Goal: Task Accomplishment & Management: Use online tool/utility

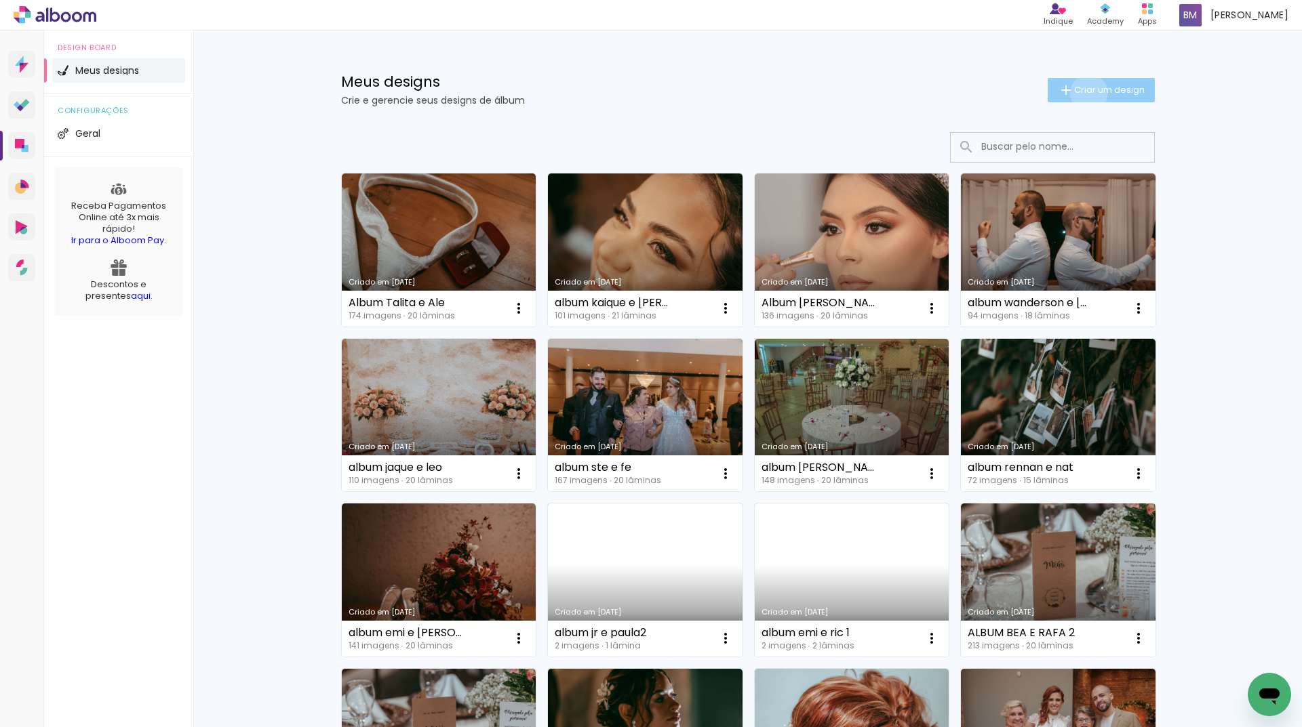
click at [1081, 93] on span "Criar um design" at bounding box center [1109, 89] width 71 height 9
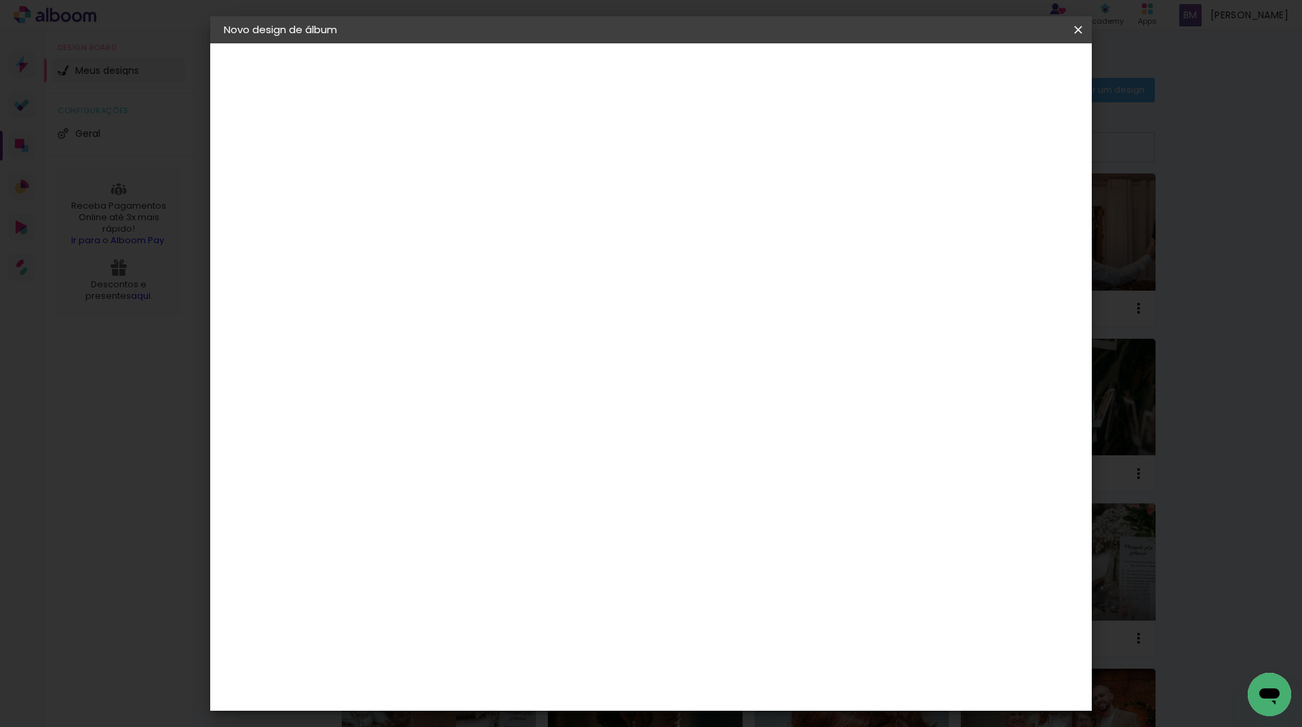
click at [445, 182] on input at bounding box center [445, 182] width 0 height 21
type input "Album Le e Re"
type paper-input "Album Le e Re"
click at [584, 83] on paper-button "Avançar" at bounding box center [551, 71] width 66 height 23
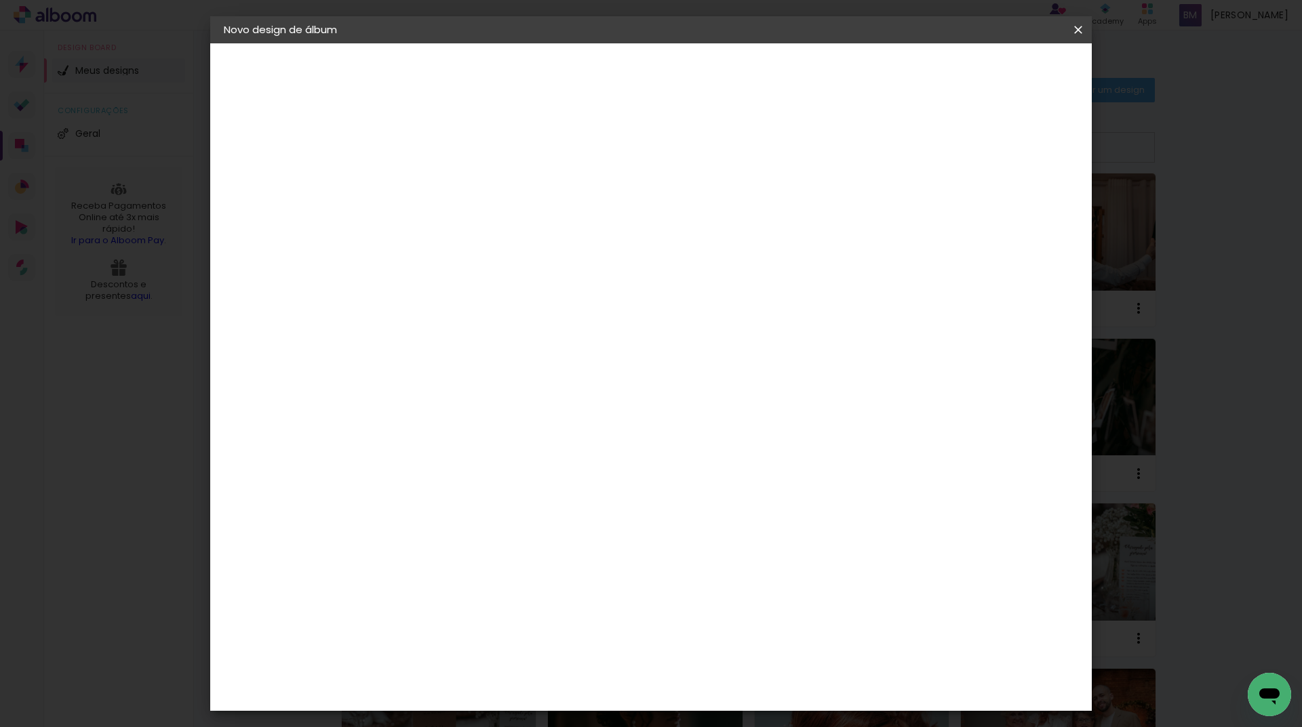
click at [0, 0] on slot "Avançar" at bounding box center [0, 0] width 0 height 0
click at [537, 447] on span "30 × 35" at bounding box center [505, 461] width 63 height 28
click at [0, 0] on slot "Avançar" at bounding box center [0, 0] width 0 height 0
click at [993, 71] on span "Iniciar design" at bounding box center [963, 71] width 62 height 9
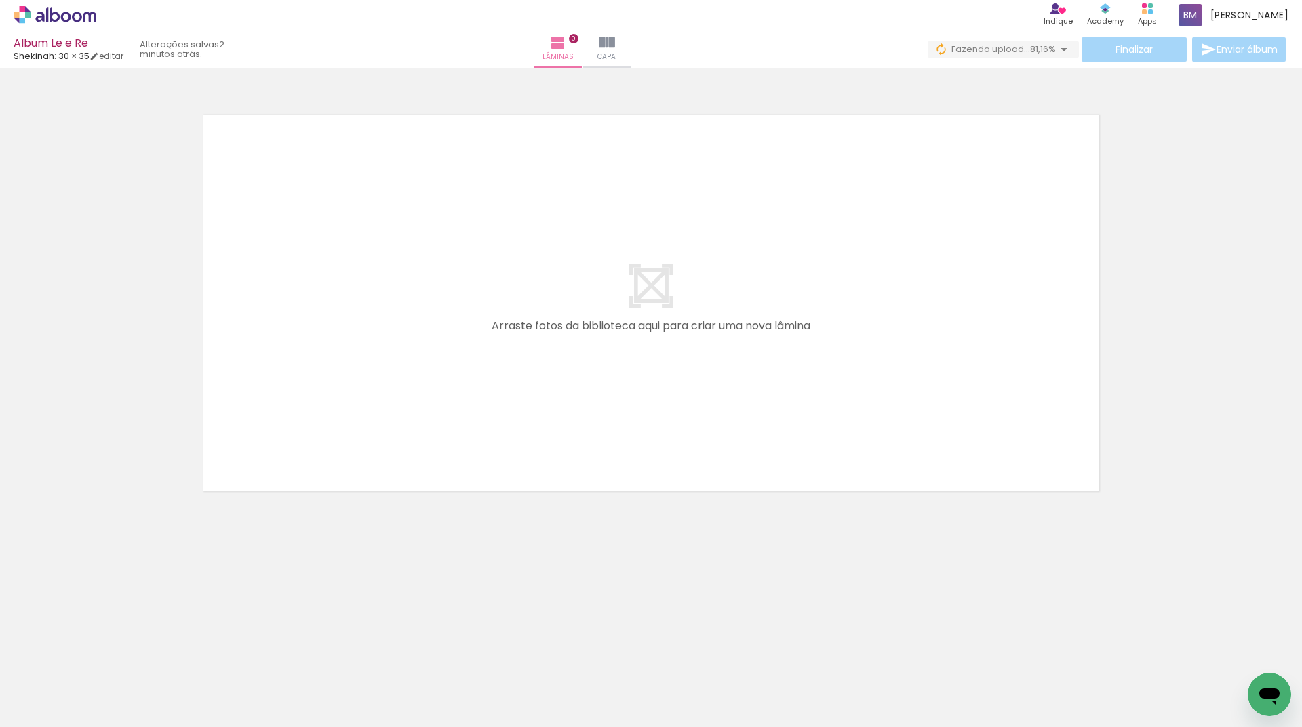
scroll to position [0, 1657]
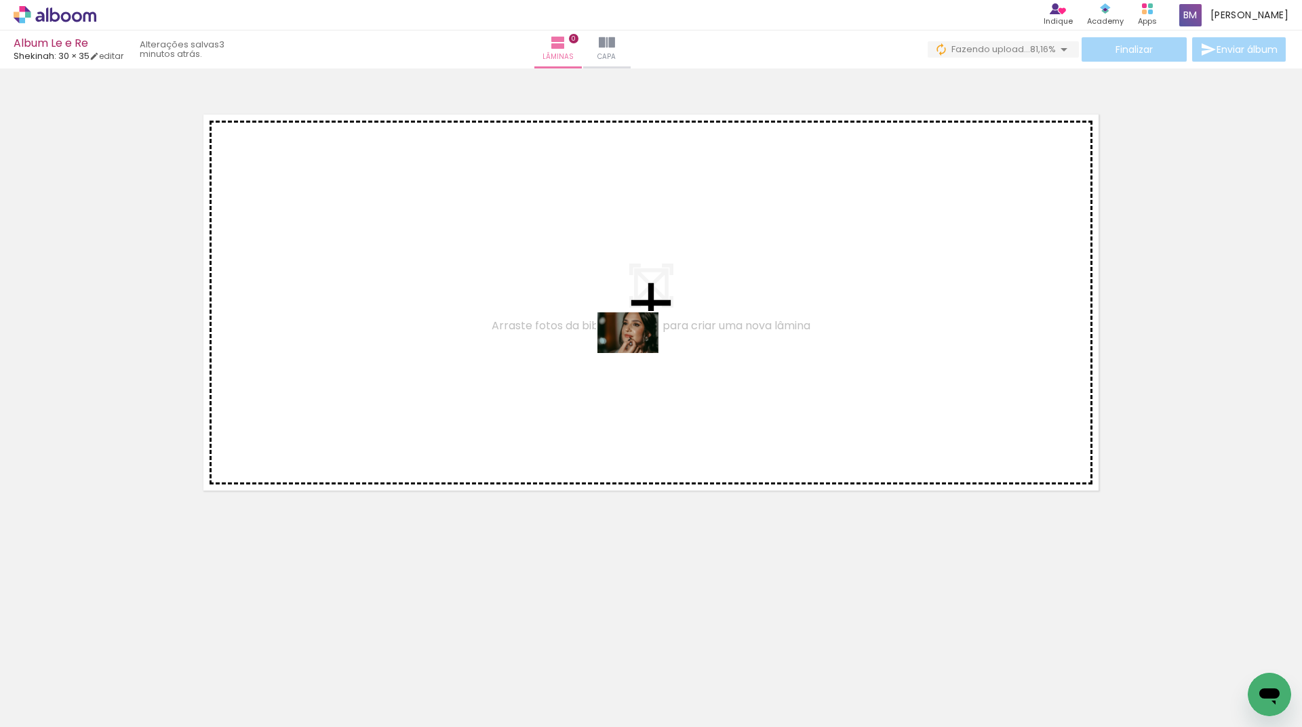
drag, startPoint x: 607, startPoint y: 691, endPoint x: 638, endPoint y: 353, distance: 339.1
click at [638, 353] on quentale-workspace at bounding box center [651, 363] width 1302 height 727
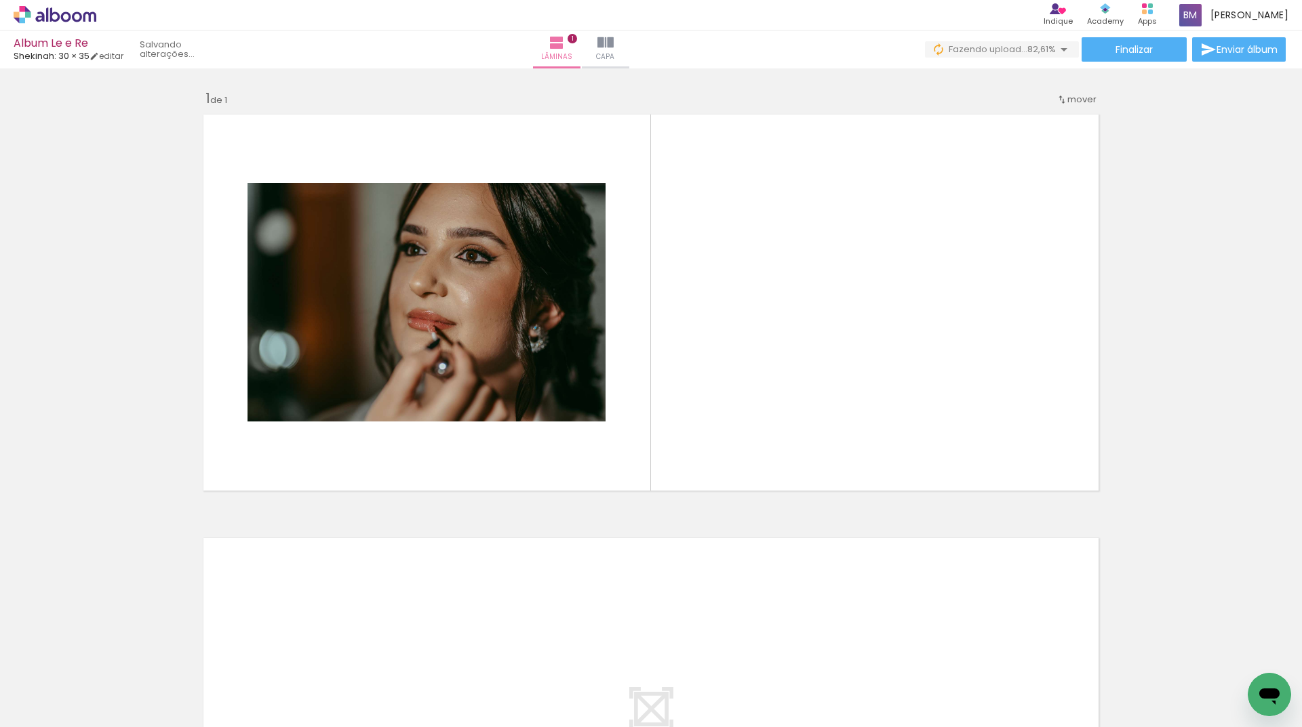
scroll to position [0, 313]
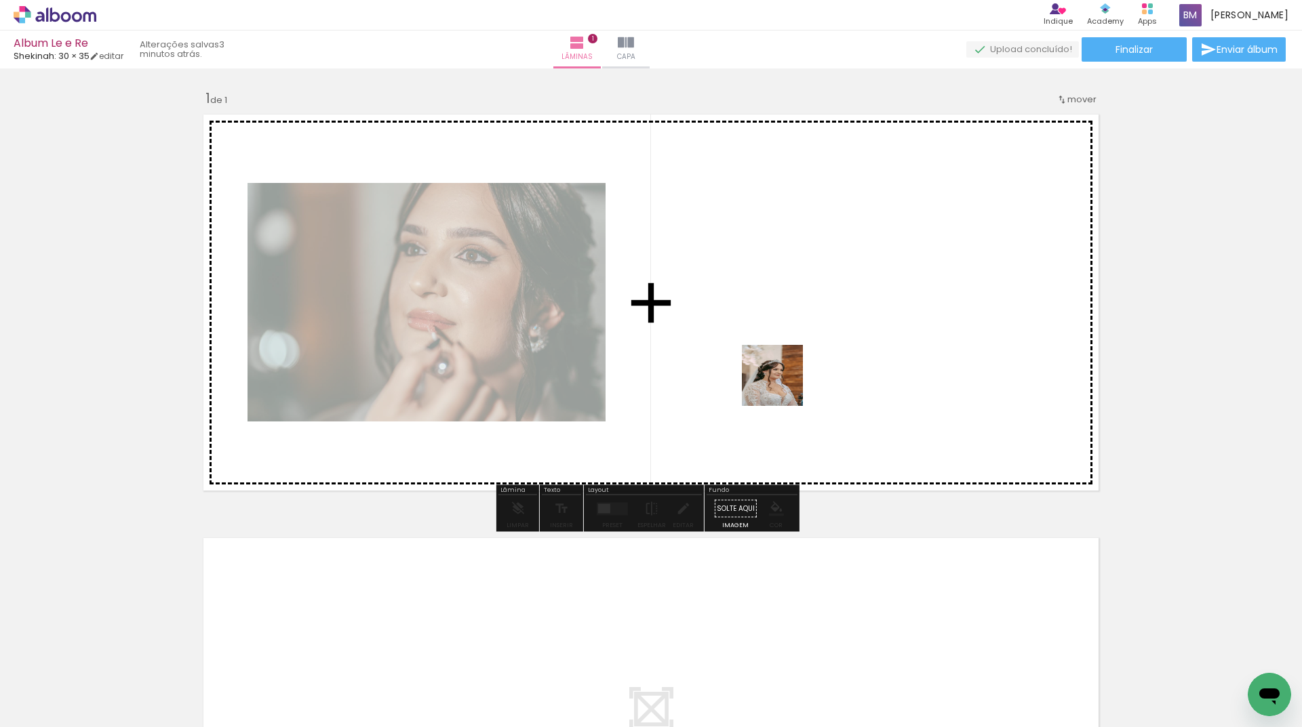
drag, startPoint x: 499, startPoint y: 682, endPoint x: 786, endPoint y: 381, distance: 415.8
click at [786, 381] on quentale-workspace at bounding box center [651, 363] width 1302 height 727
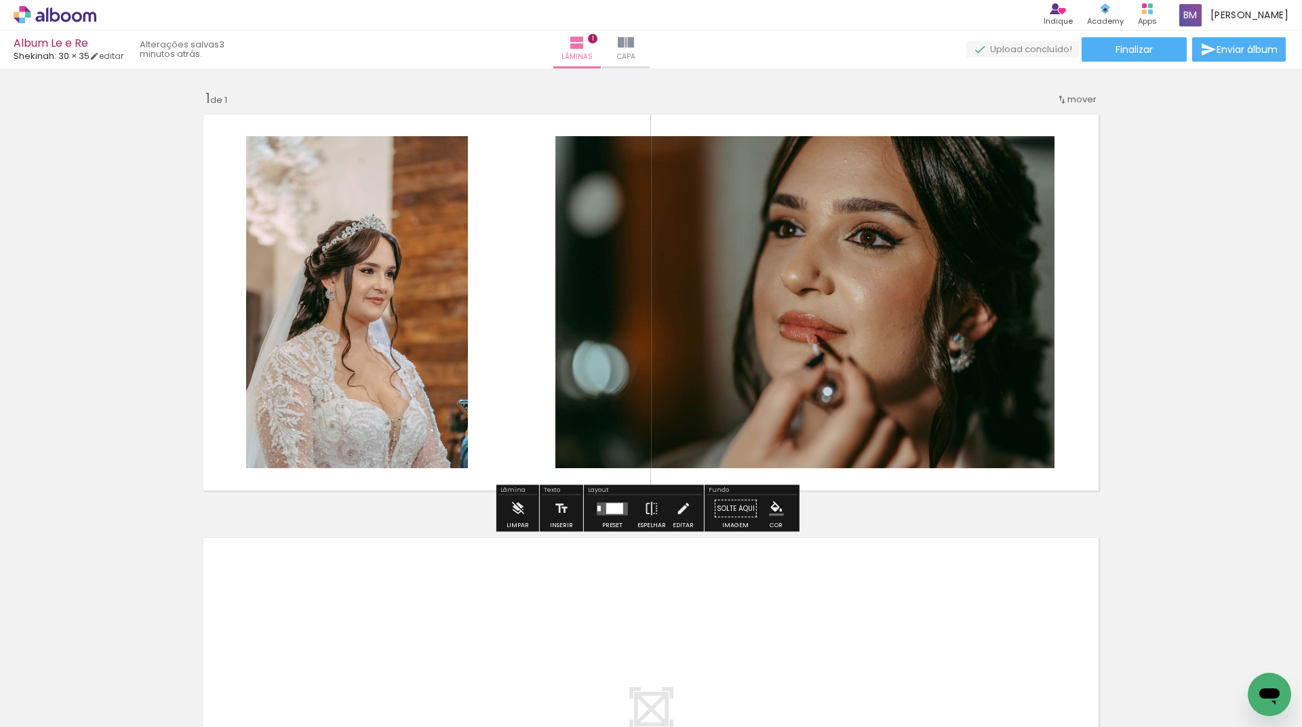
click at [606, 508] on div at bounding box center [614, 508] width 17 height 11
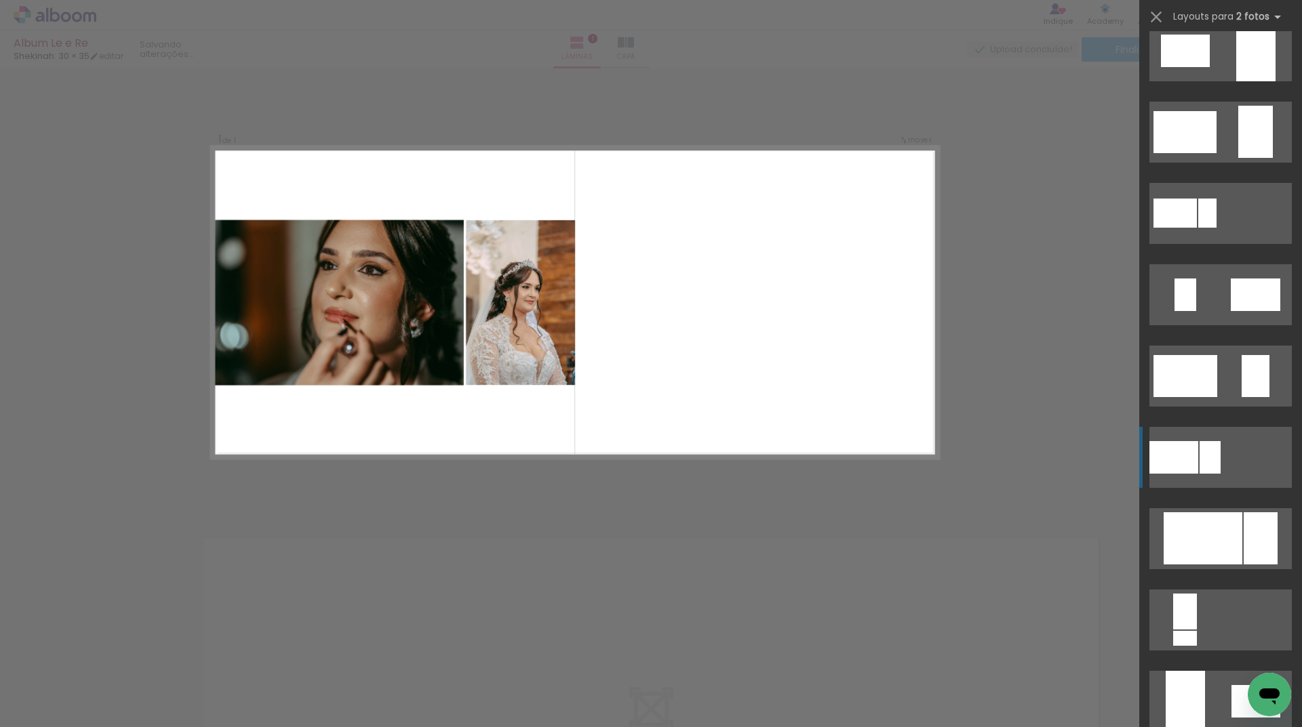
scroll to position [203, 0]
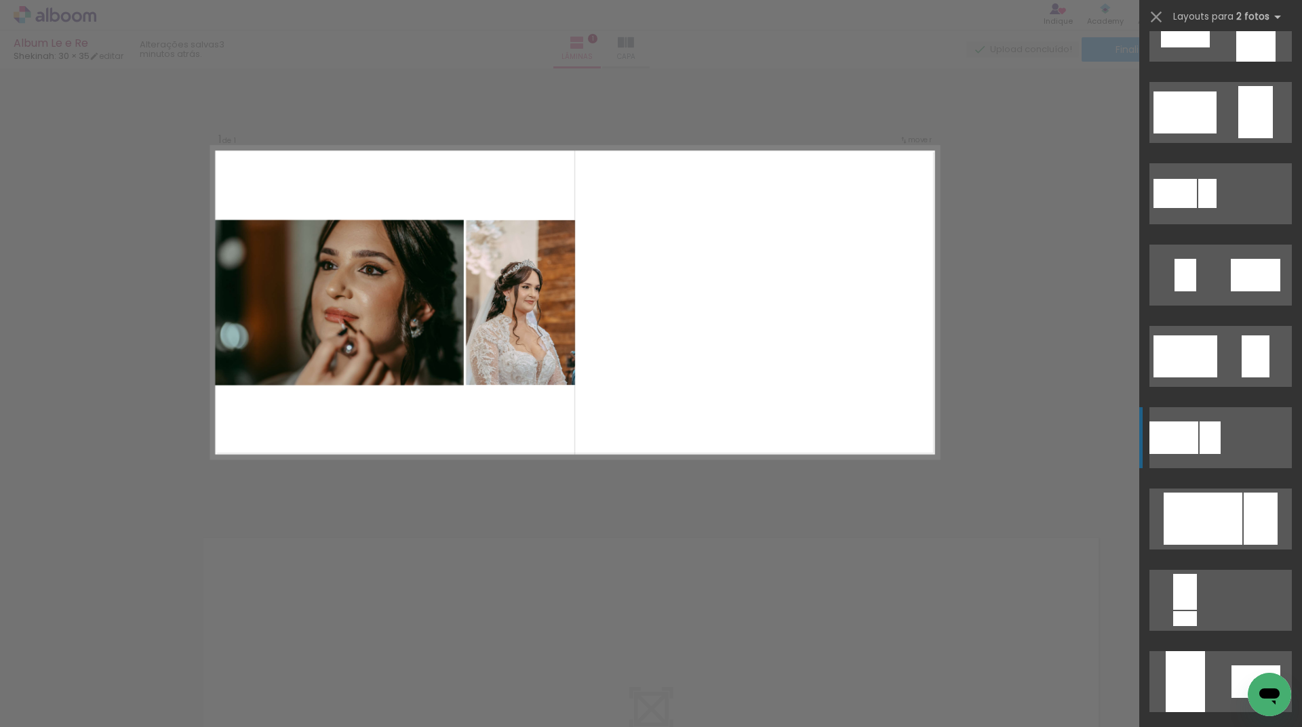
click at [1199, 432] on div at bounding box center [1209, 438] width 21 height 33
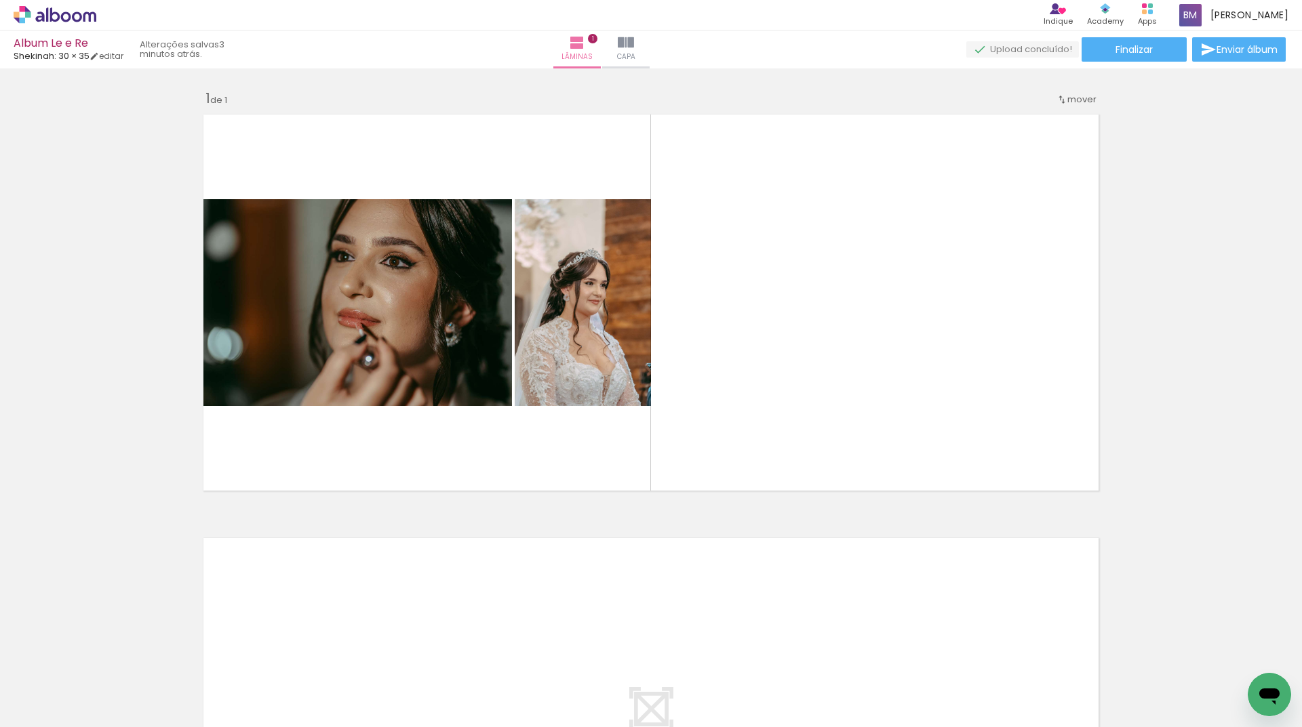
scroll to position [0, 2155]
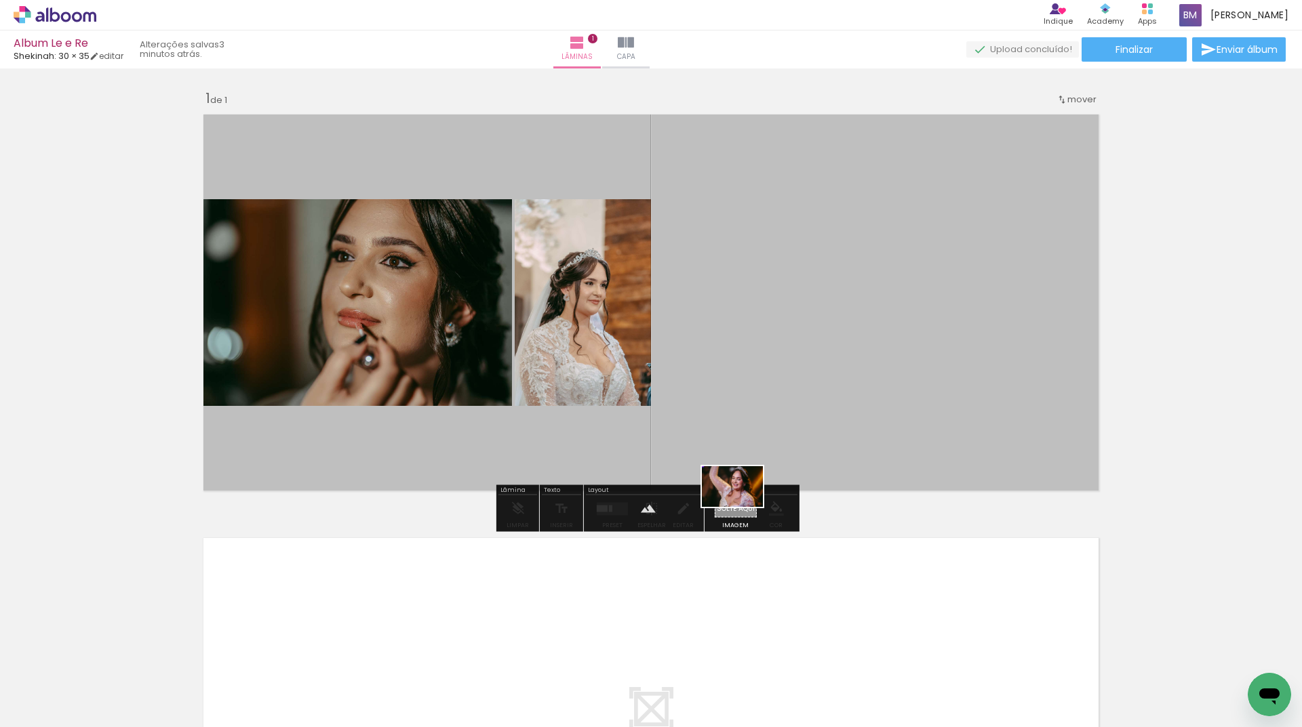
drag, startPoint x: 642, startPoint y: 679, endPoint x: 742, endPoint y: 507, distance: 199.3
click at [742, 507] on quentale-workspace at bounding box center [651, 363] width 1302 height 727
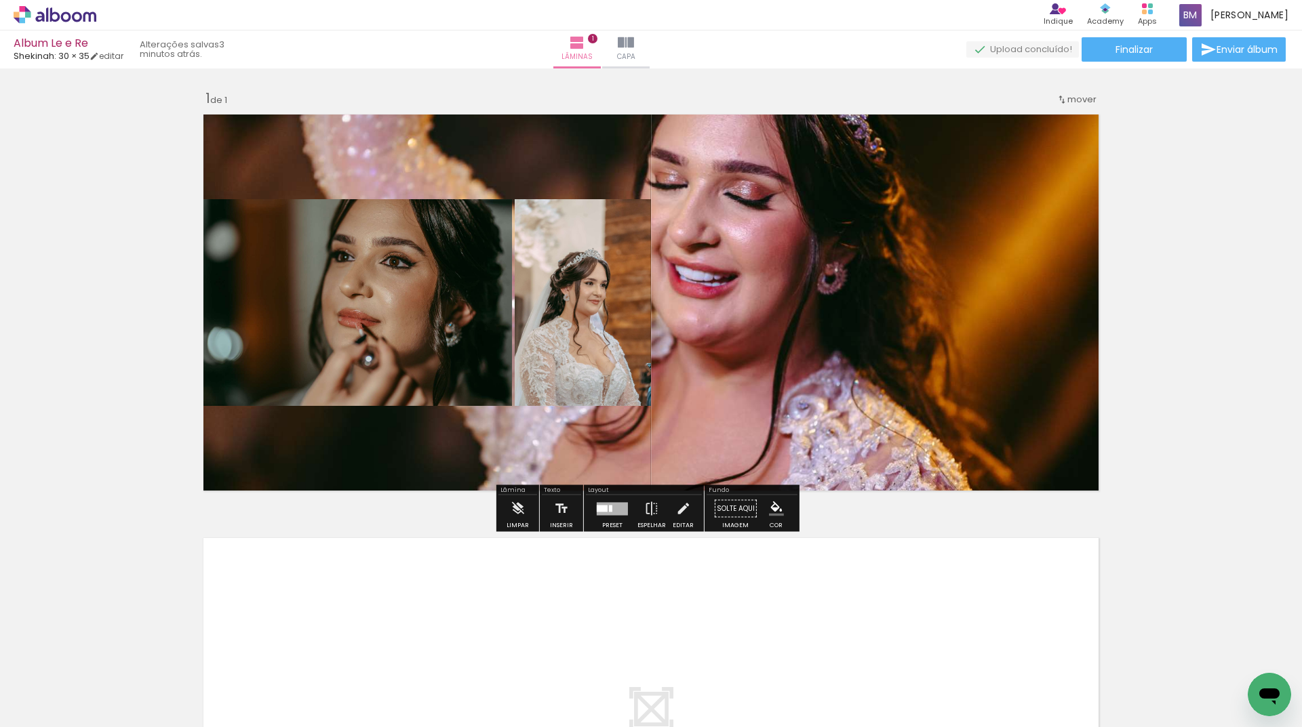
click at [775, 342] on quentale-layouter at bounding box center [651, 303] width 908 height 390
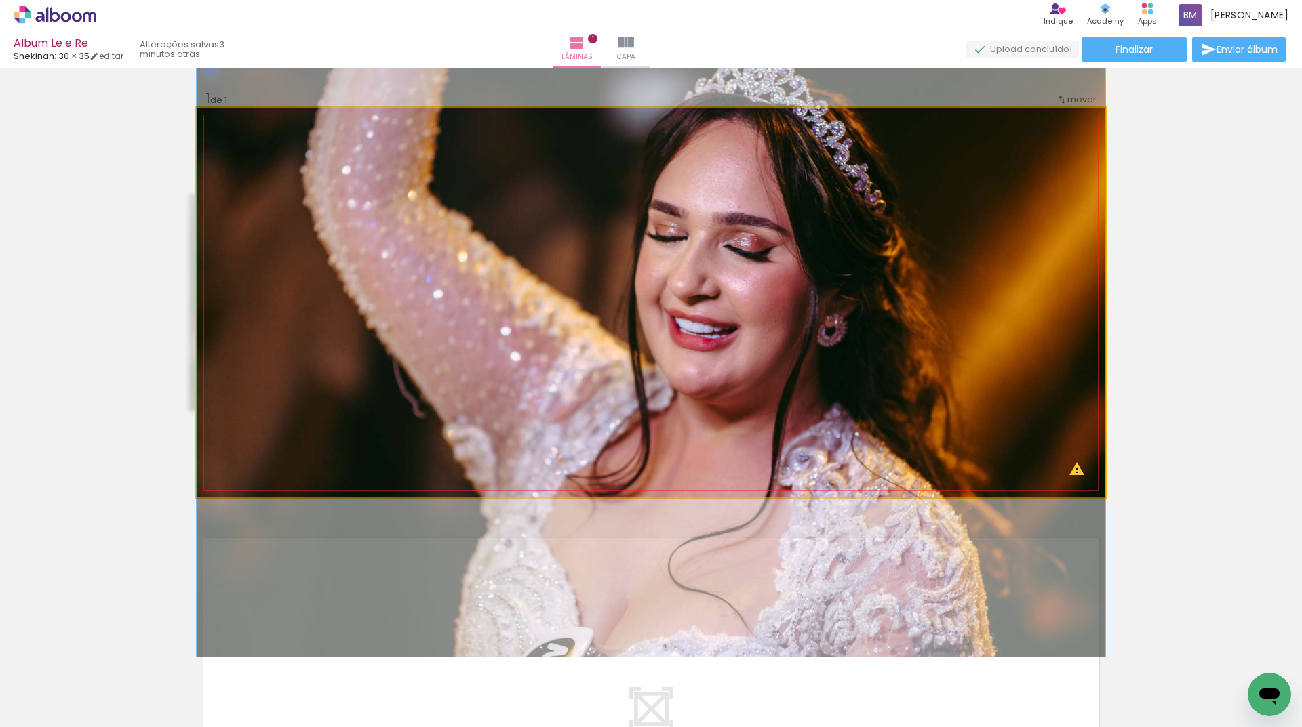
drag, startPoint x: 759, startPoint y: 333, endPoint x: 753, endPoint y: 364, distance: 31.8
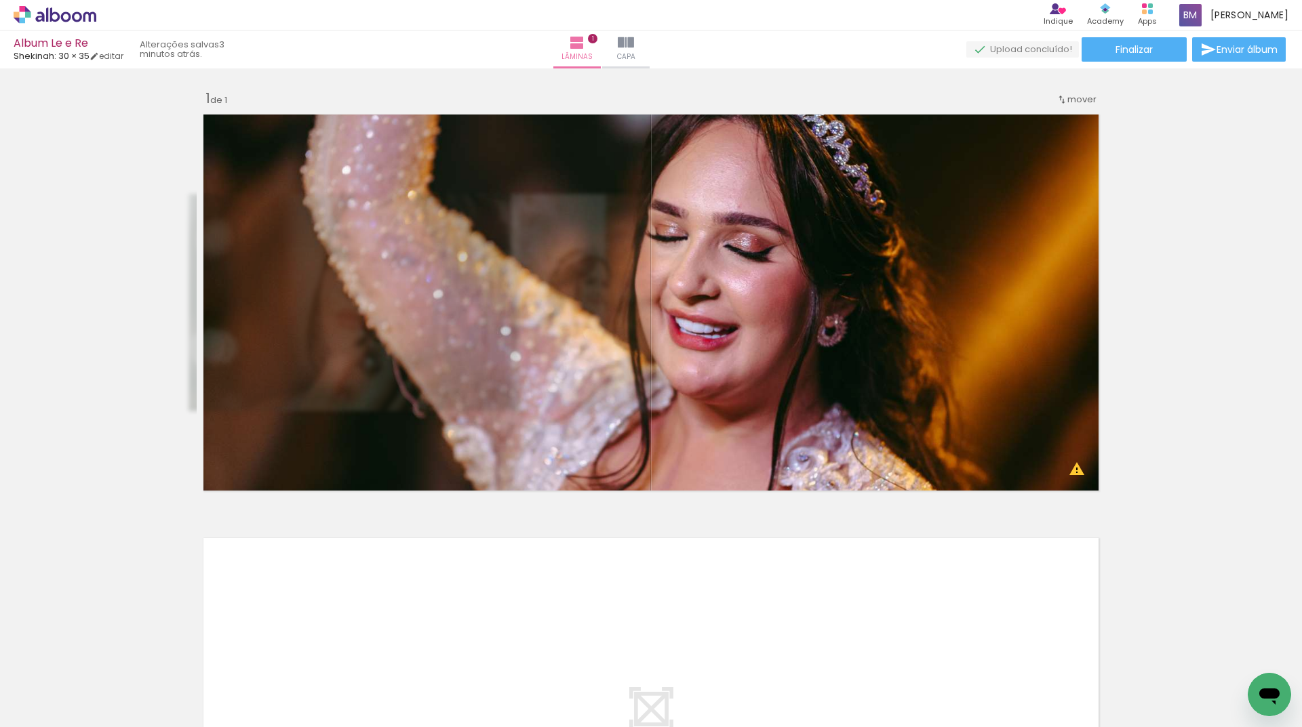
scroll to position [0, 2344]
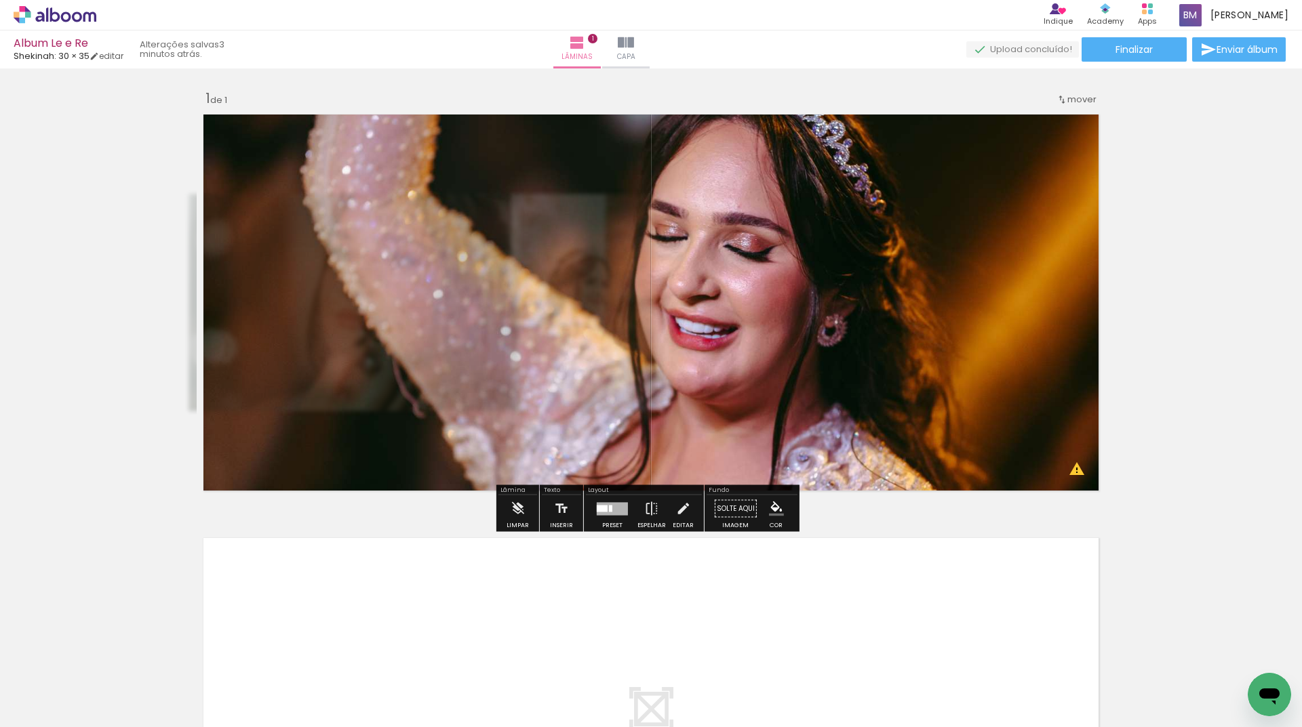
click at [1157, 347] on div "Inserir lâmina 1 de 1 O Designbox precisará aumentar a sua imagem em 168% para …" at bounding box center [651, 497] width 1302 height 848
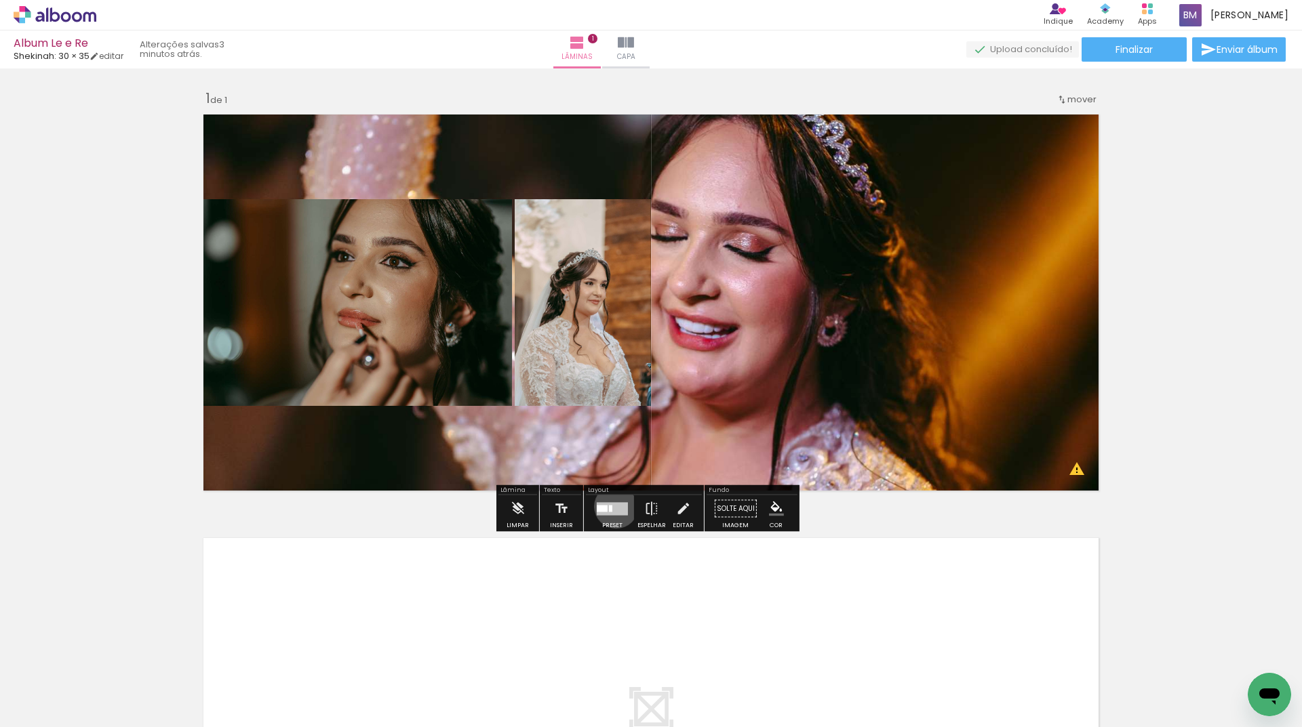
click at [613, 506] on div at bounding box center [612, 508] width 31 height 13
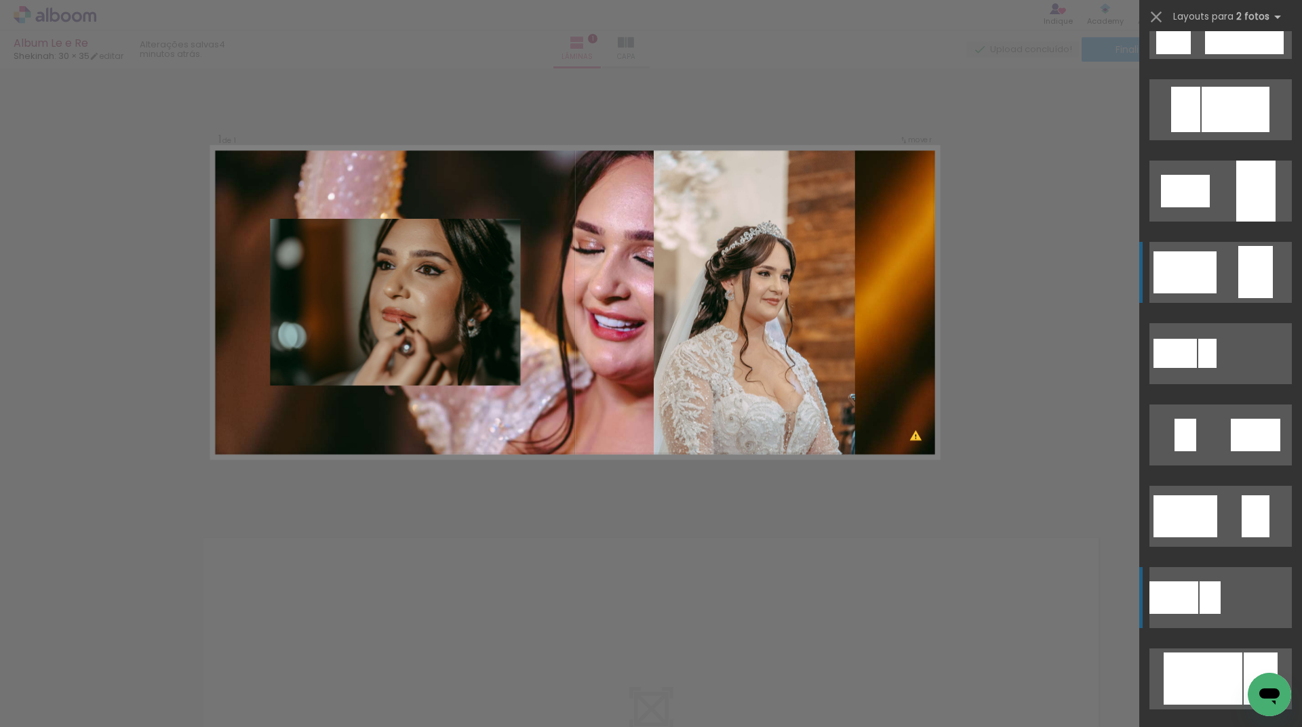
scroll to position [68, 0]
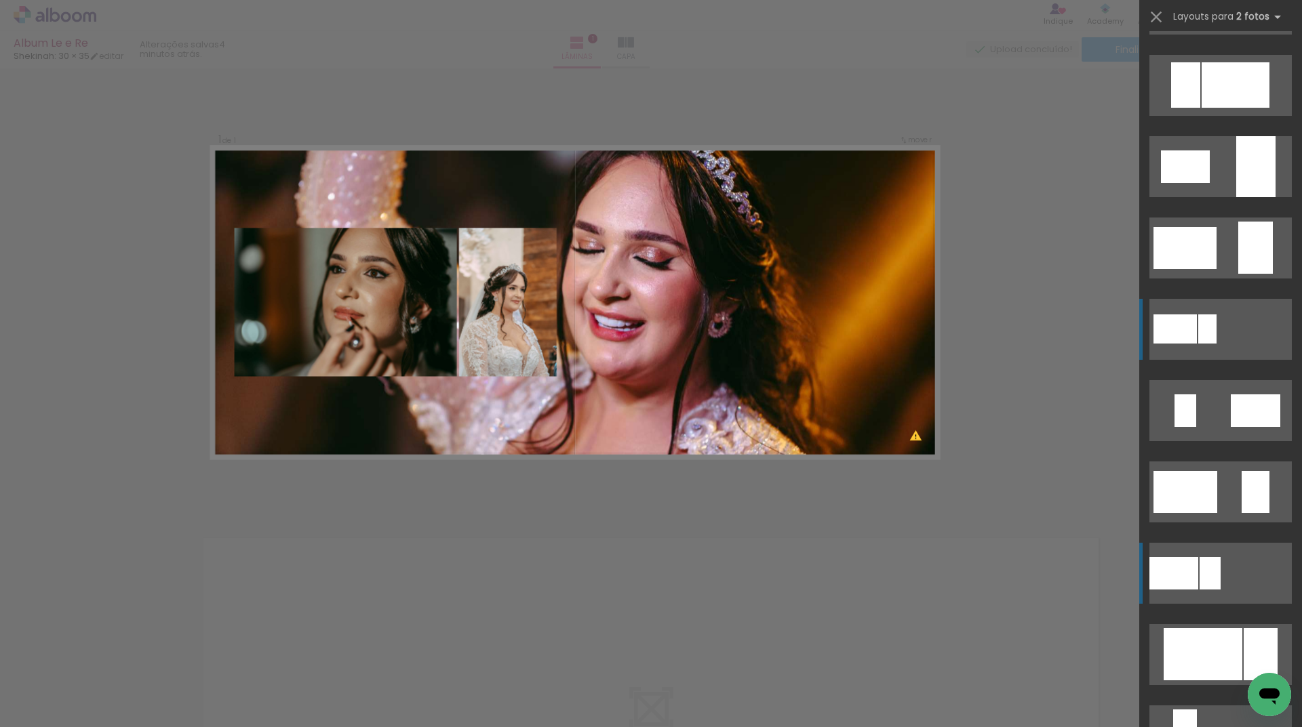
click at [1180, 334] on div at bounding box center [1174, 329] width 43 height 29
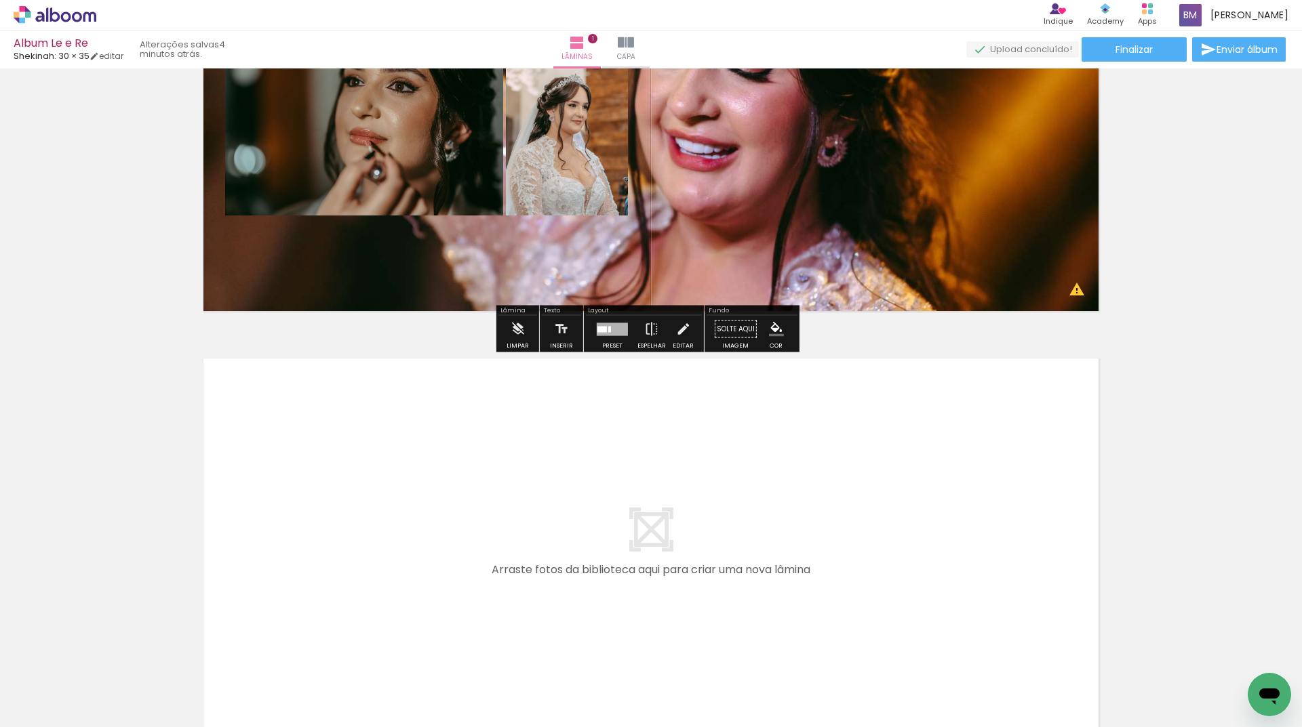
scroll to position [203, 0]
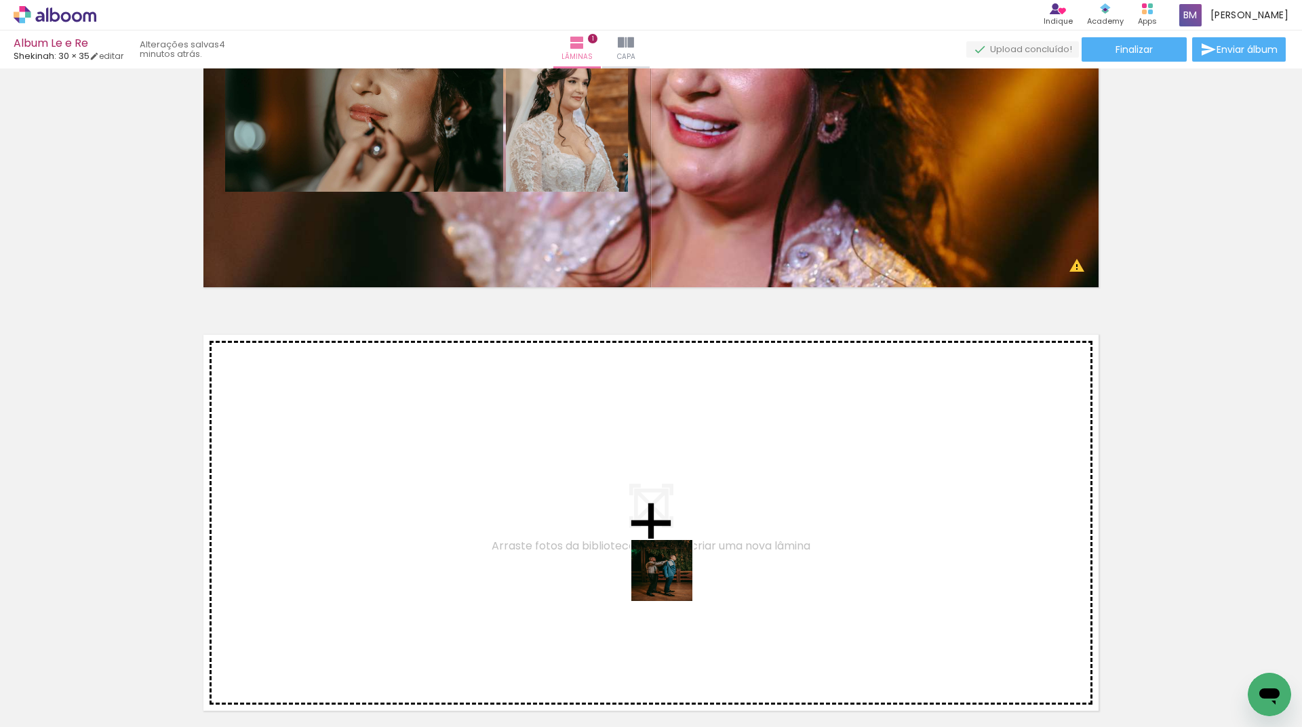
drag, startPoint x: 672, startPoint y: 581, endPoint x: 671, endPoint y: 567, distance: 14.3
click at [671, 567] on quentale-workspace at bounding box center [651, 363] width 1302 height 727
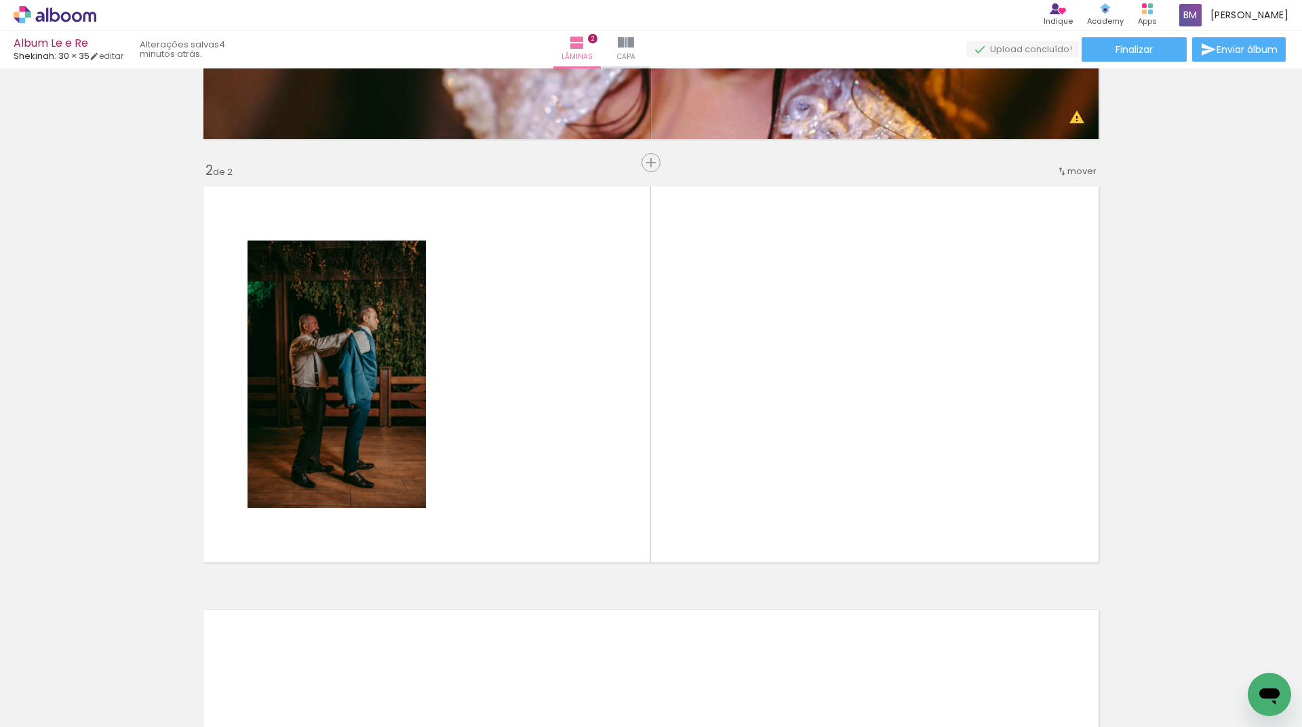
scroll to position [371, 0]
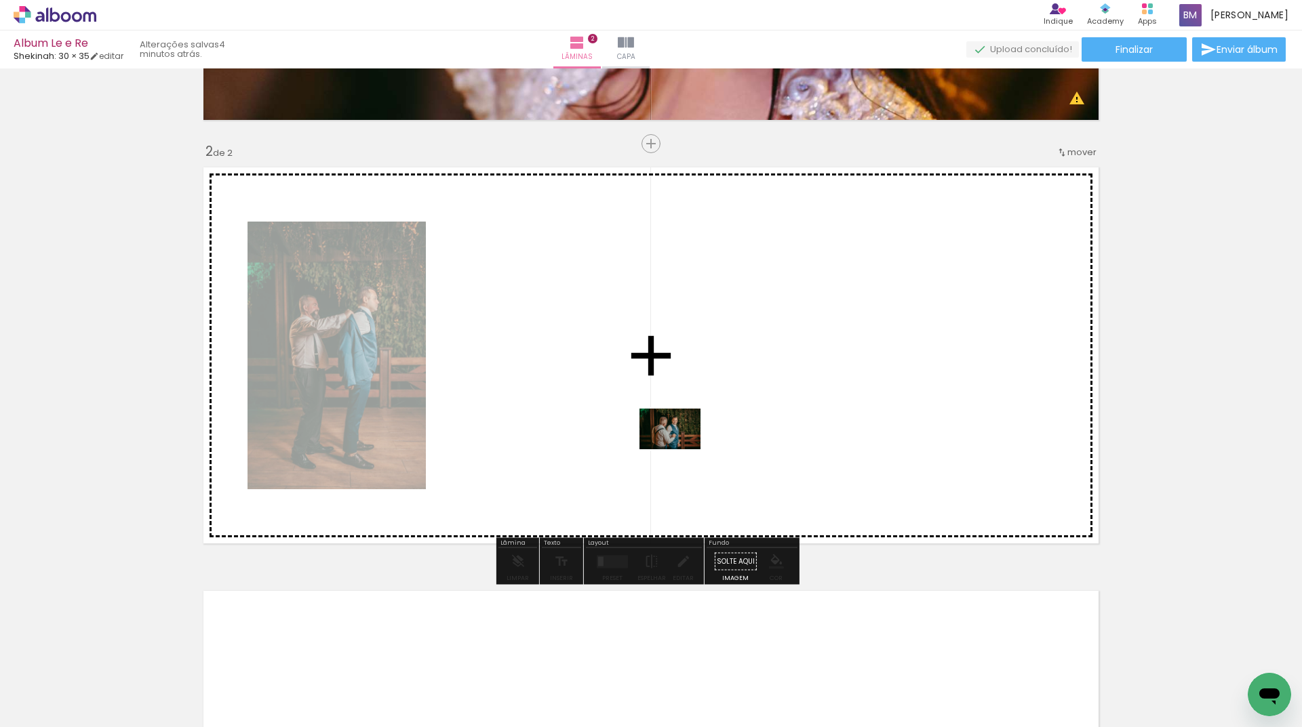
drag, startPoint x: 604, startPoint y: 668, endPoint x: 680, endPoint y: 449, distance: 231.8
click at [680, 449] on quentale-workspace at bounding box center [651, 363] width 1302 height 727
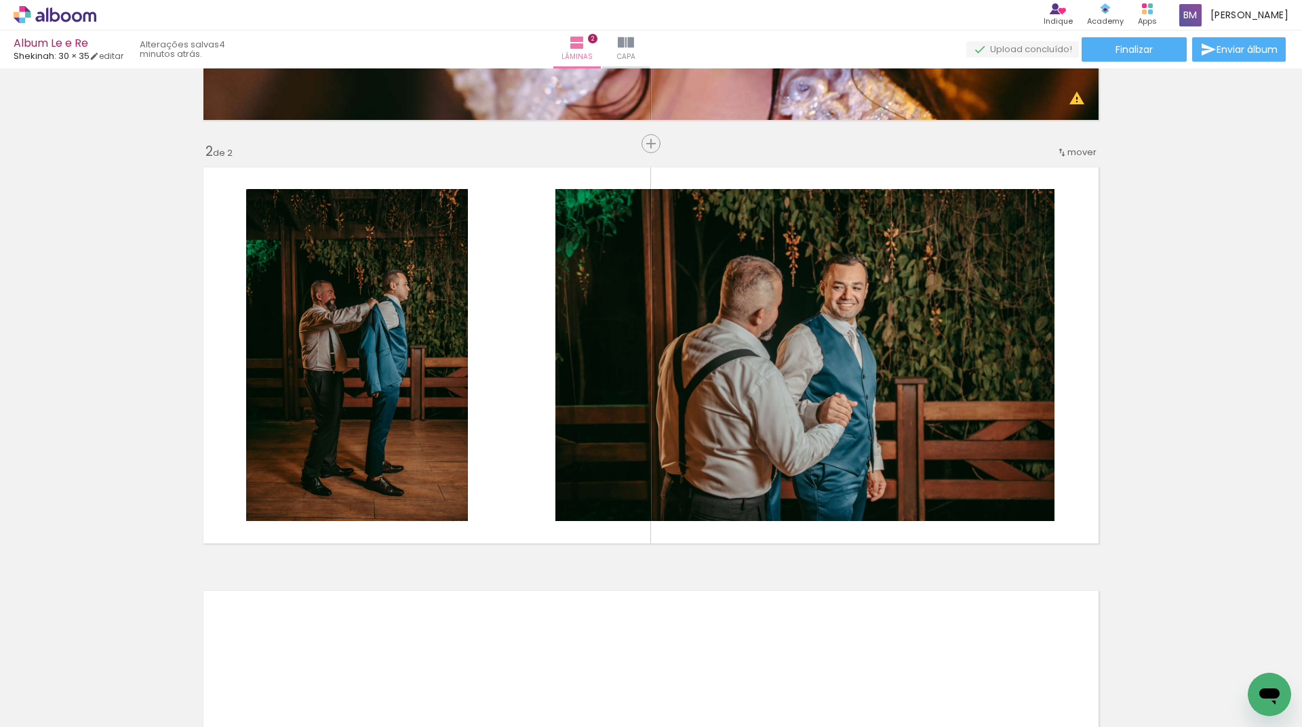
scroll to position [0, 1612]
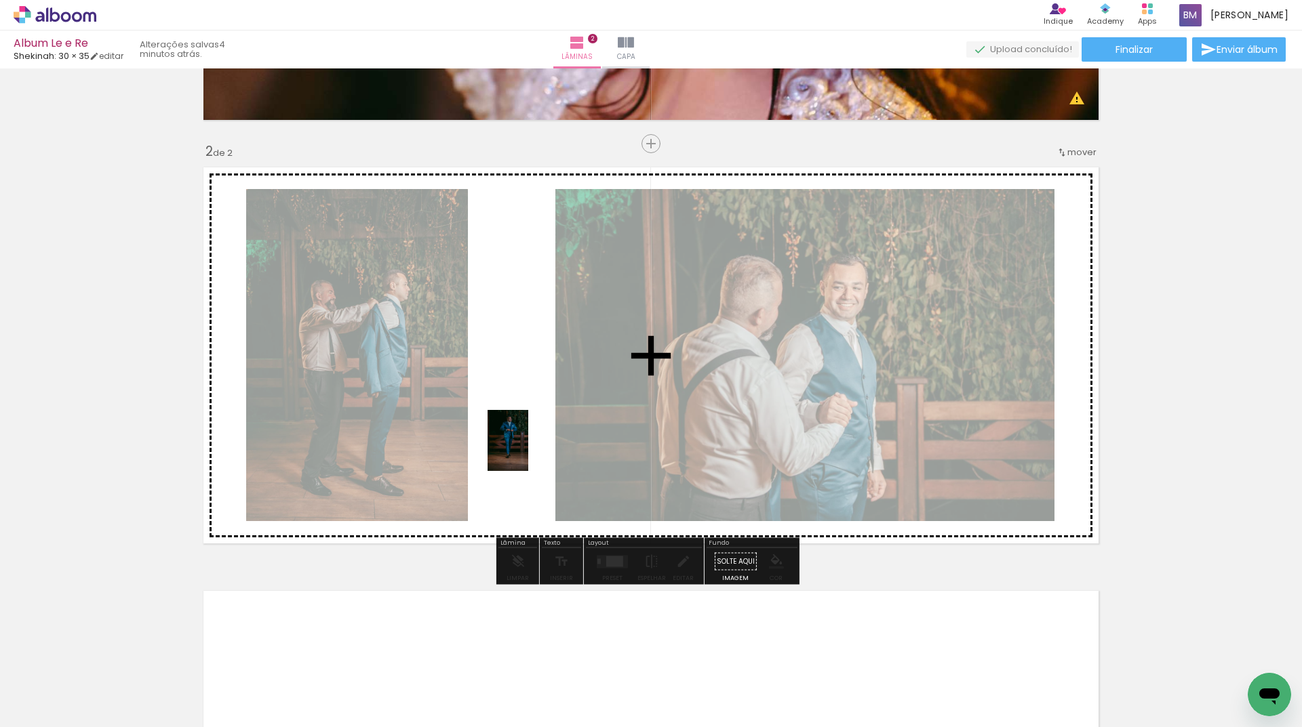
drag, startPoint x: 572, startPoint y: 668, endPoint x: 528, endPoint y: 451, distance: 221.2
click at [528, 451] on quentale-workspace at bounding box center [651, 363] width 1302 height 727
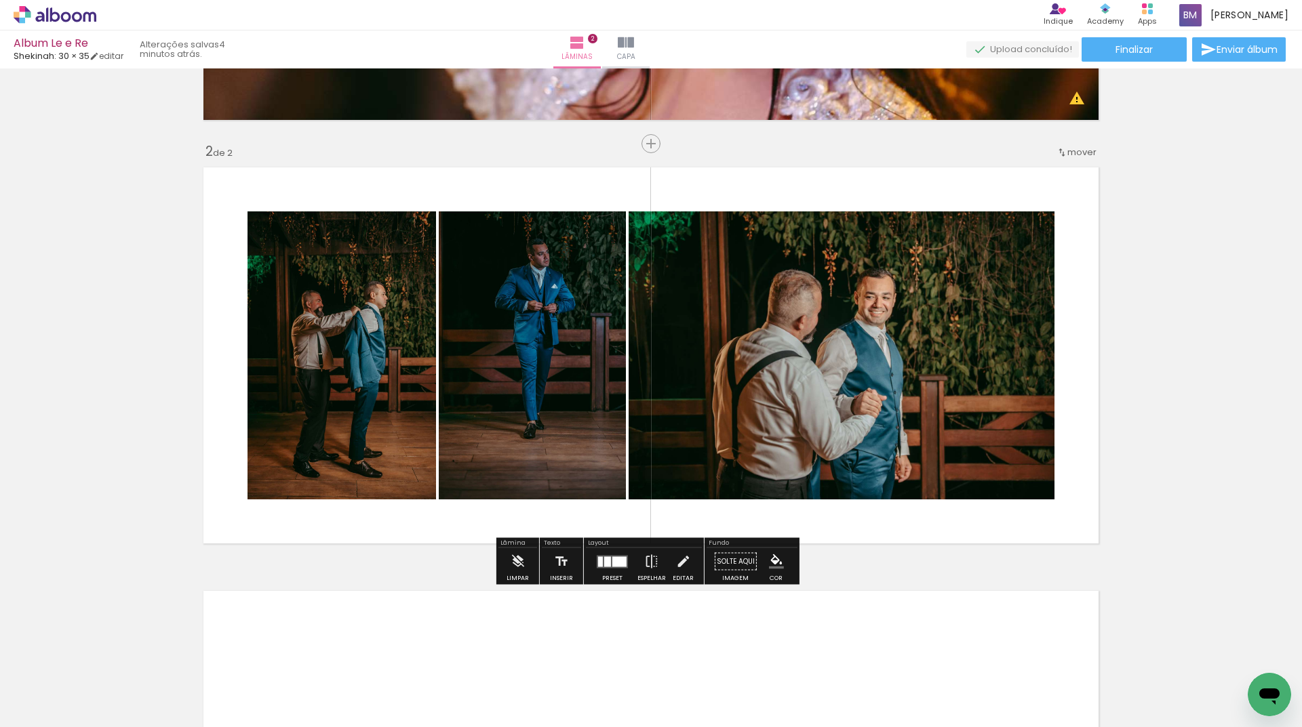
click at [604, 565] on div at bounding box center [607, 562] width 7 height 10
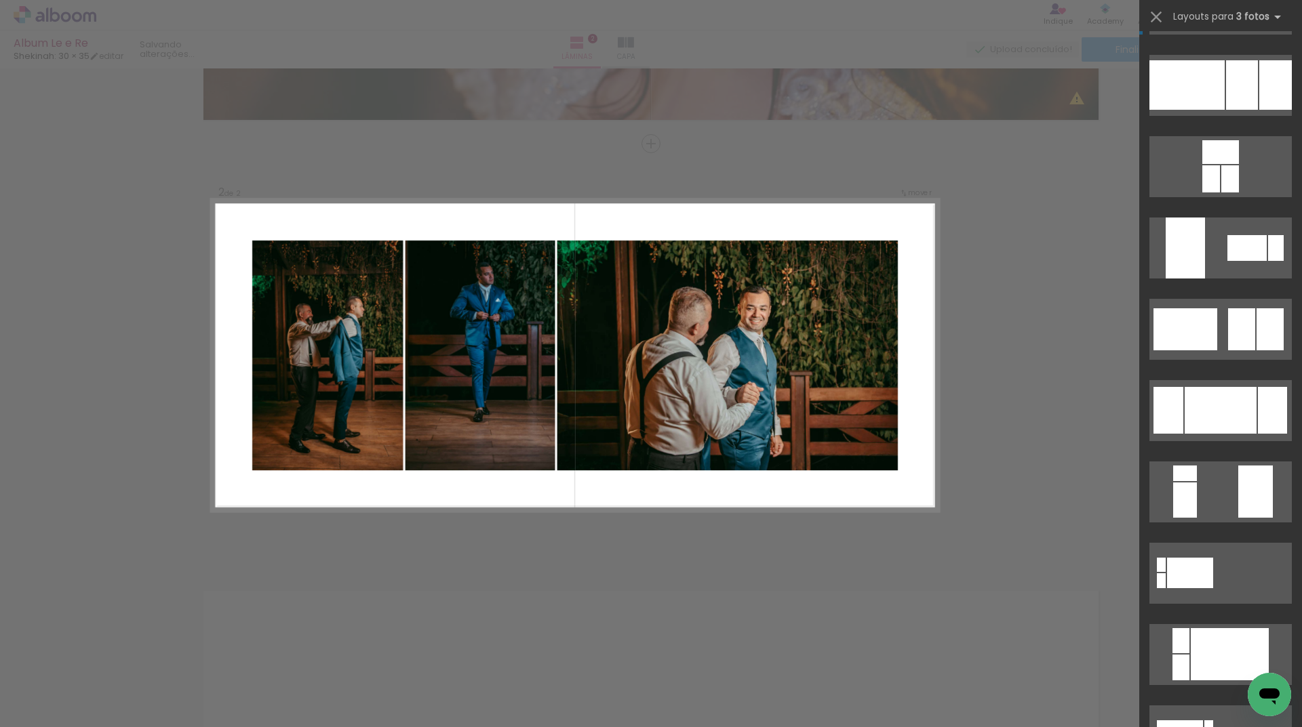
scroll to position [0, 0]
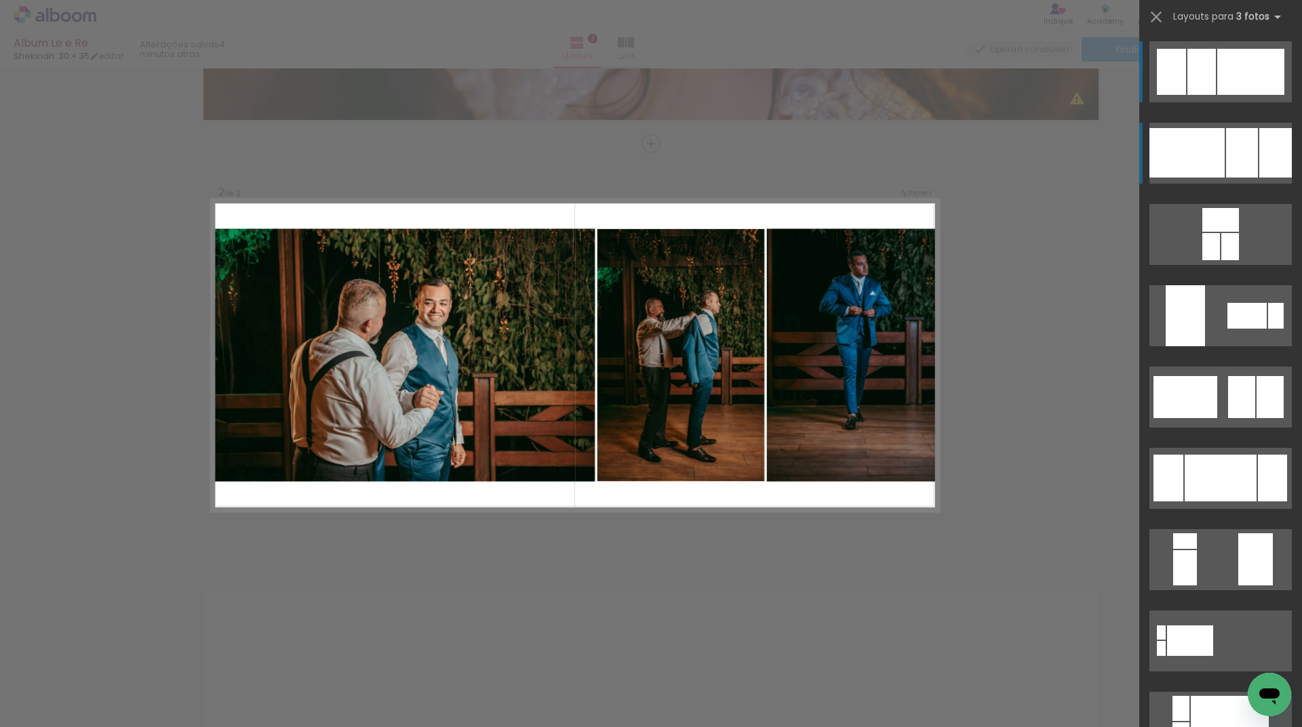
click at [1207, 151] on div at bounding box center [1186, 152] width 75 height 49
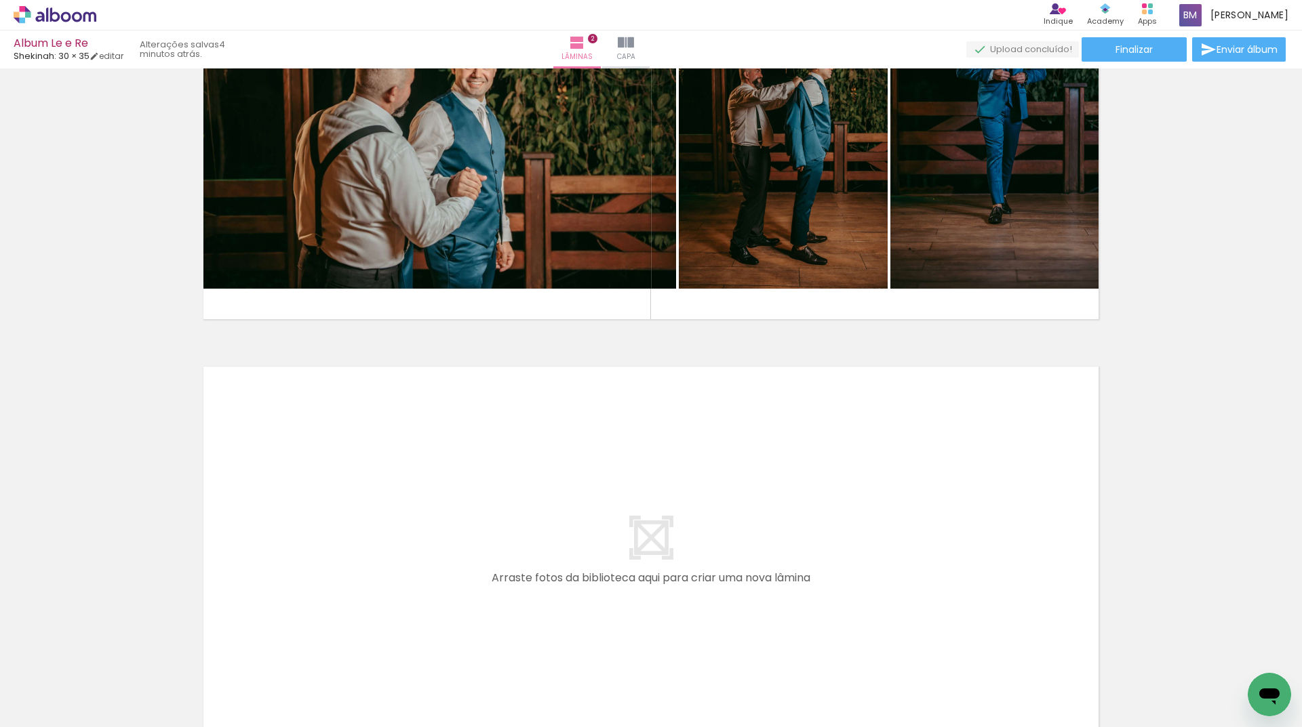
scroll to position [678, 0]
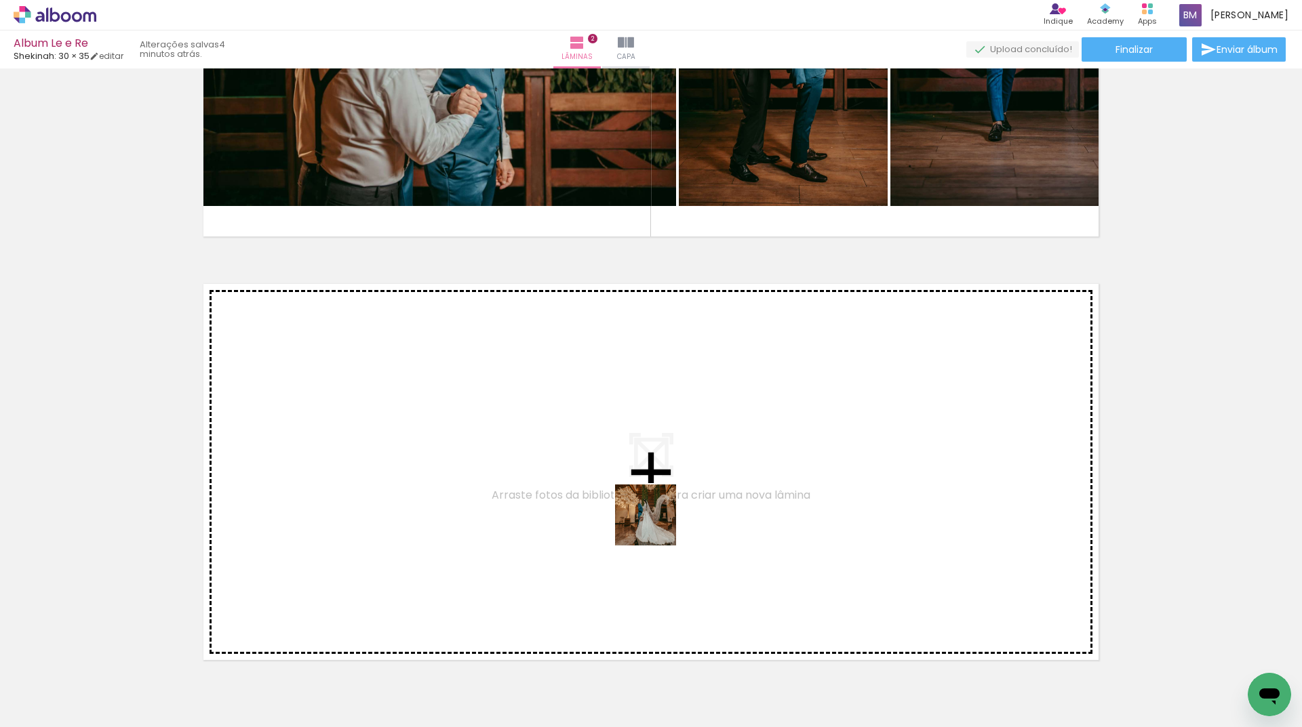
drag, startPoint x: 466, startPoint y: 651, endPoint x: 656, endPoint y: 525, distance: 227.0
click at [656, 525] on quentale-workspace at bounding box center [651, 363] width 1302 height 727
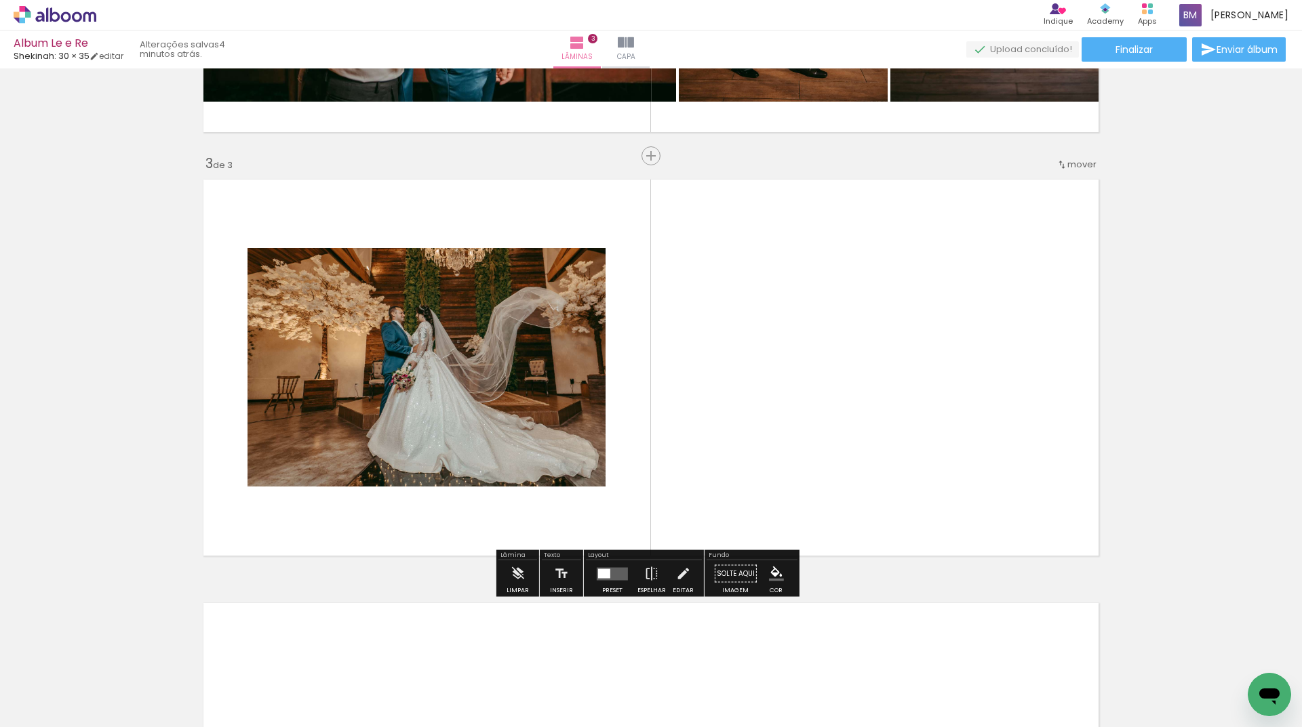
scroll to position [795, 0]
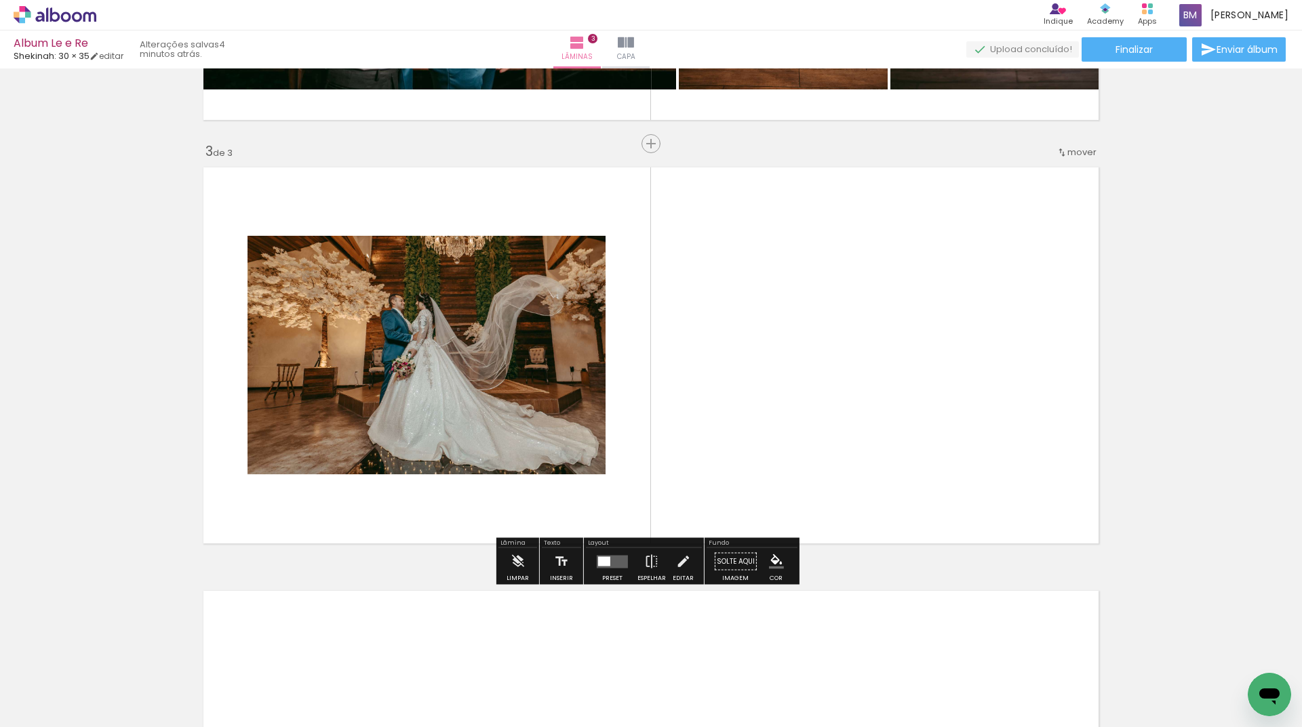
click at [597, 567] on quentale-layouter at bounding box center [612, 561] width 31 height 13
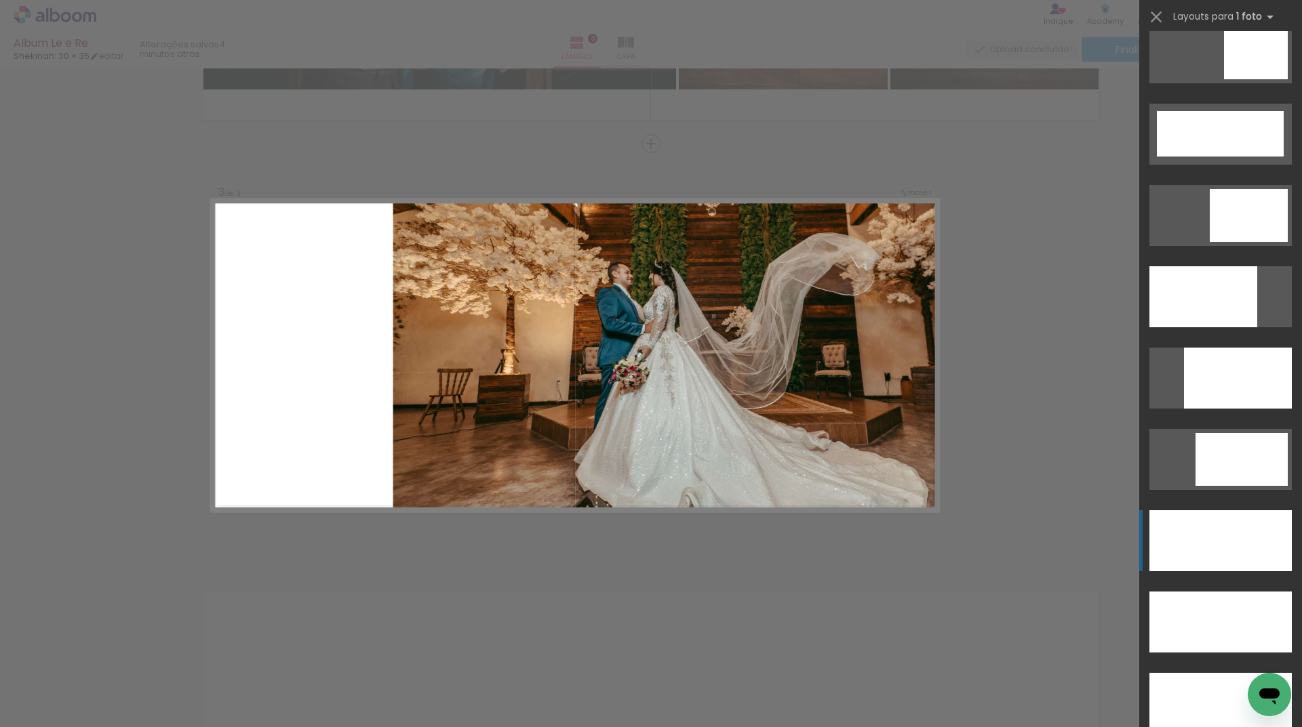
scroll to position [3458, 0]
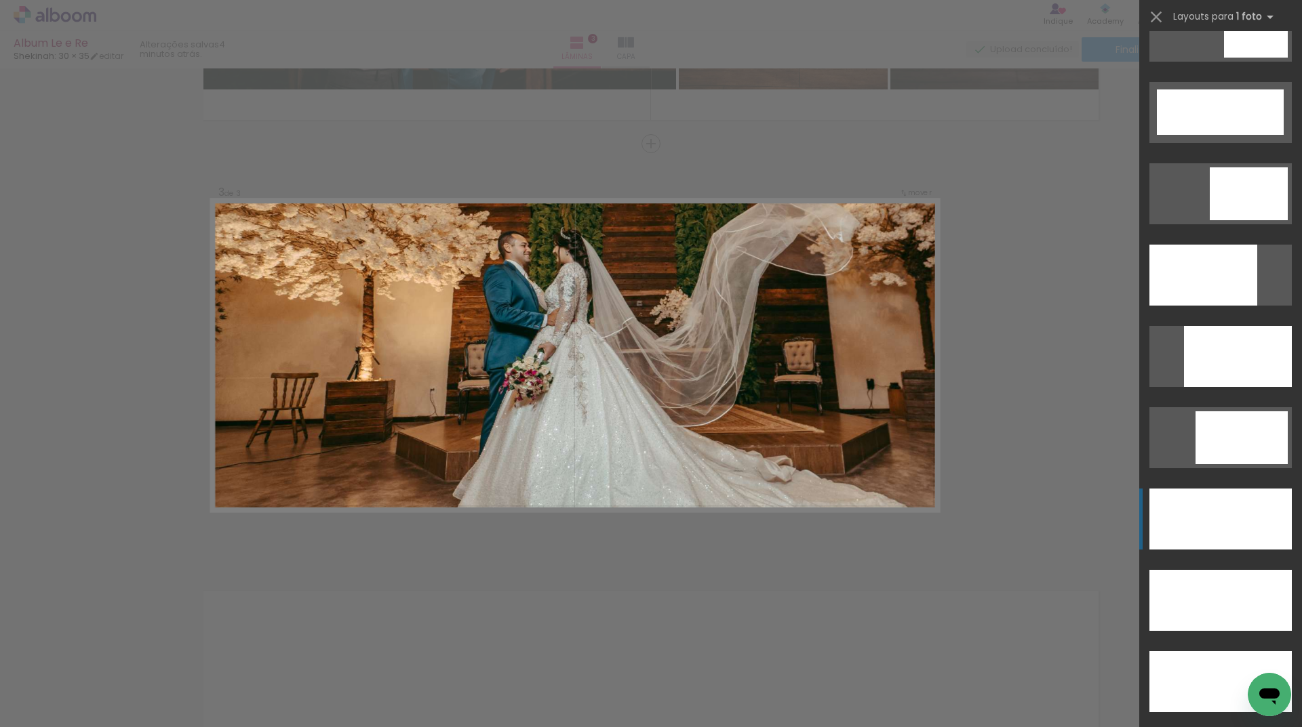
click at [1186, 510] on div at bounding box center [1220, 519] width 142 height 61
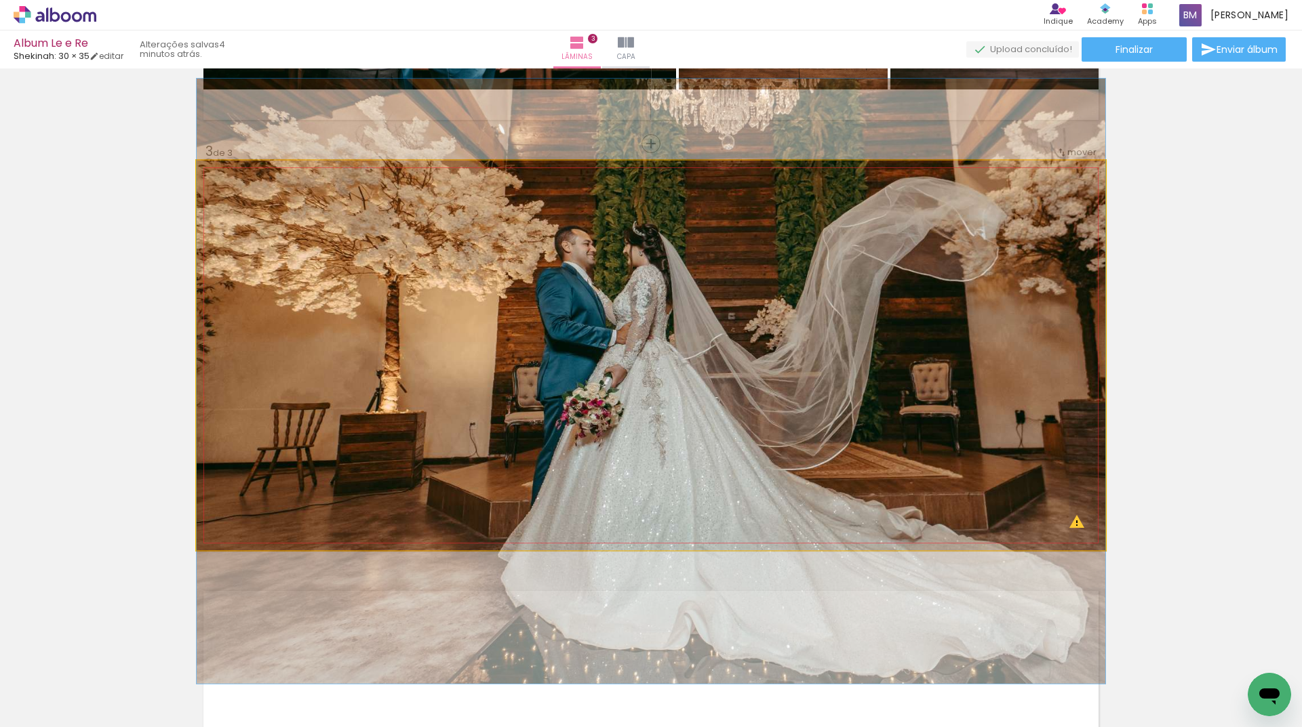
drag, startPoint x: 824, startPoint y: 344, endPoint x: 816, endPoint y: 369, distance: 27.0
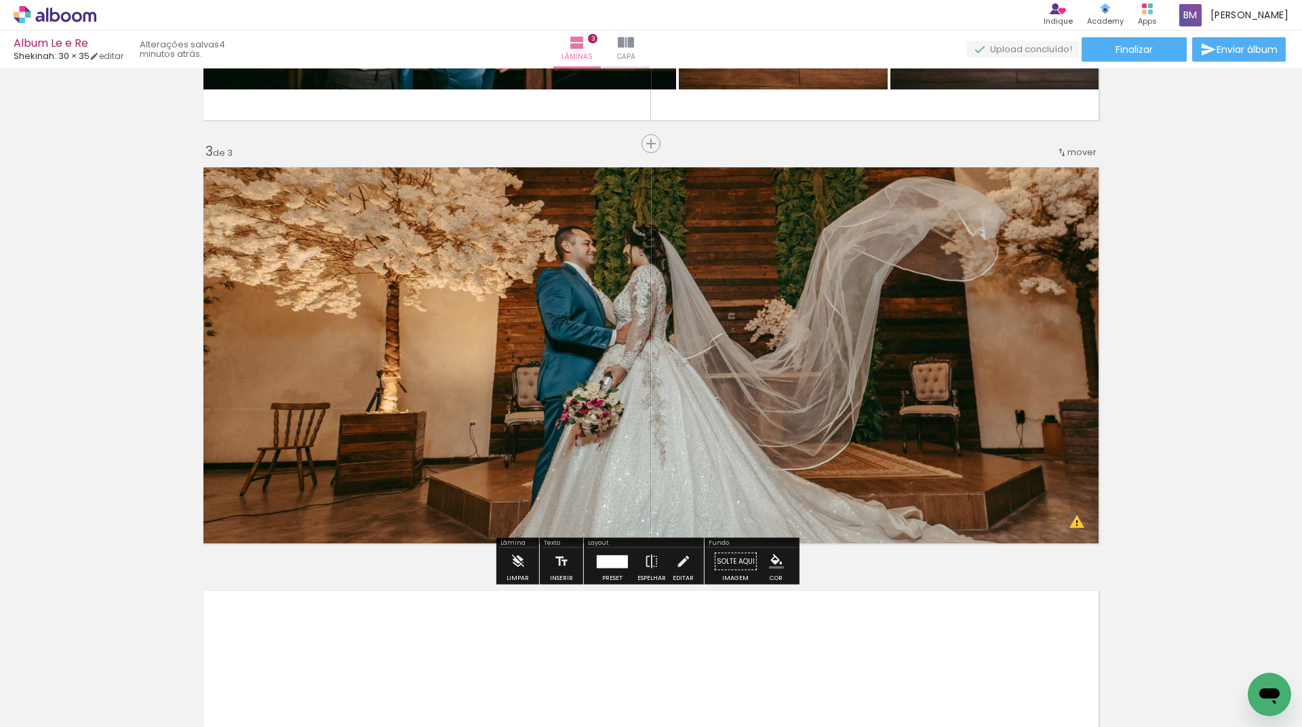
click at [1076, 157] on span "mover" at bounding box center [1081, 152] width 29 height 13
click at [1053, 151] on paper-item "antes da 1" at bounding box center [1041, 150] width 103 height 22
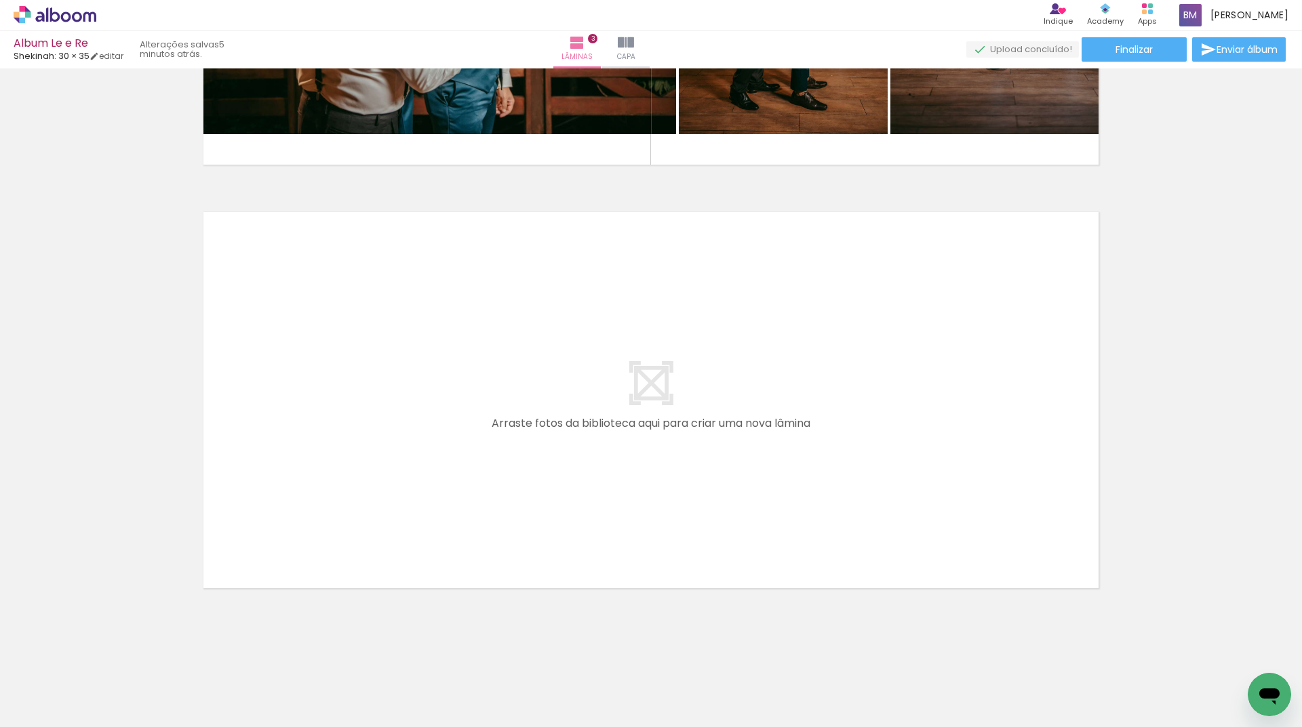
scroll to position [0, 144]
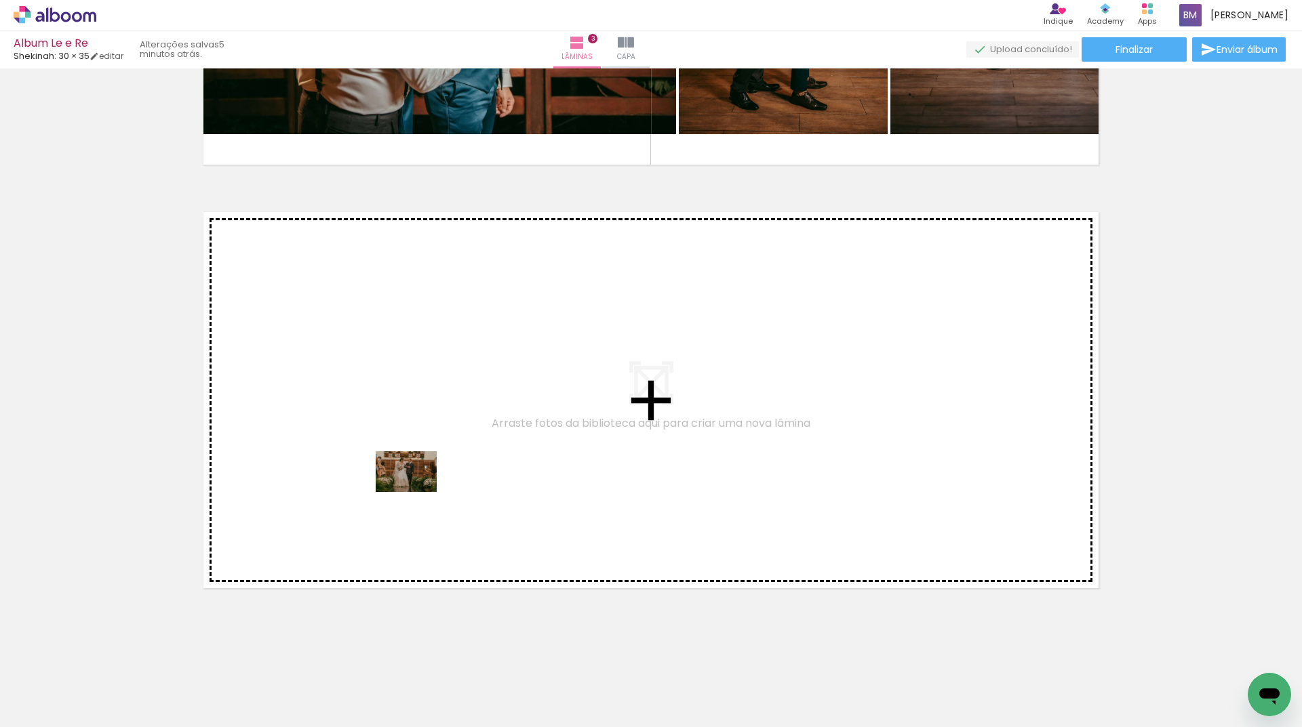
drag, startPoint x: 394, startPoint y: 683, endPoint x: 416, endPoint y: 492, distance: 191.8
click at [416, 492] on quentale-workspace at bounding box center [651, 363] width 1302 height 727
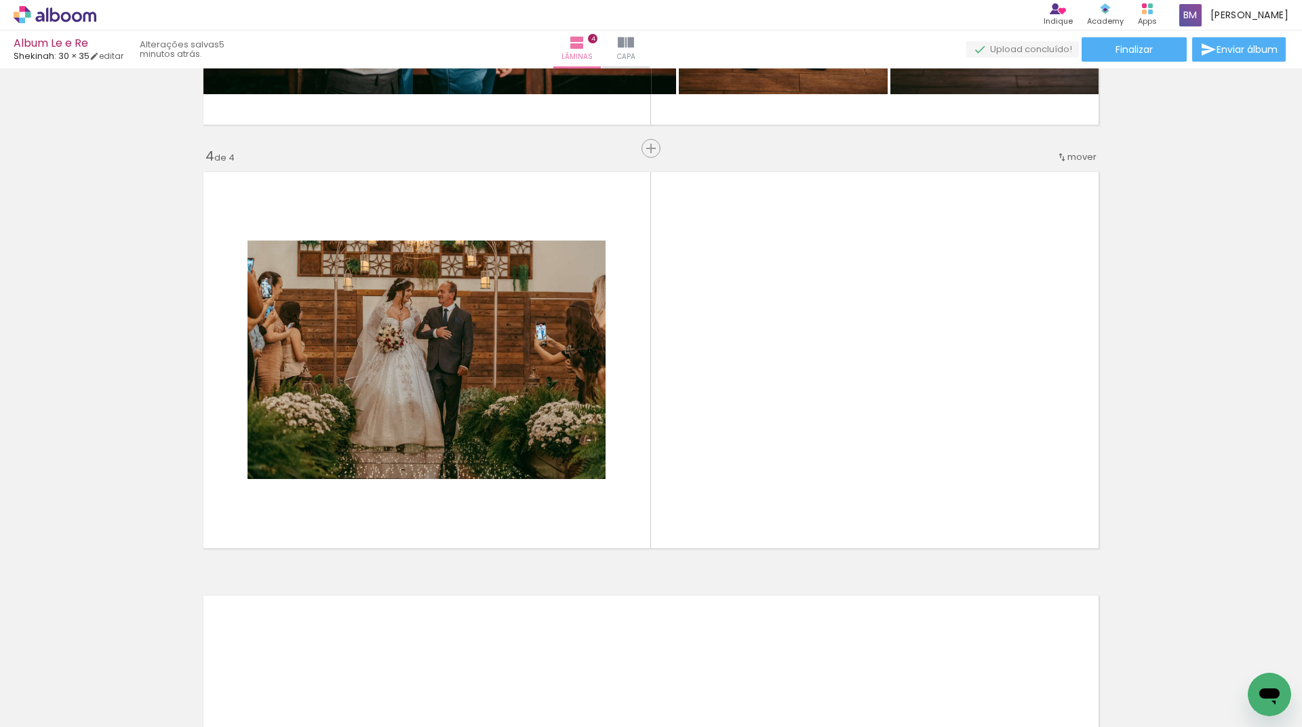
scroll to position [1218, 0]
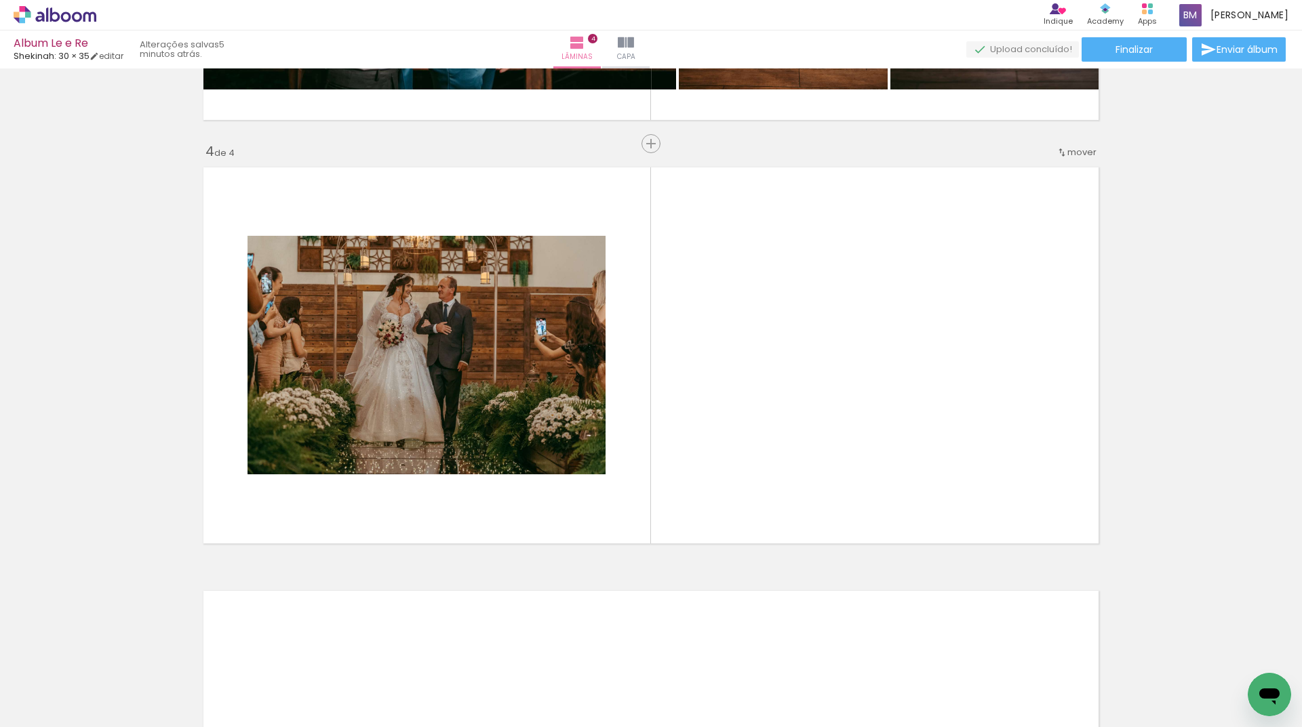
drag, startPoint x: 456, startPoint y: 682, endPoint x: 783, endPoint y: 425, distance: 415.7
click at [783, 425] on quentale-workspace at bounding box center [651, 363] width 1302 height 727
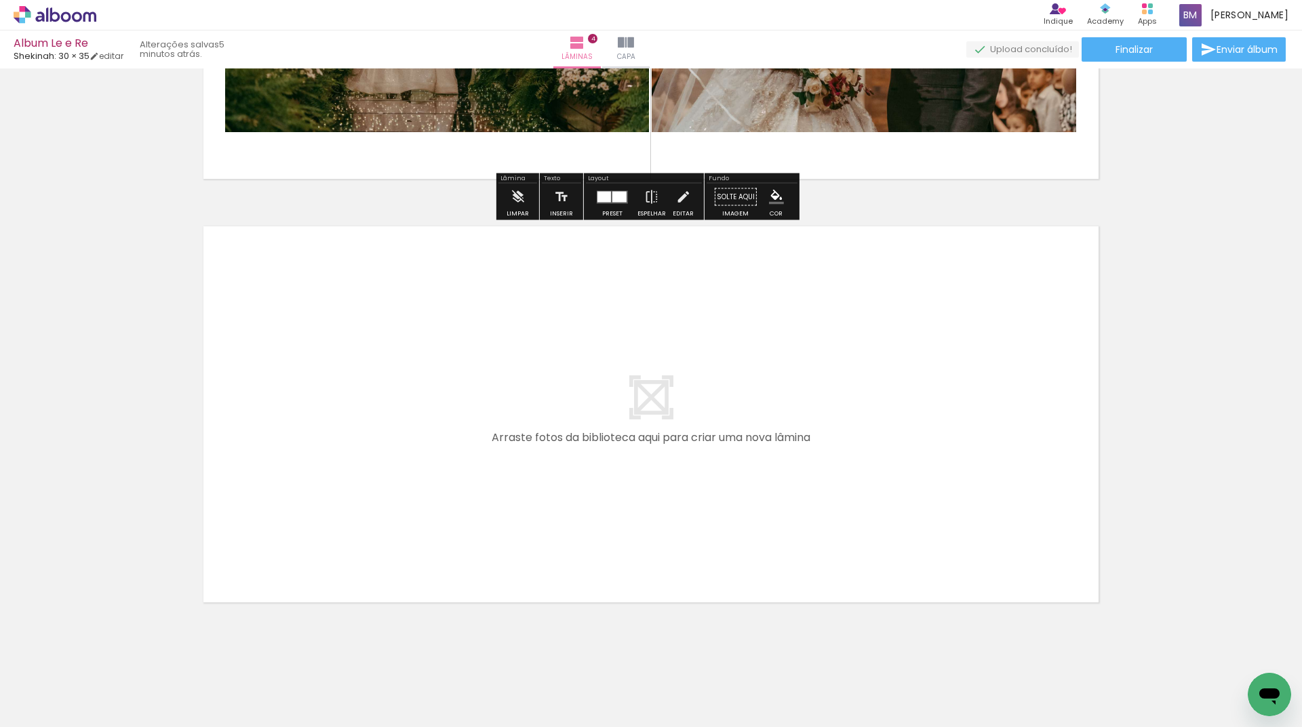
scroll to position [1597, 0]
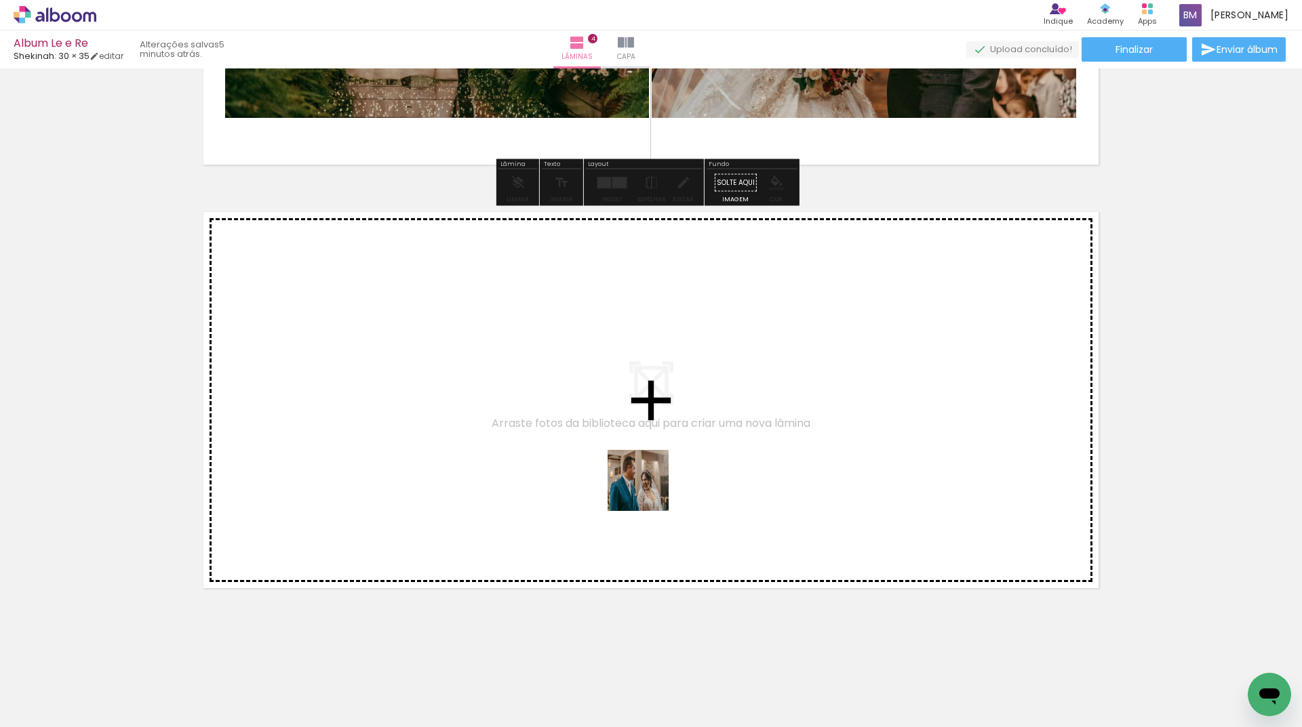
drag, startPoint x: 641, startPoint y: 527, endPoint x: 651, endPoint y: 479, distance: 49.2
click at [651, 479] on quentale-workspace at bounding box center [651, 363] width 1302 height 727
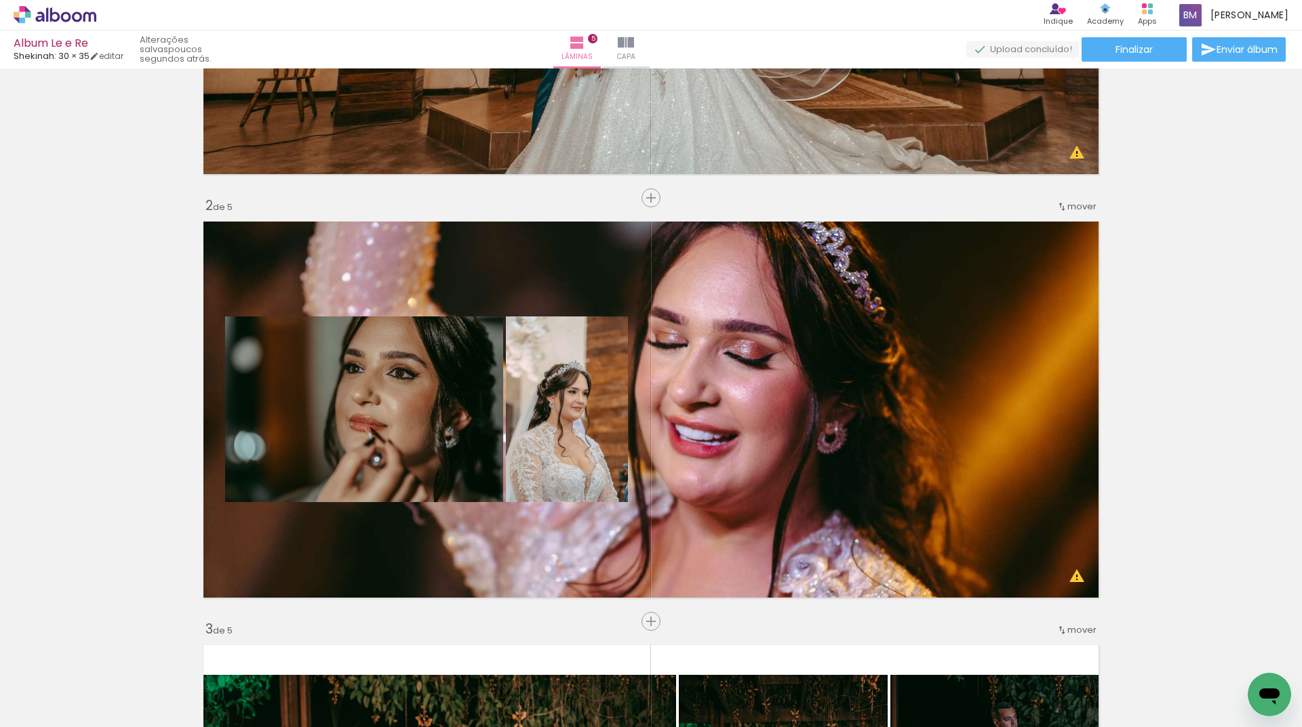
scroll to position [339, 0]
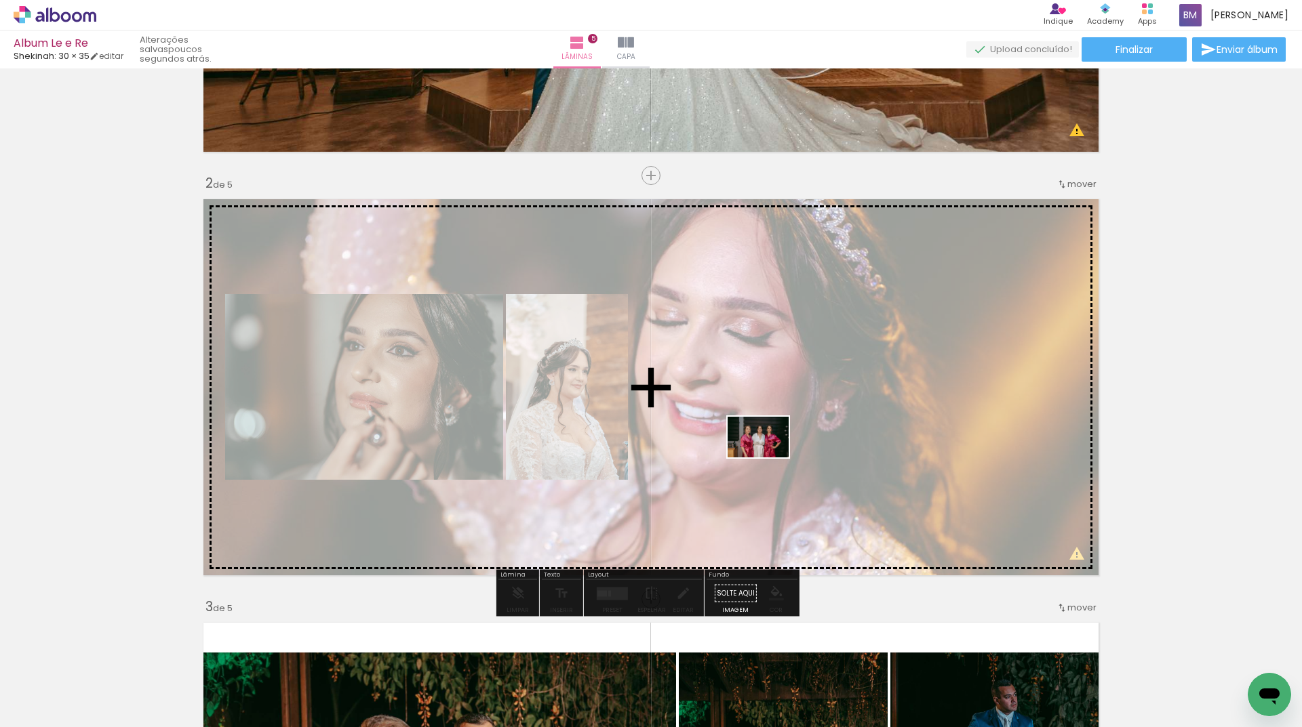
drag, startPoint x: 658, startPoint y: 623, endPoint x: 768, endPoint y: 458, distance: 198.6
click at [768, 458] on quentale-workspace at bounding box center [651, 363] width 1302 height 727
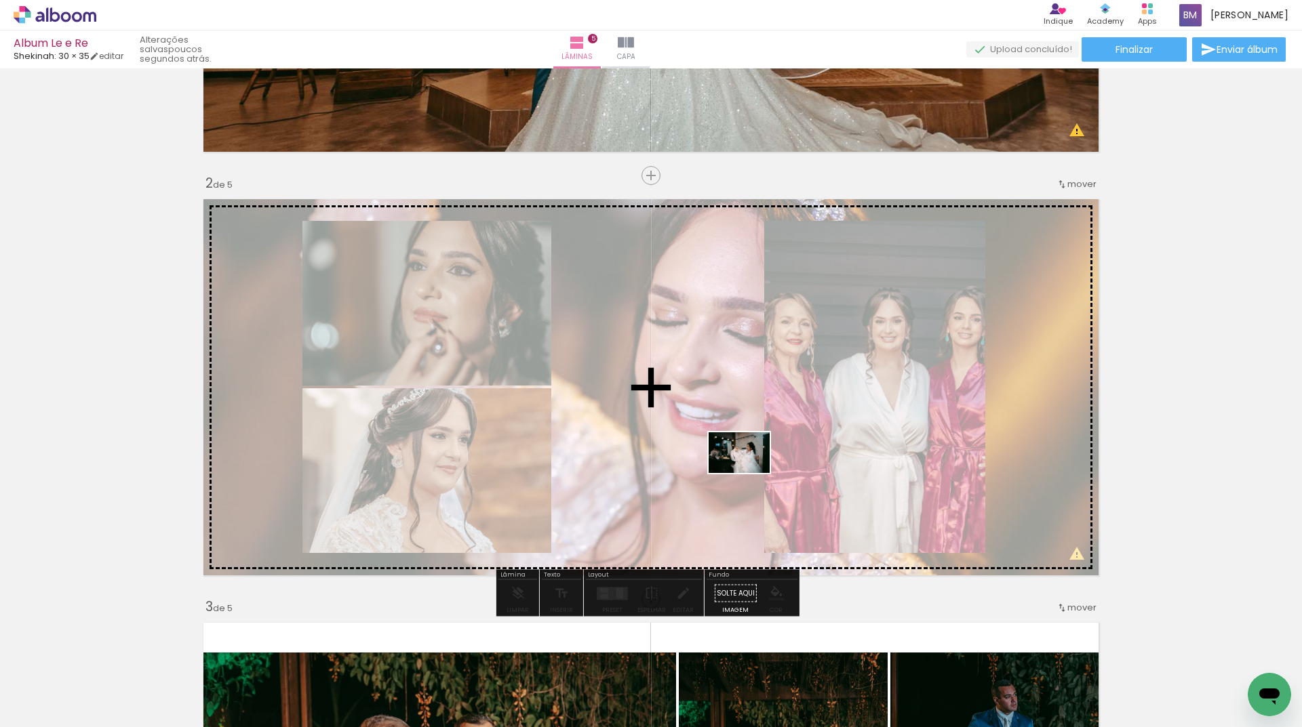
drag, startPoint x: 714, startPoint y: 649, endPoint x: 749, endPoint y: 473, distance: 179.8
click at [749, 473] on quentale-workspace at bounding box center [651, 363] width 1302 height 727
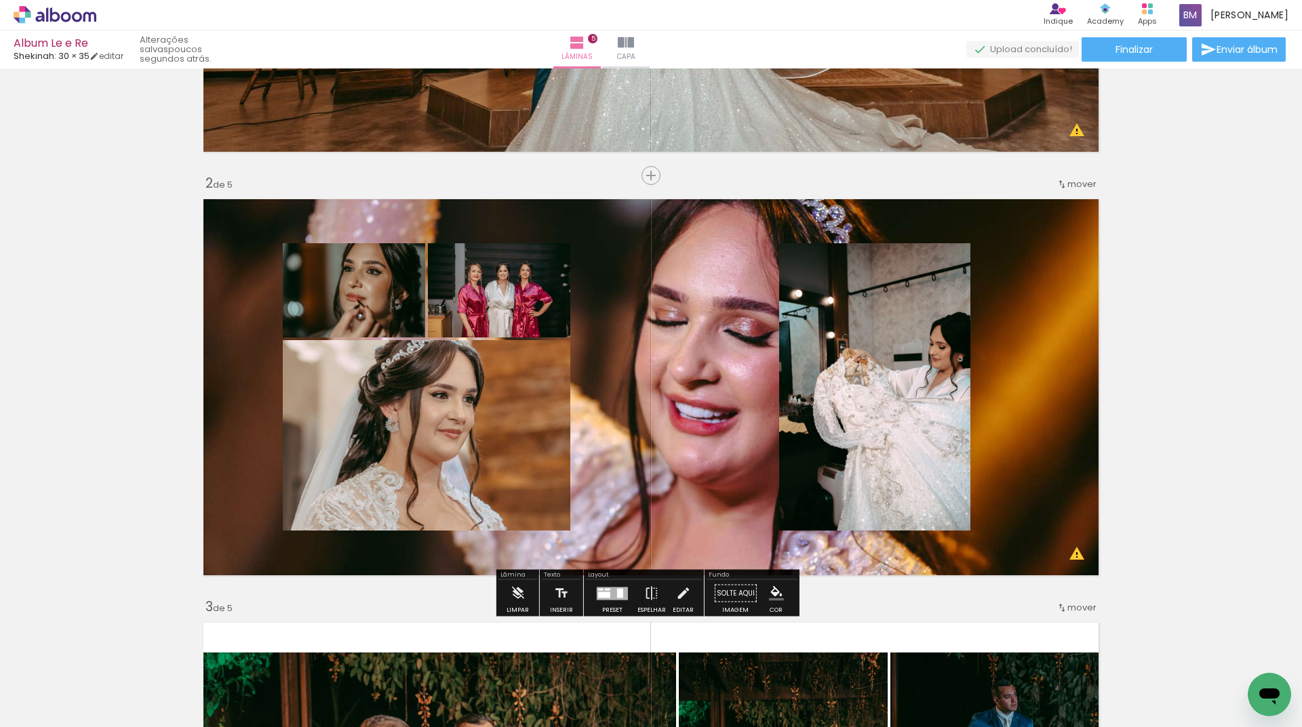
click at [1041, 465] on quentale-layouter at bounding box center [651, 388] width 908 height 390
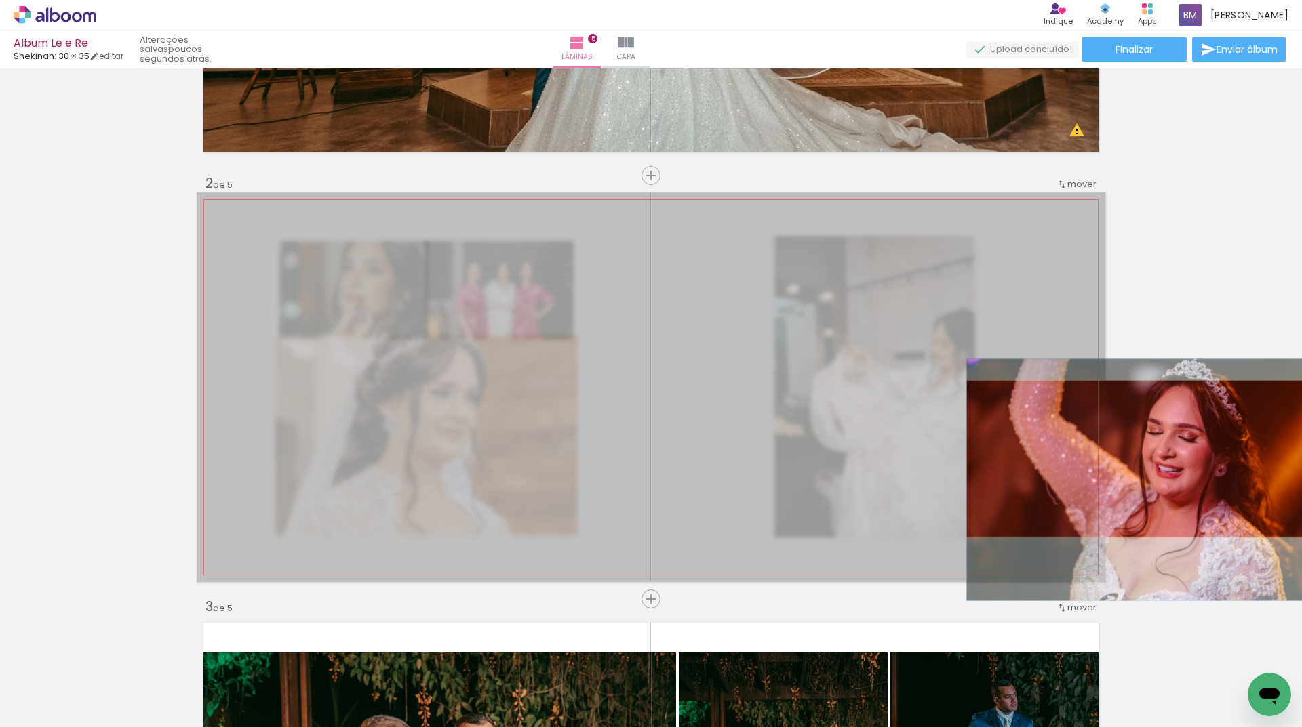
drag, startPoint x: 1041, startPoint y: 457, endPoint x: 1143, endPoint y: 459, distance: 101.7
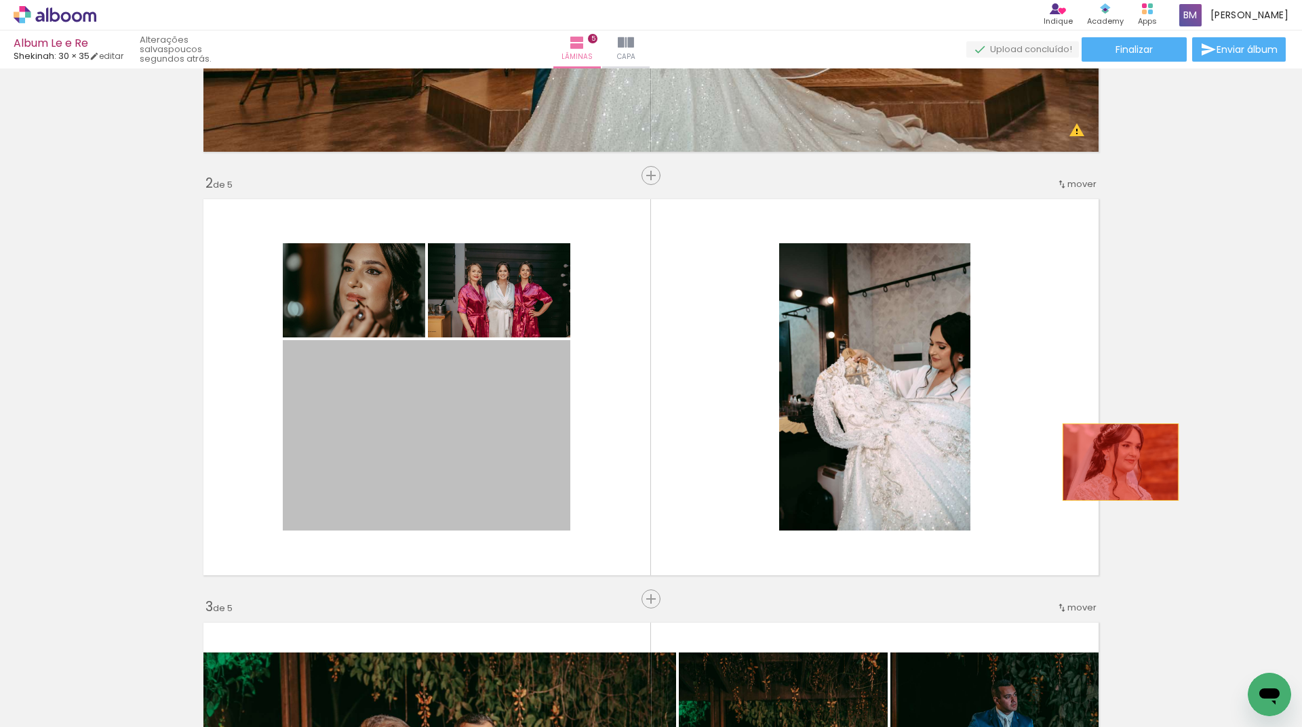
drag, startPoint x: 490, startPoint y: 475, endPoint x: 1115, endPoint y: 462, distance: 625.2
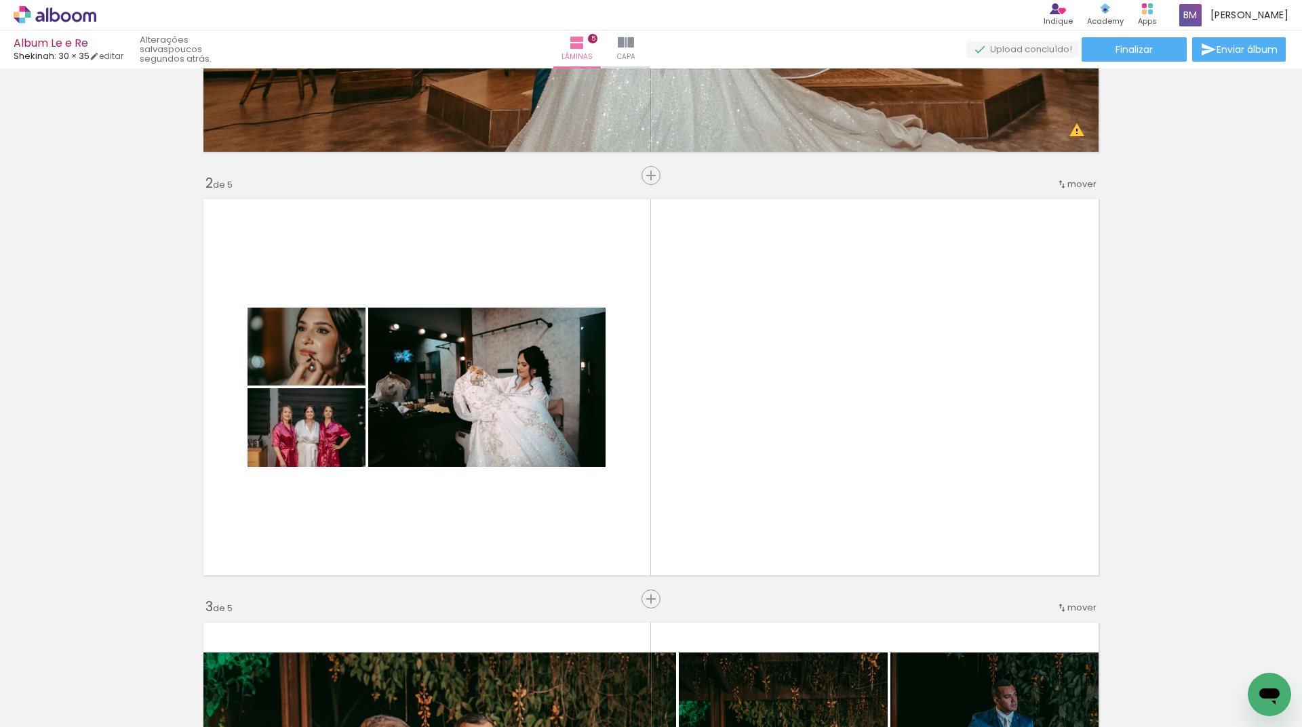
scroll to position [0, 774]
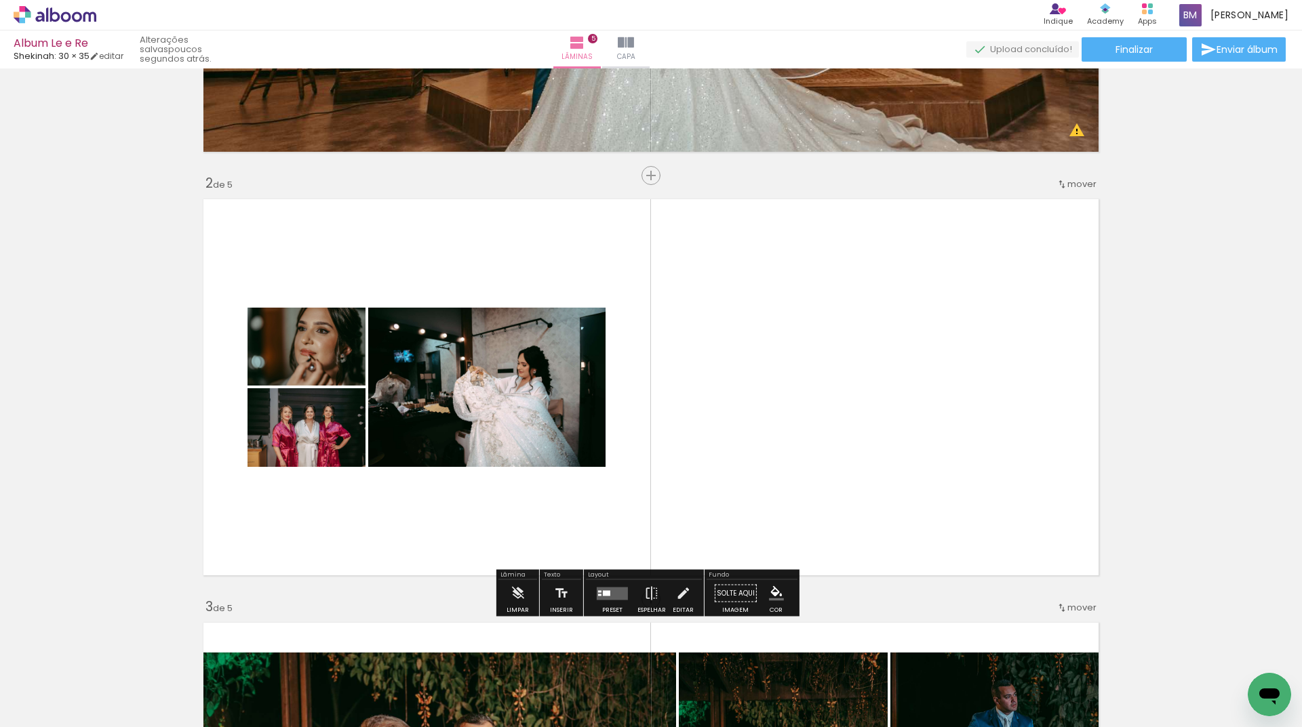
click at [605, 597] on quentale-layouter at bounding box center [612, 593] width 31 height 13
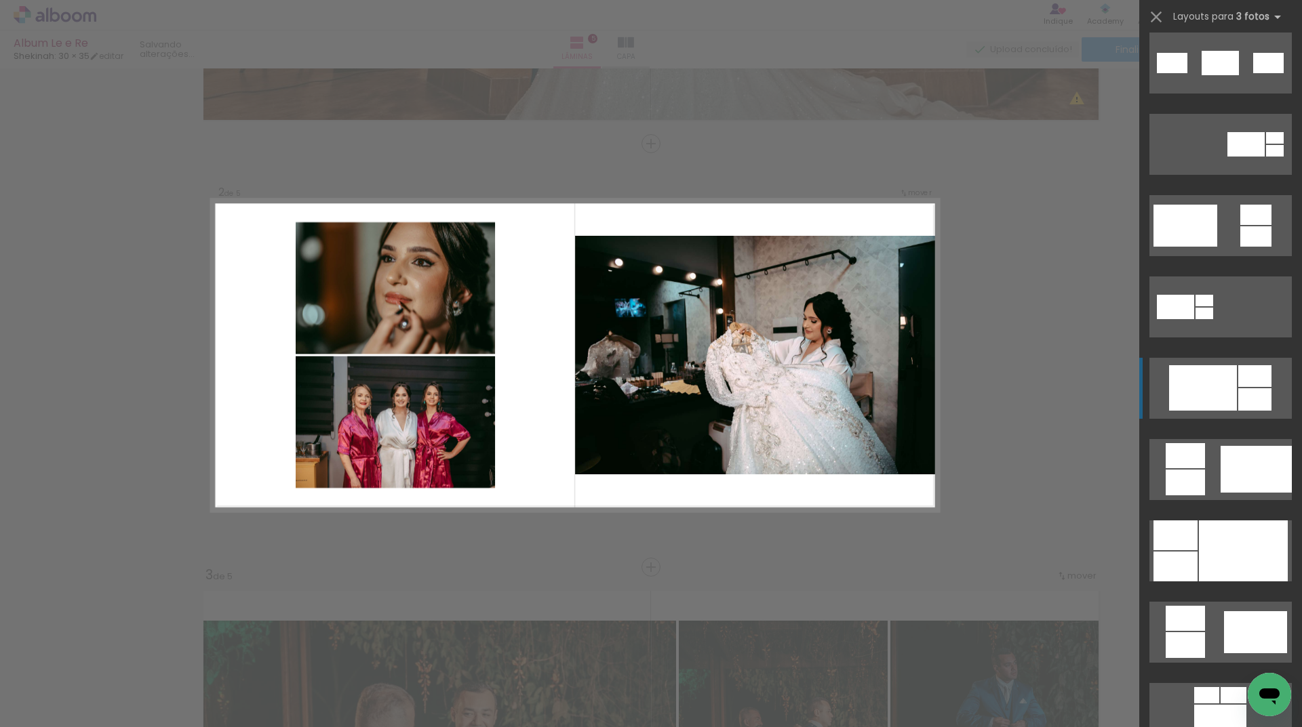
scroll to position [475, 0]
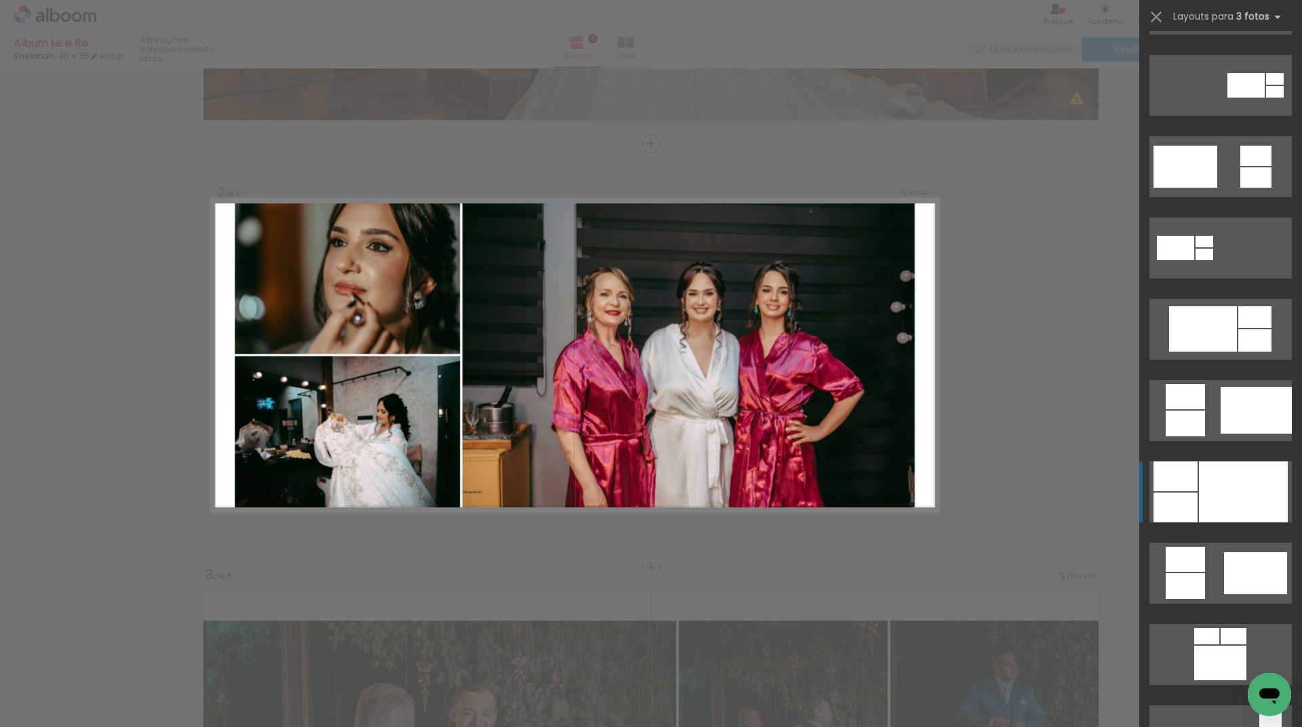
click at [1203, 483] on div at bounding box center [1243, 492] width 89 height 61
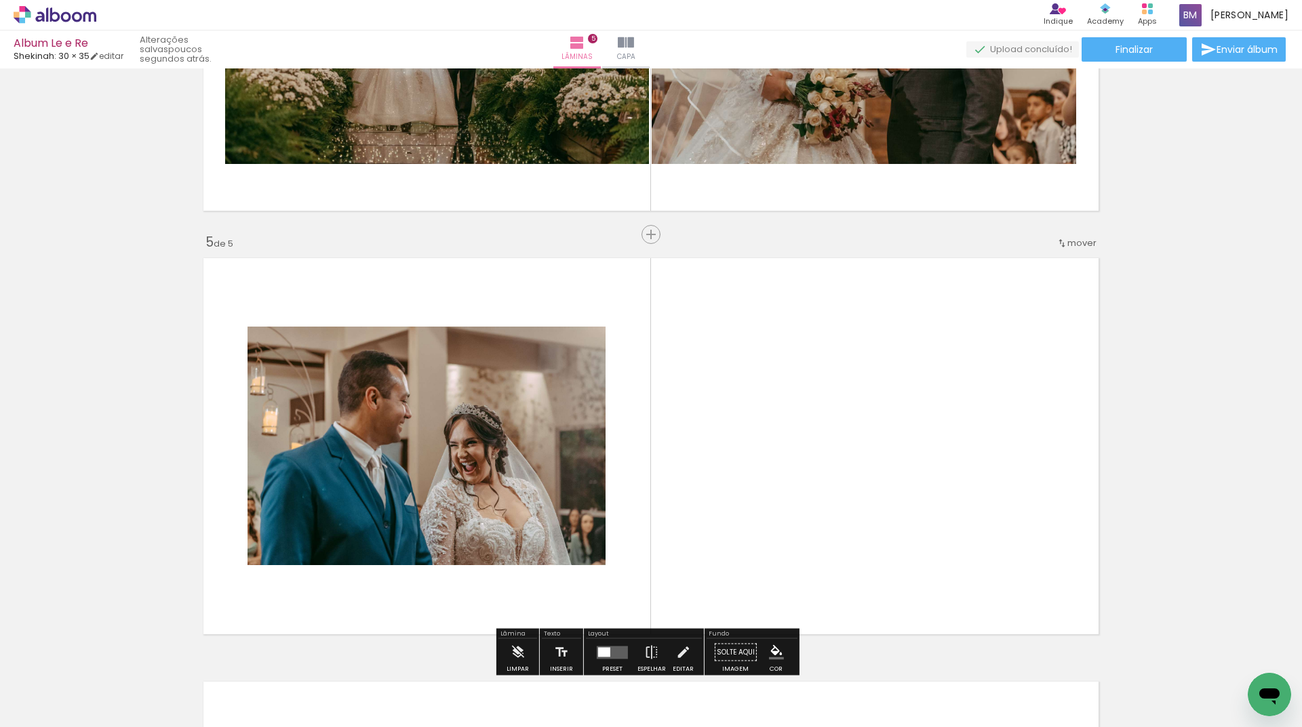
scroll to position [1559, 0]
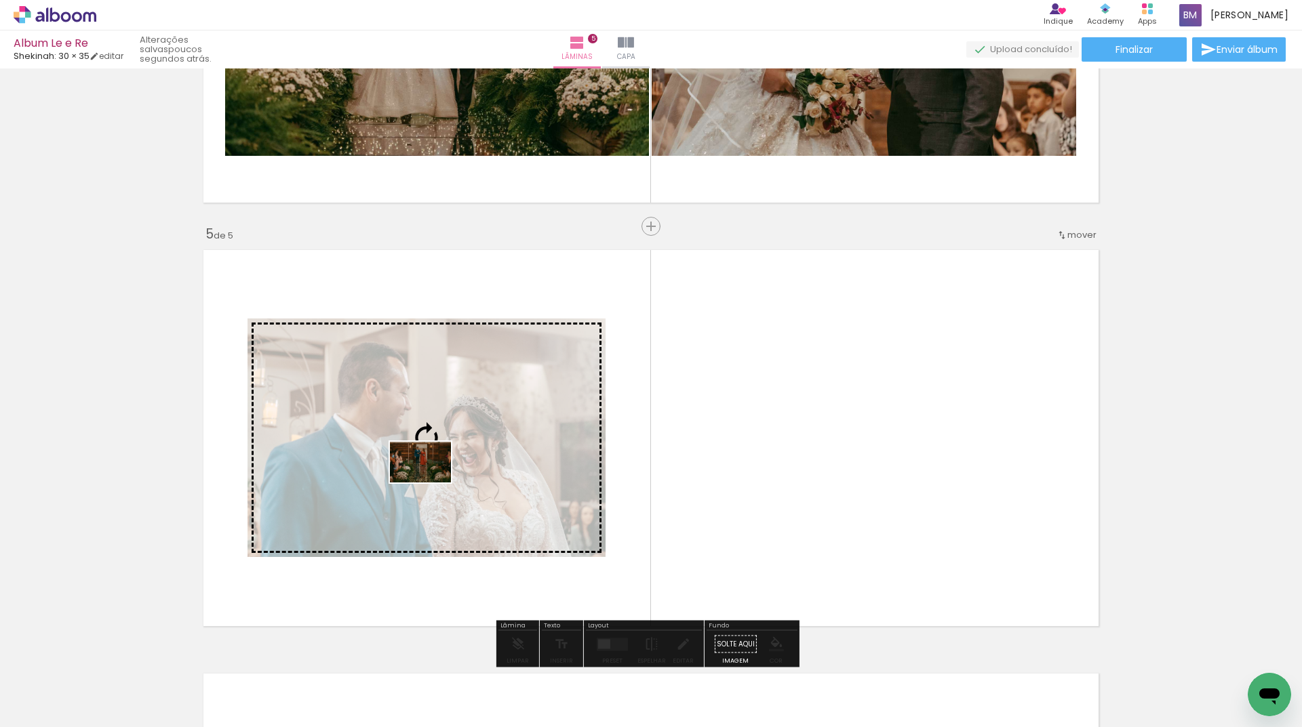
drag, startPoint x: 394, startPoint y: 567, endPoint x: 431, endPoint y: 483, distance: 92.3
click at [431, 483] on quentale-workspace at bounding box center [651, 363] width 1302 height 727
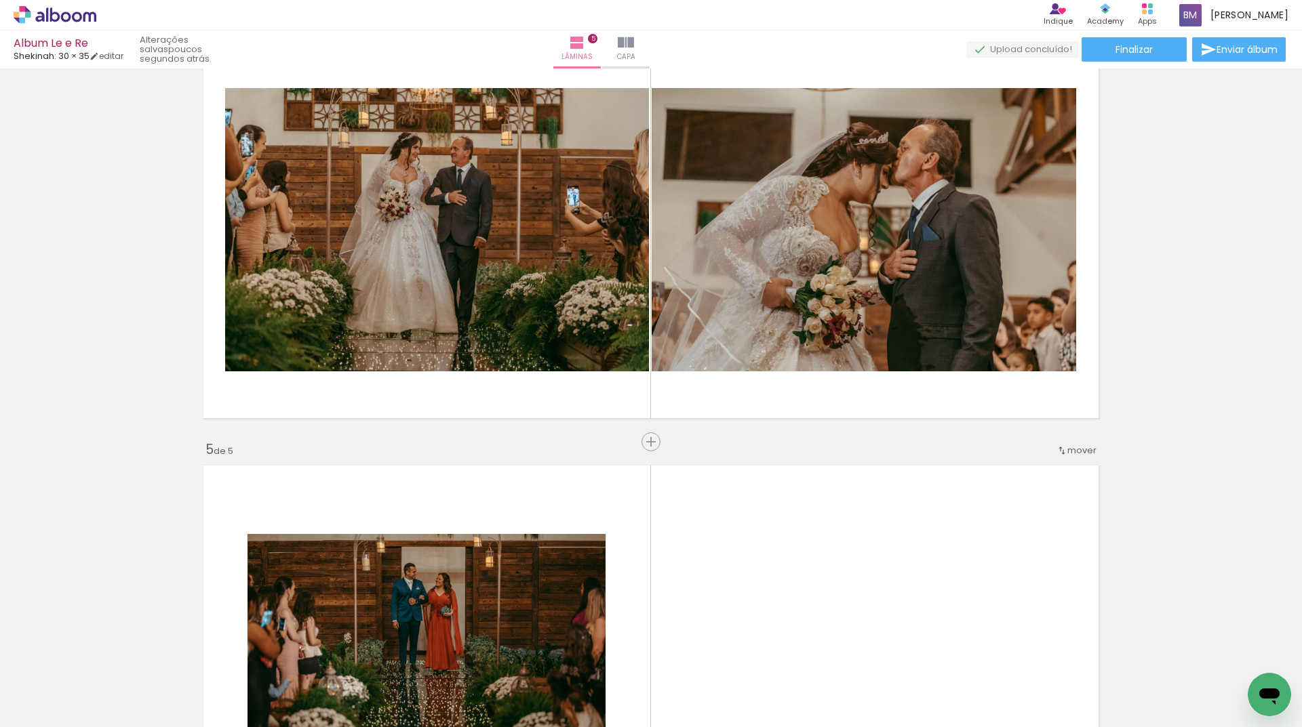
scroll to position [1288, 0]
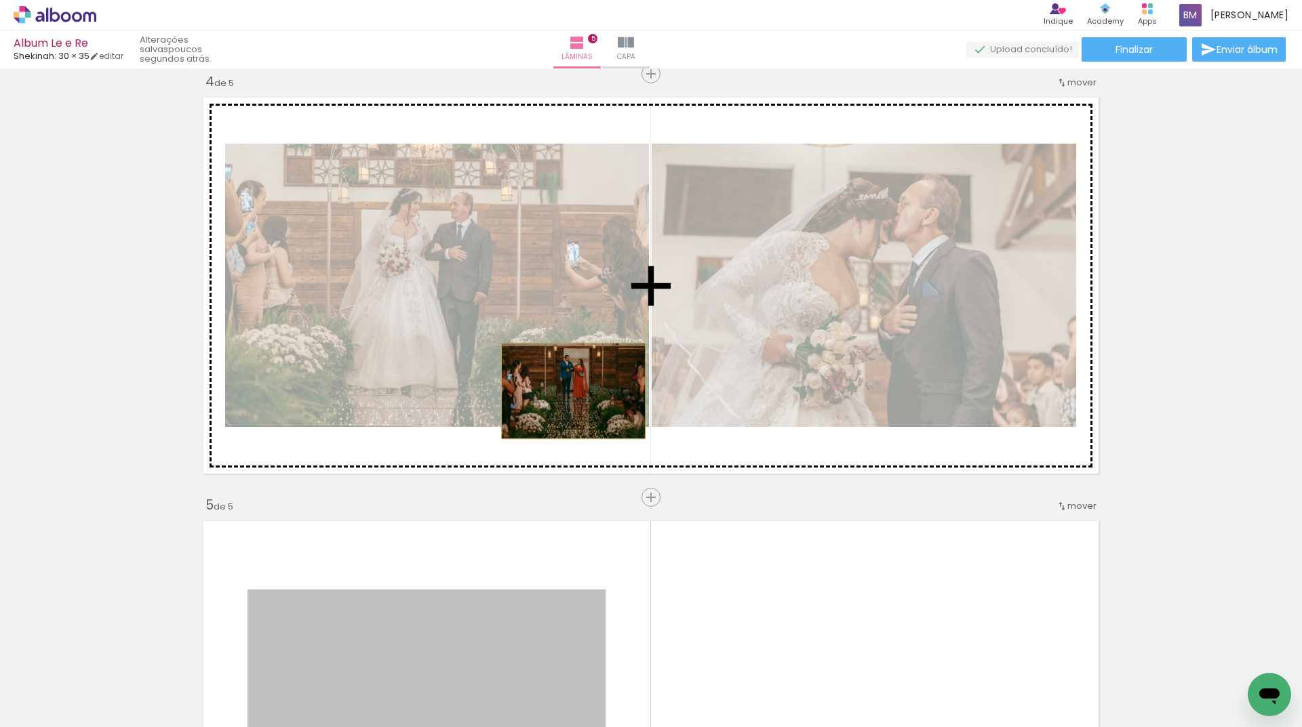
drag, startPoint x: 493, startPoint y: 577, endPoint x: 568, endPoint y: 391, distance: 200.4
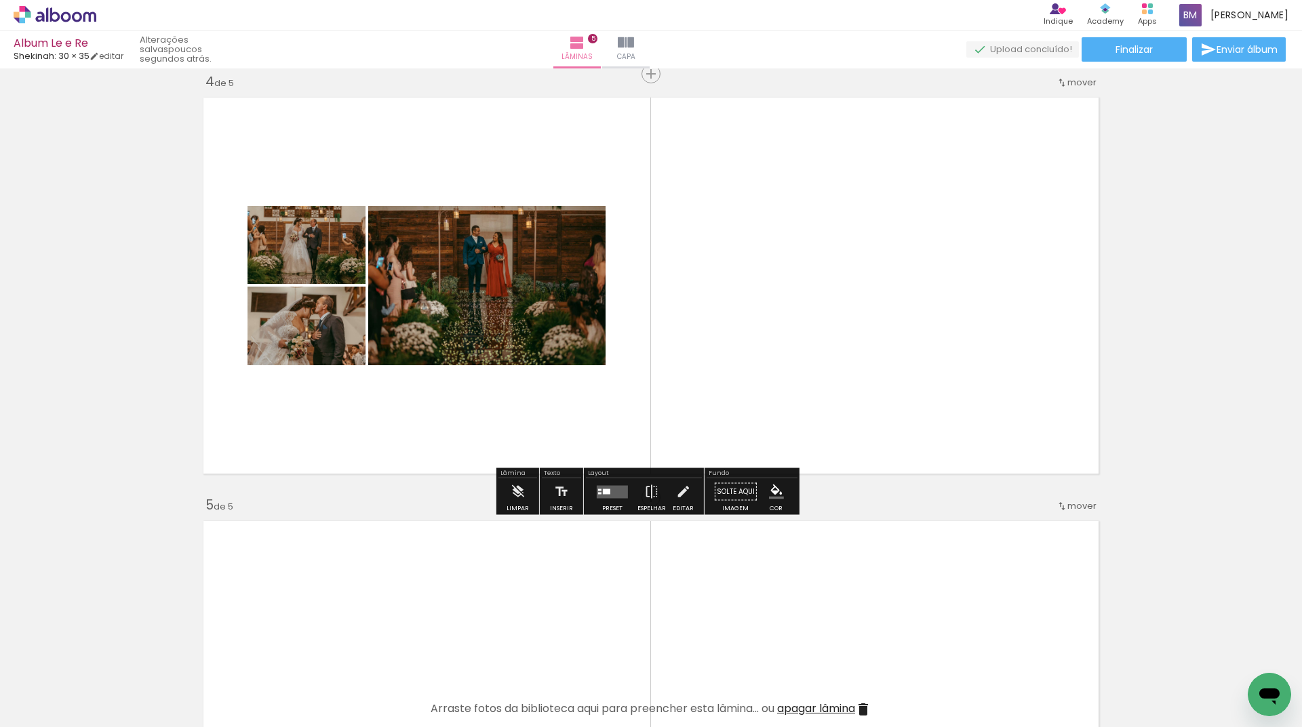
click at [600, 500] on div at bounding box center [612, 492] width 37 height 27
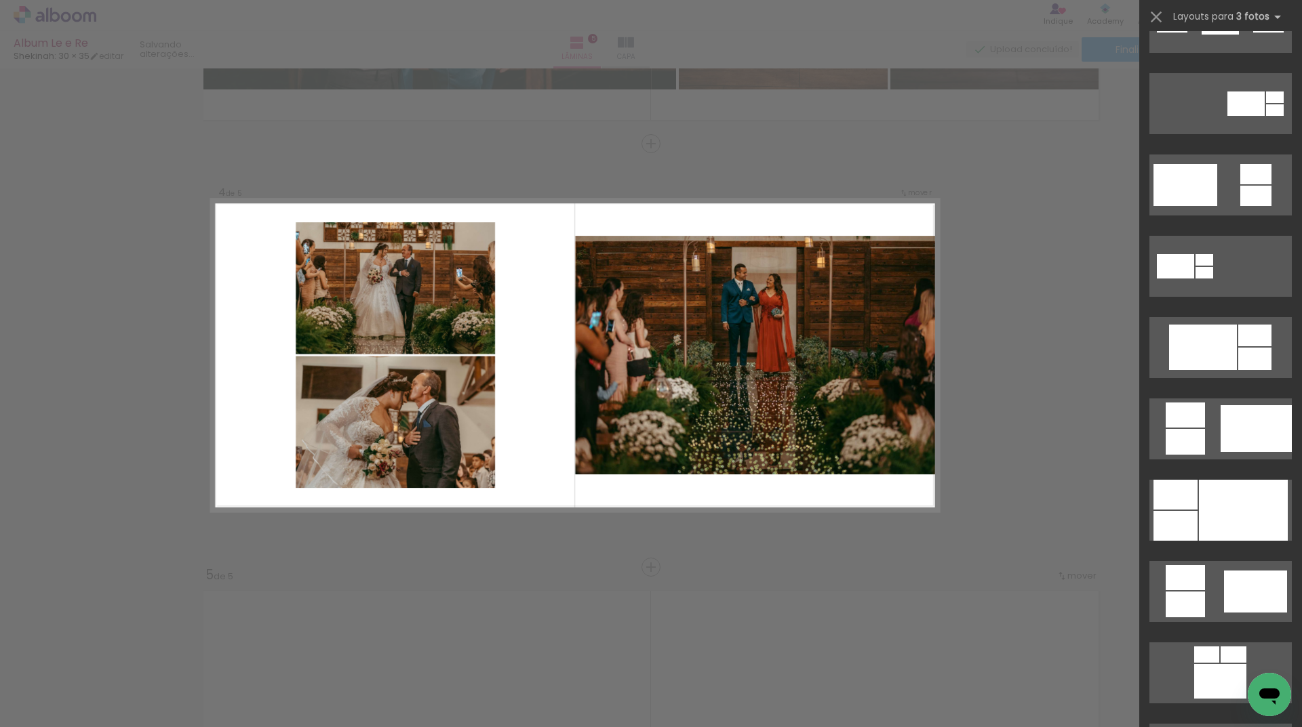
scroll to position [542, 0]
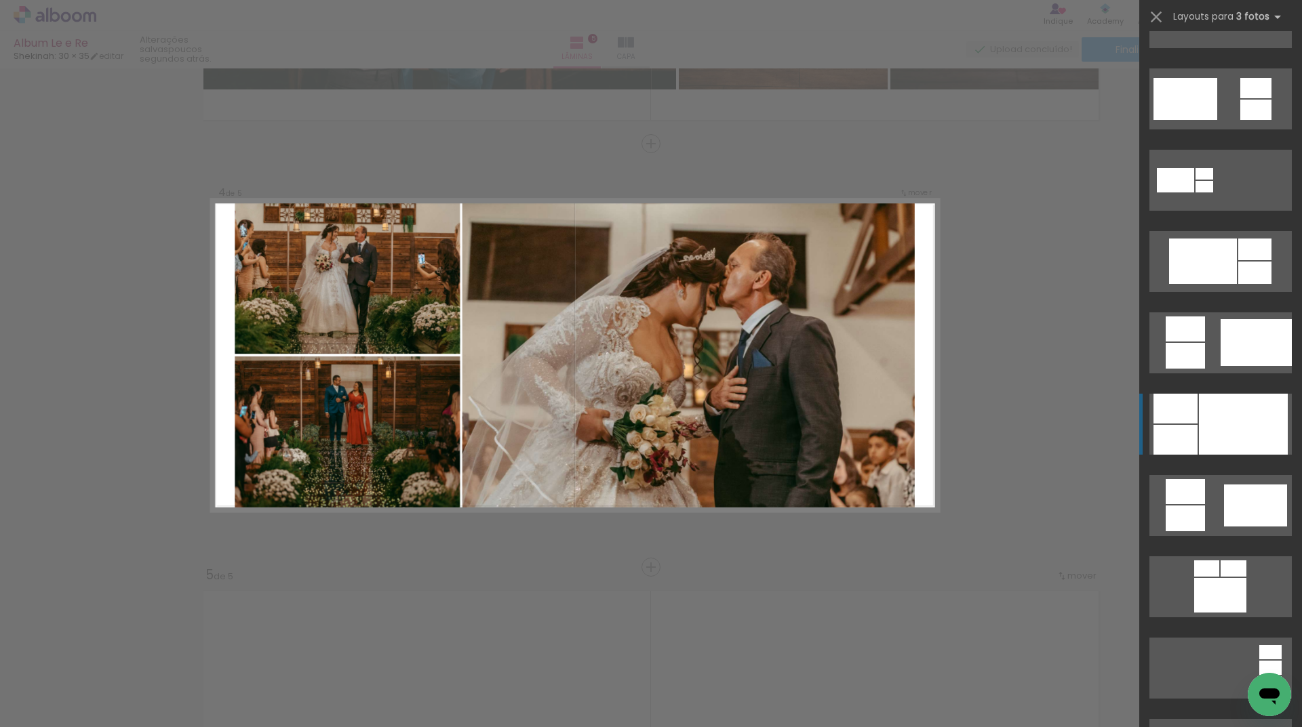
click at [1225, 429] on div at bounding box center [1243, 424] width 89 height 61
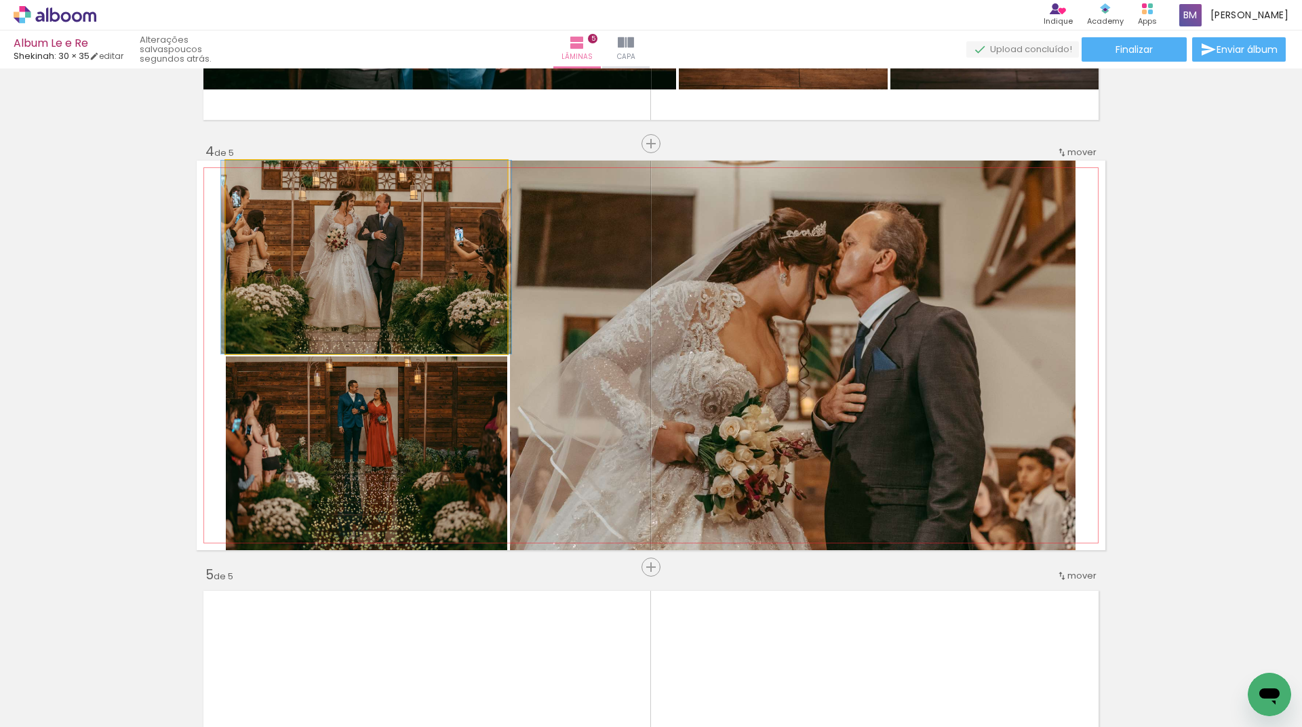
drag, startPoint x: 414, startPoint y: 292, endPoint x: 625, endPoint y: 376, distance: 227.2
click at [0, 0] on slot at bounding box center [0, 0] width 0 height 0
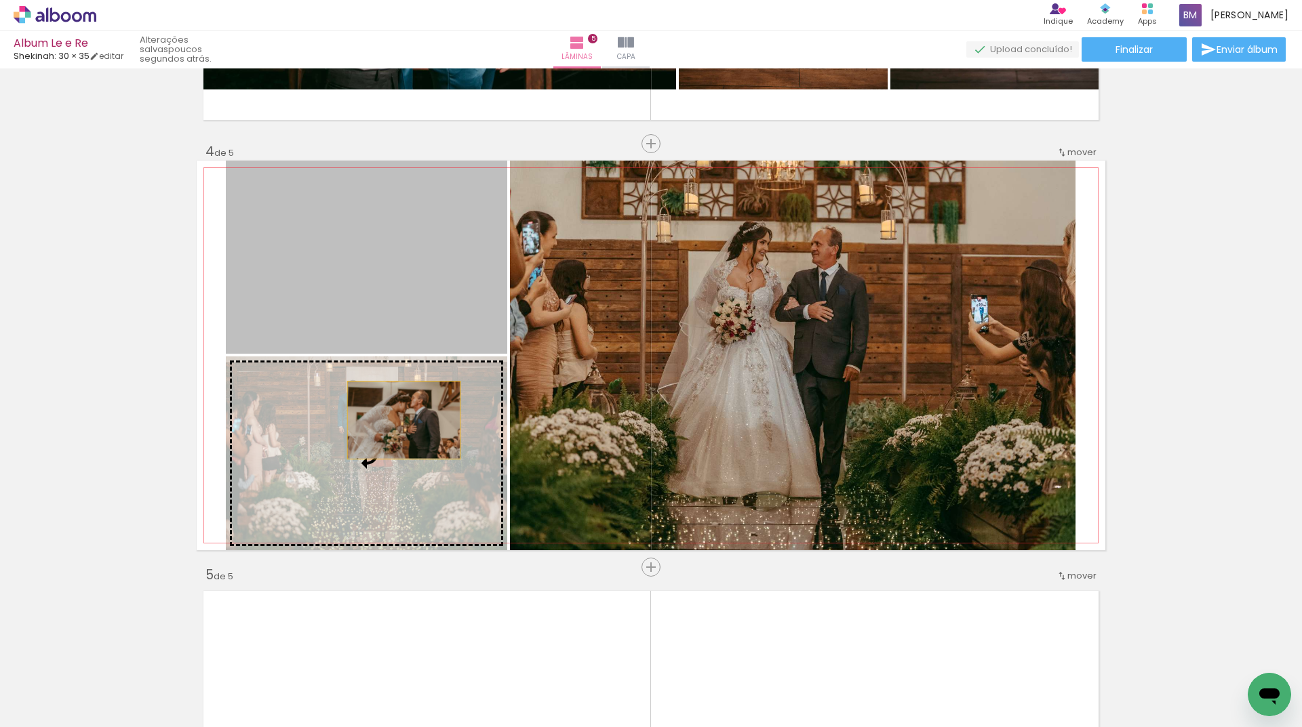
drag, startPoint x: 426, startPoint y: 260, endPoint x: 399, endPoint y: 426, distance: 167.6
click at [0, 0] on slot at bounding box center [0, 0] width 0 height 0
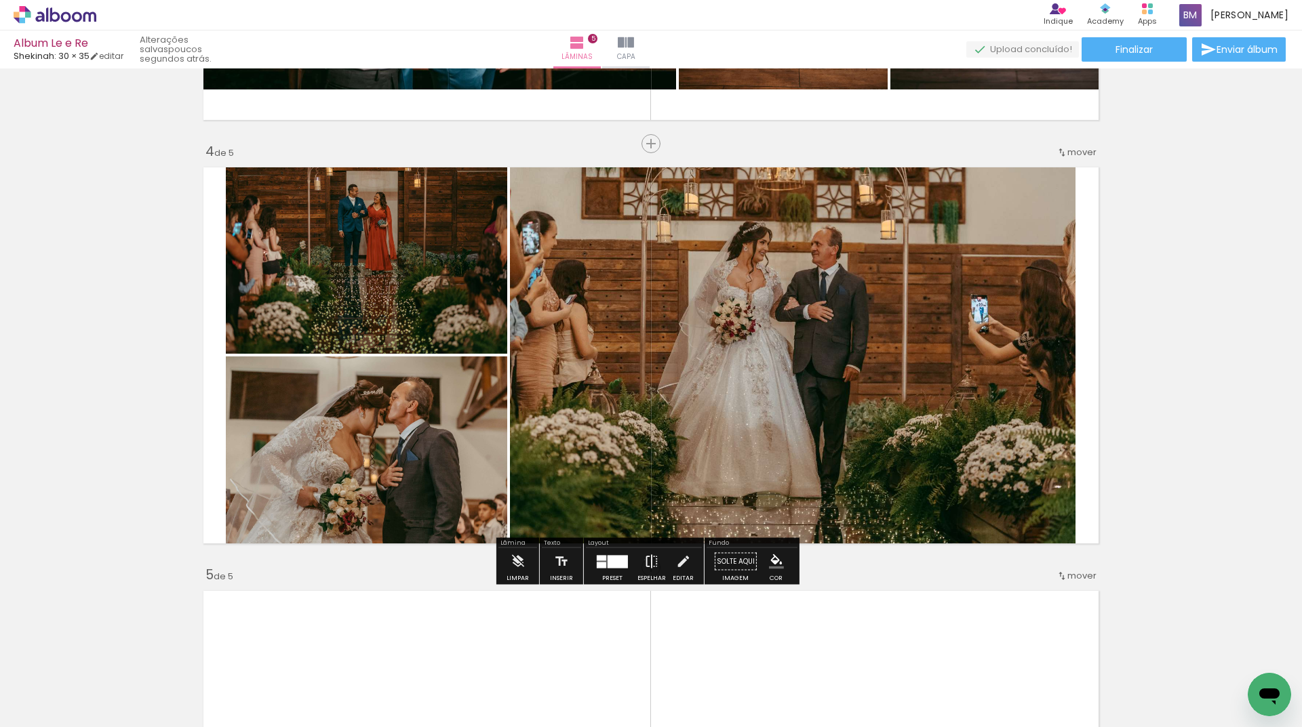
click at [644, 560] on iron-icon at bounding box center [651, 561] width 15 height 27
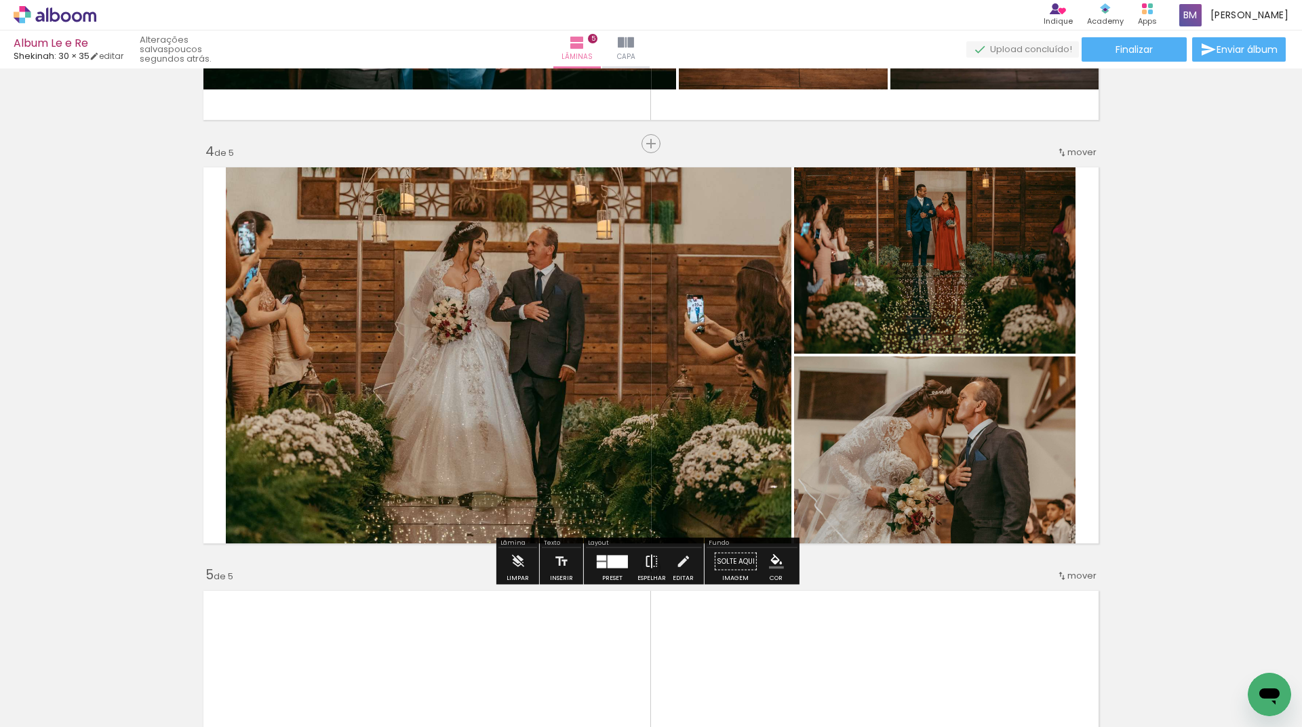
click at [644, 560] on iron-icon at bounding box center [651, 561] width 15 height 27
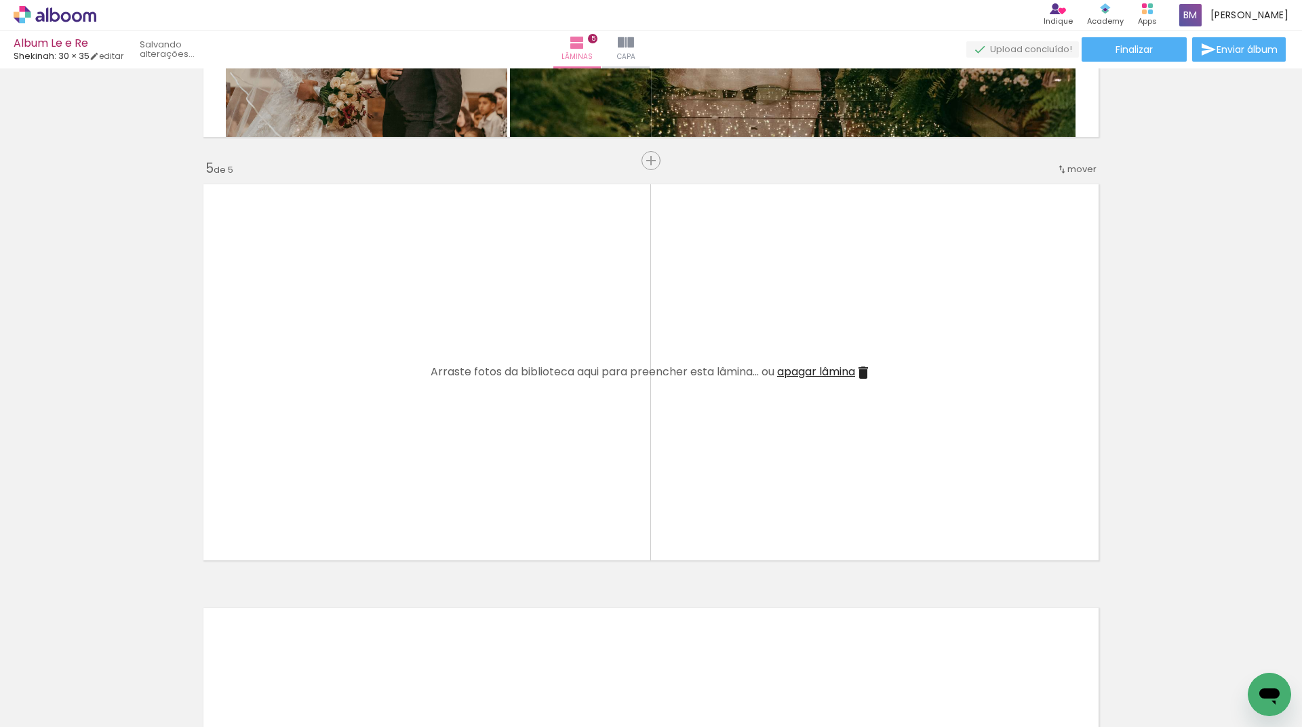
scroll to position [0, 66]
drag, startPoint x: 685, startPoint y: 666, endPoint x: 731, endPoint y: 469, distance: 201.9
click at [738, 466] on quentale-workspace at bounding box center [651, 363] width 1302 height 727
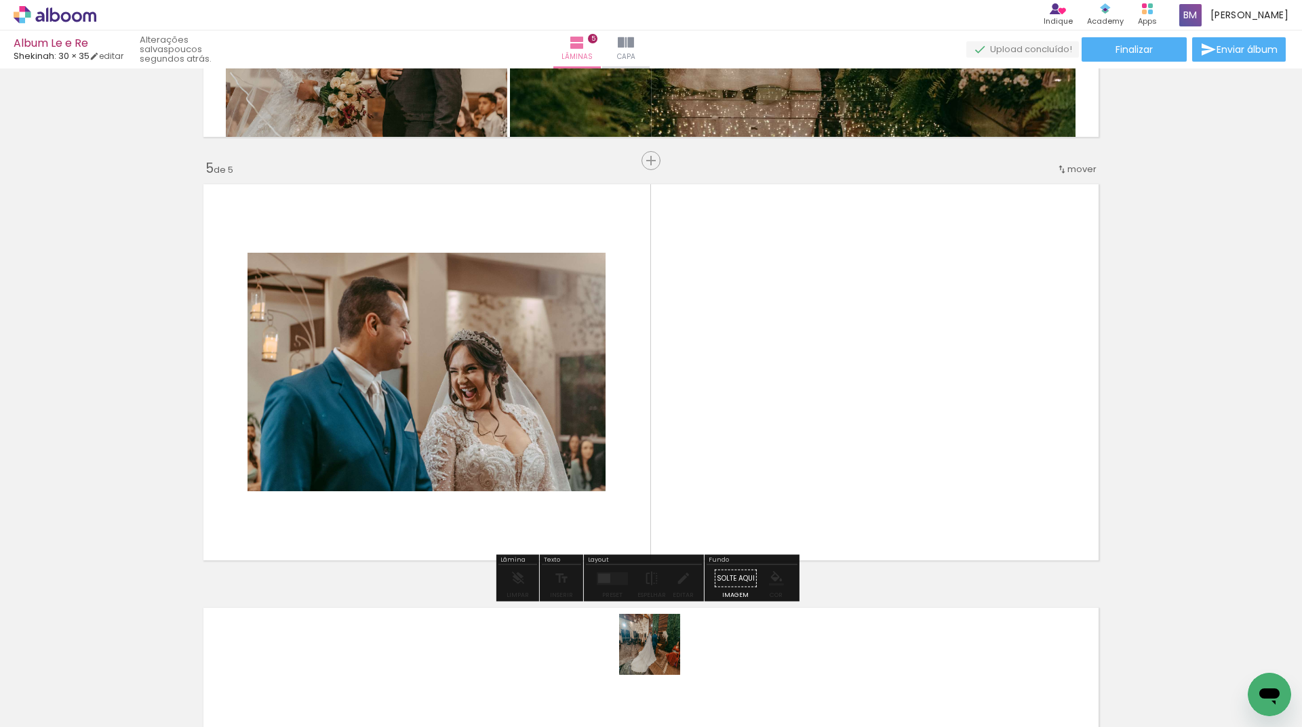
drag, startPoint x: 637, startPoint y: 683, endPoint x: 816, endPoint y: 435, distance: 305.6
click at [816, 435] on quentale-workspace at bounding box center [651, 363] width 1302 height 727
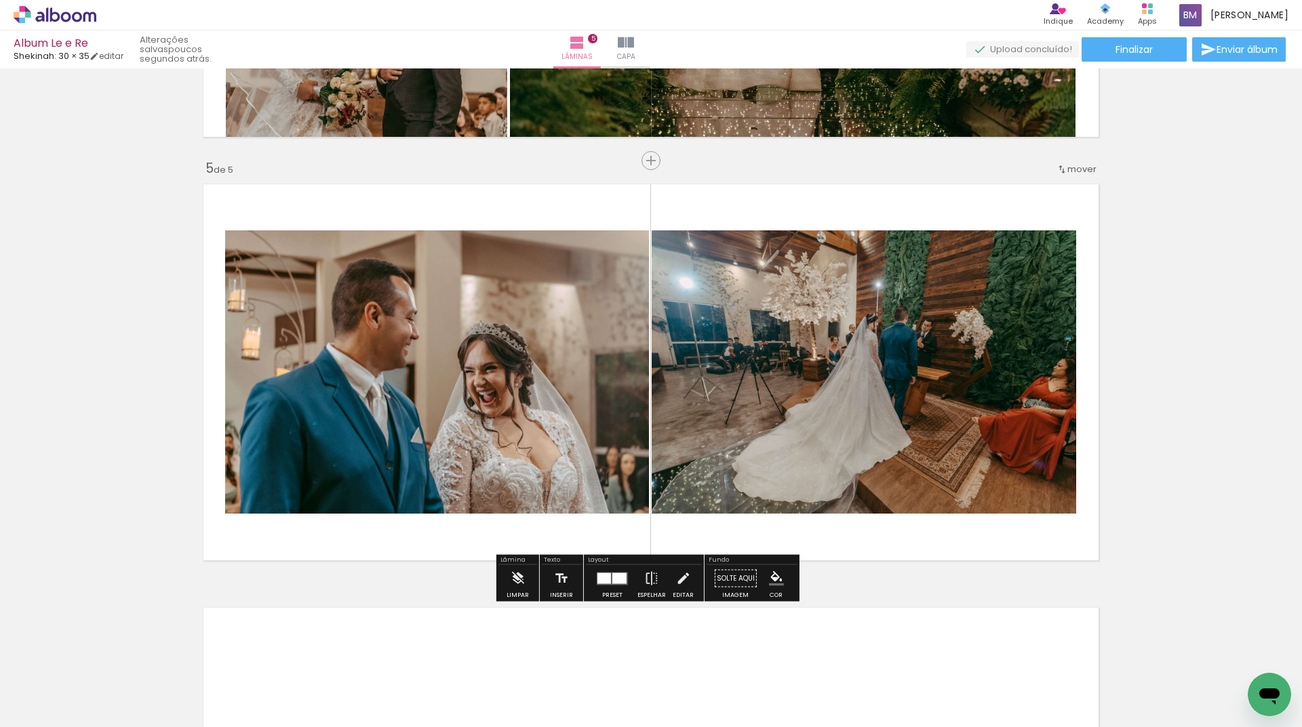
click at [610, 584] on quentale-layouter at bounding box center [612, 578] width 31 height 13
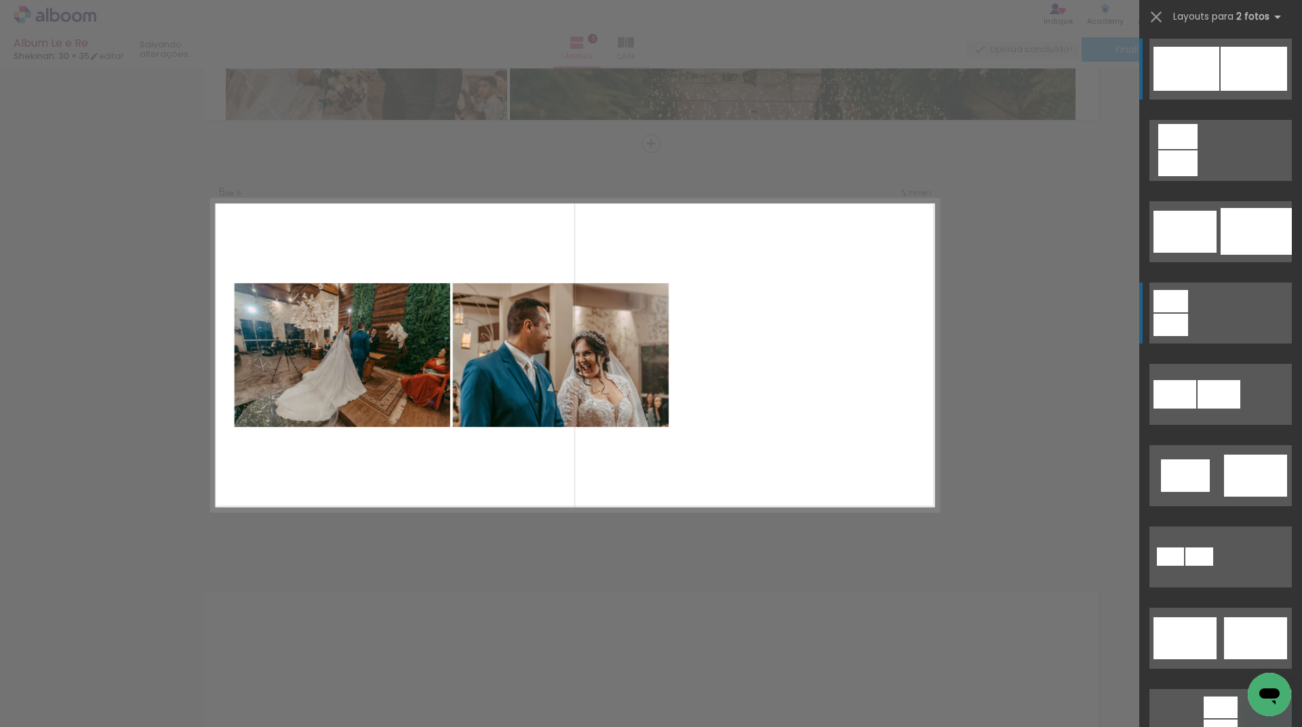
scroll to position [0, 0]
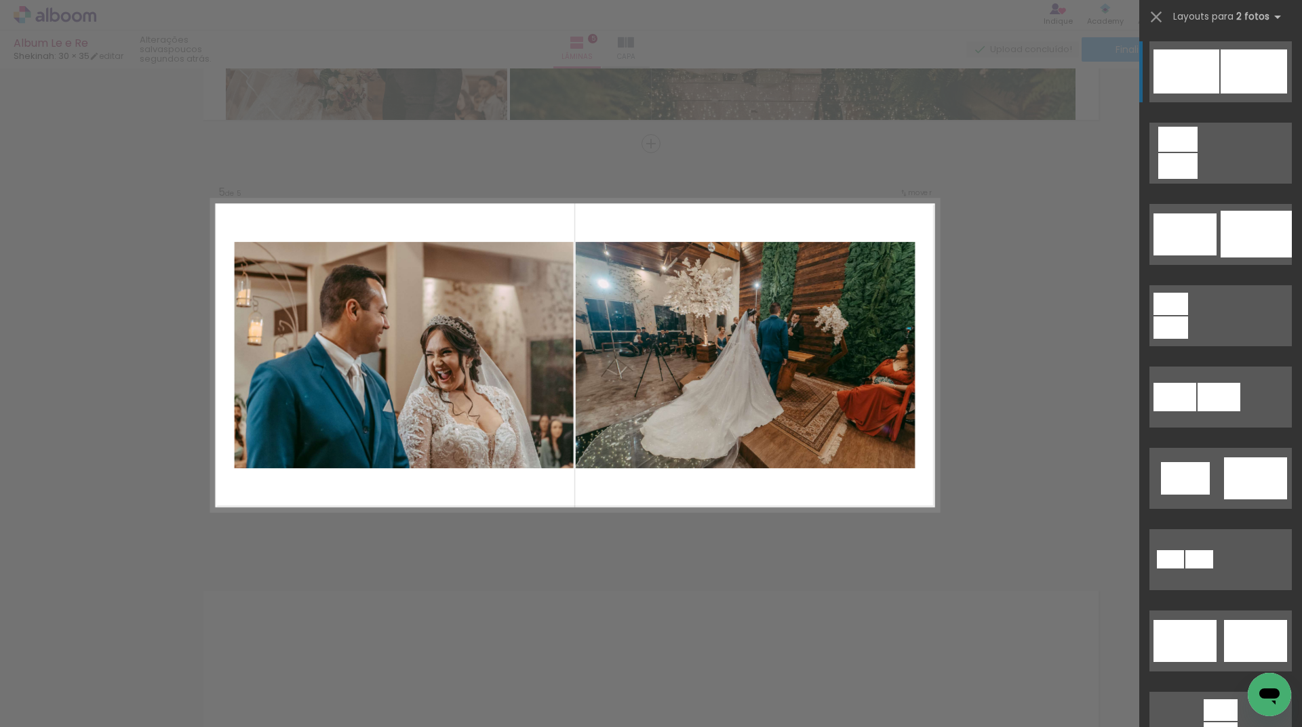
click at [1222, 62] on div at bounding box center [1253, 71] width 66 height 44
click at [1221, 63] on div at bounding box center [1253, 71] width 66 height 44
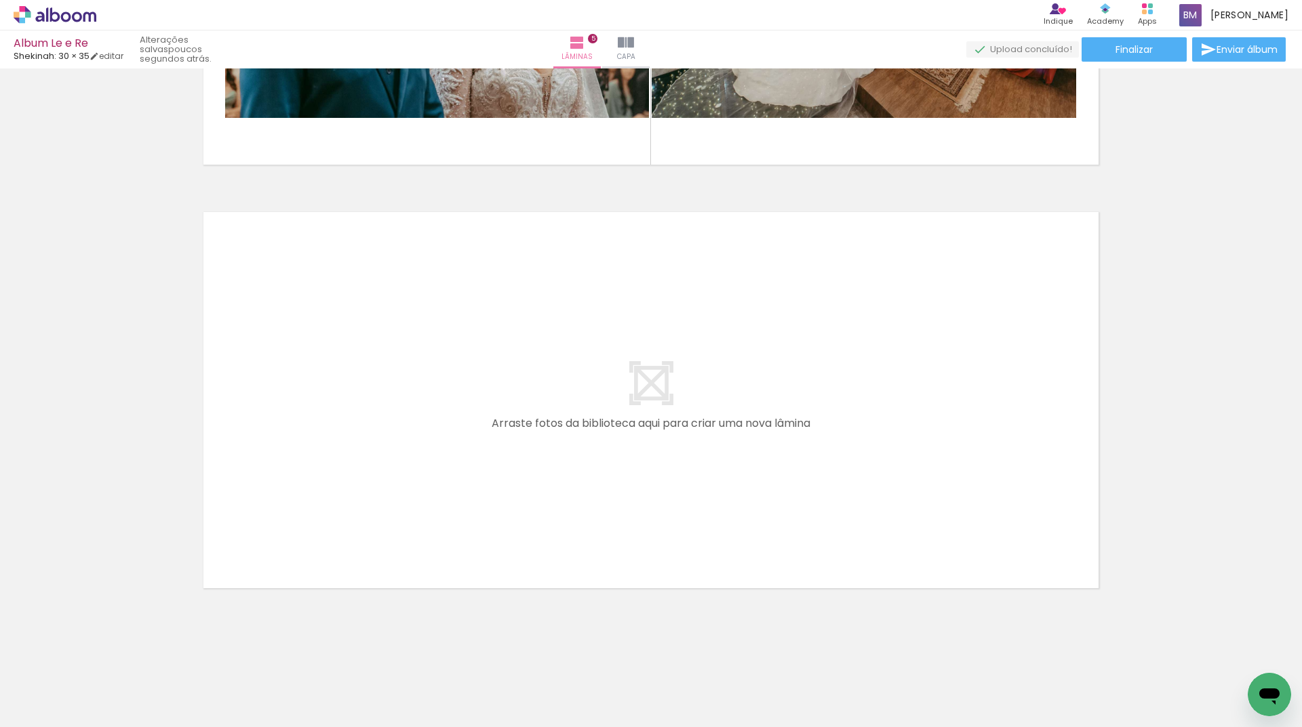
scroll to position [0, 567]
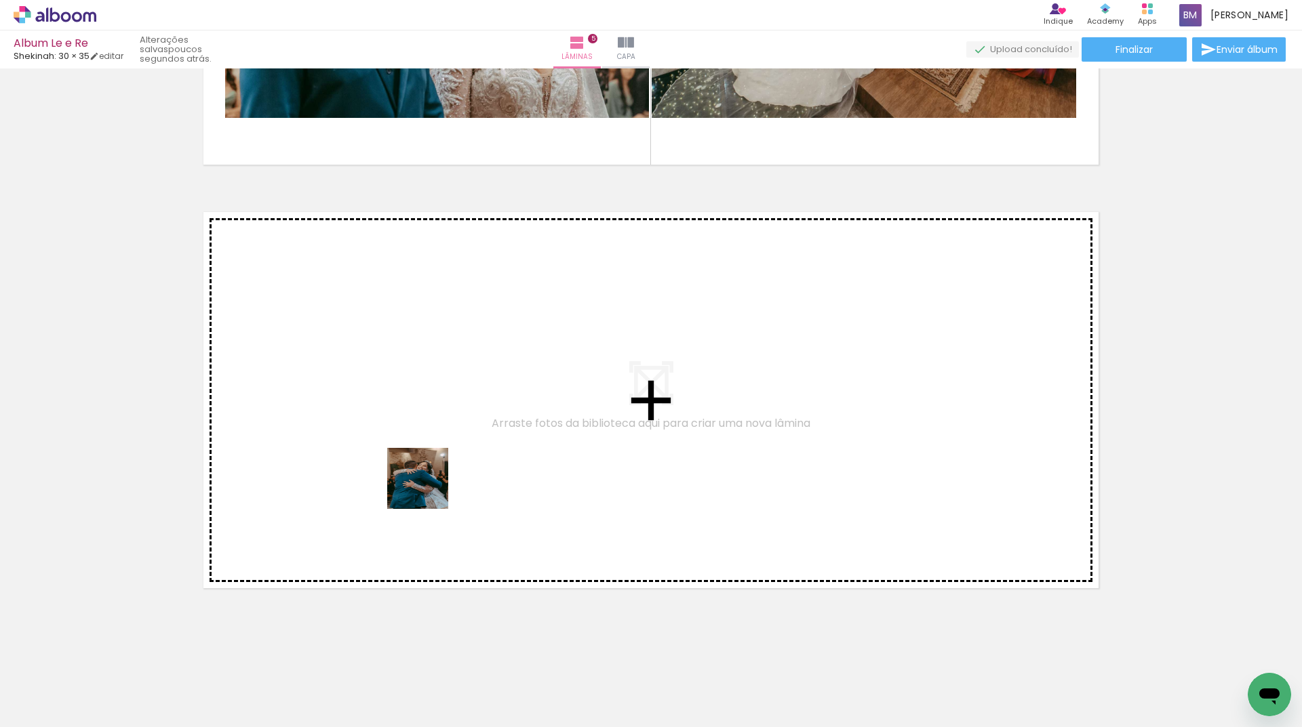
drag, startPoint x: 426, startPoint y: 502, endPoint x: 428, endPoint y: 489, distance: 13.0
click at [428, 489] on quentale-workspace at bounding box center [651, 363] width 1302 height 727
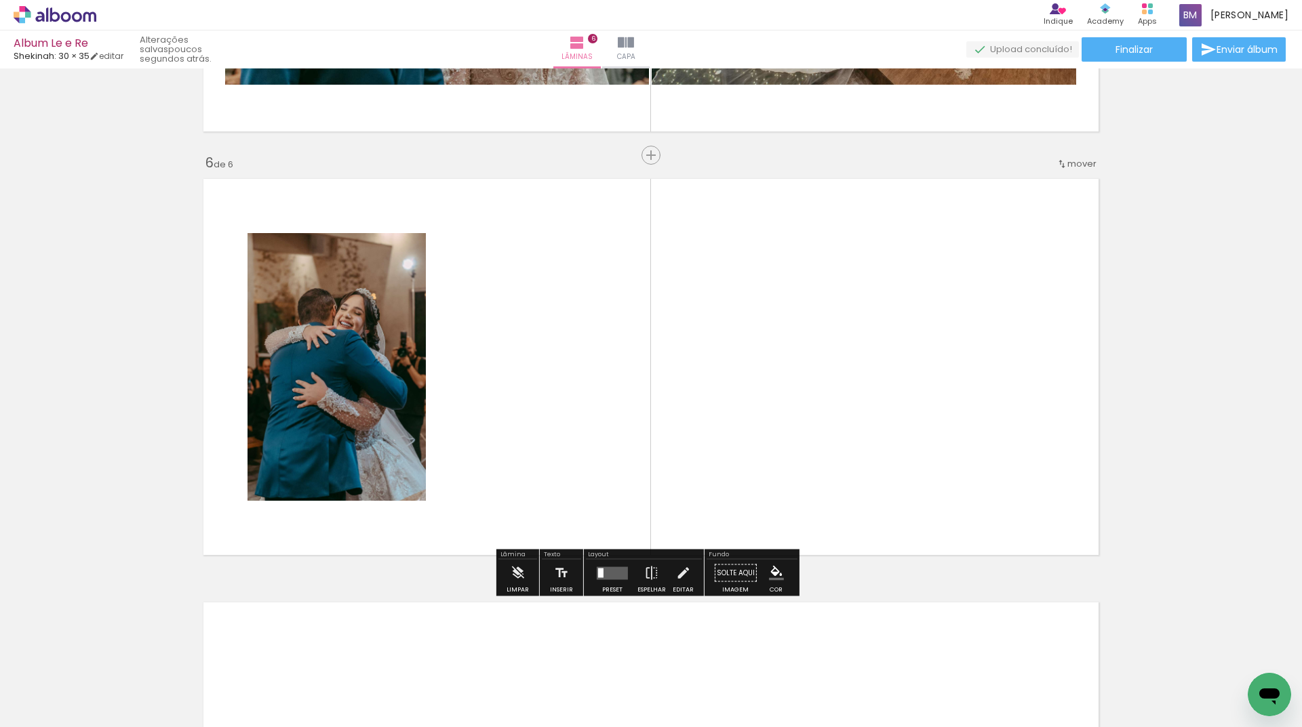
scroll to position [2066, 0]
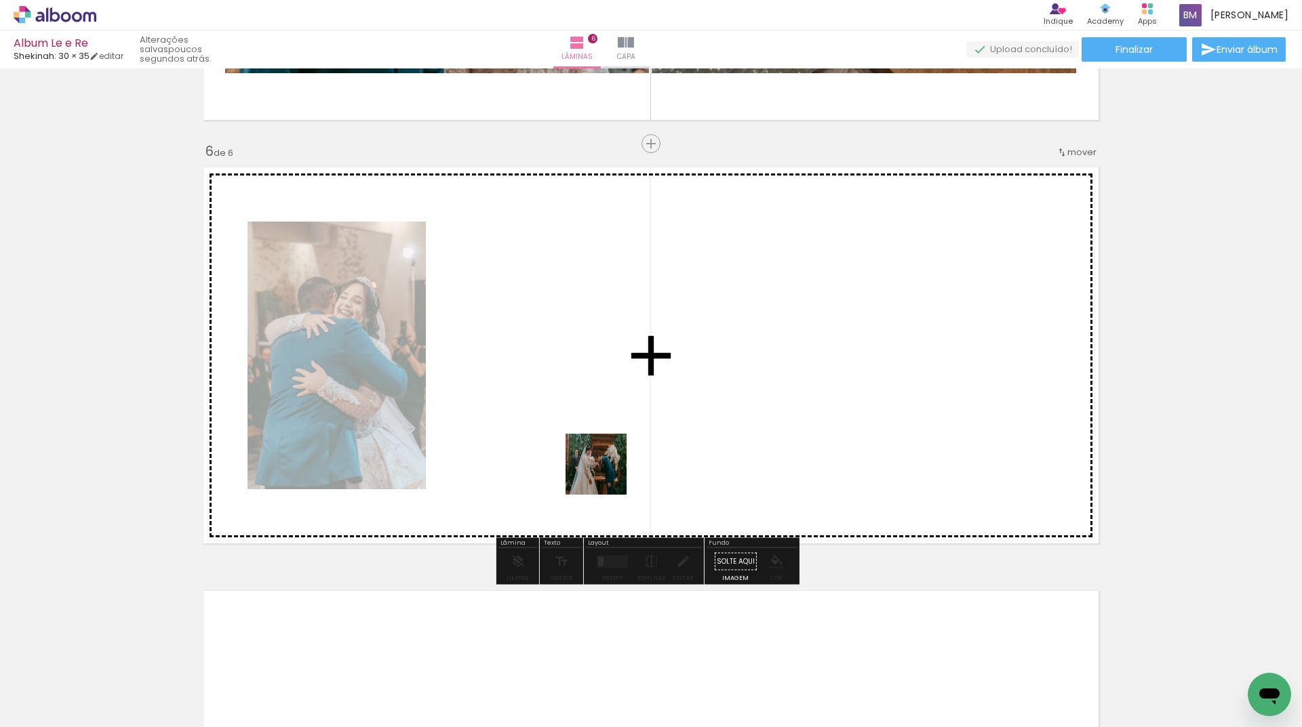
drag, startPoint x: 536, startPoint y: 612, endPoint x: 621, endPoint y: 448, distance: 184.4
click at [621, 448] on quentale-workspace at bounding box center [651, 363] width 1302 height 727
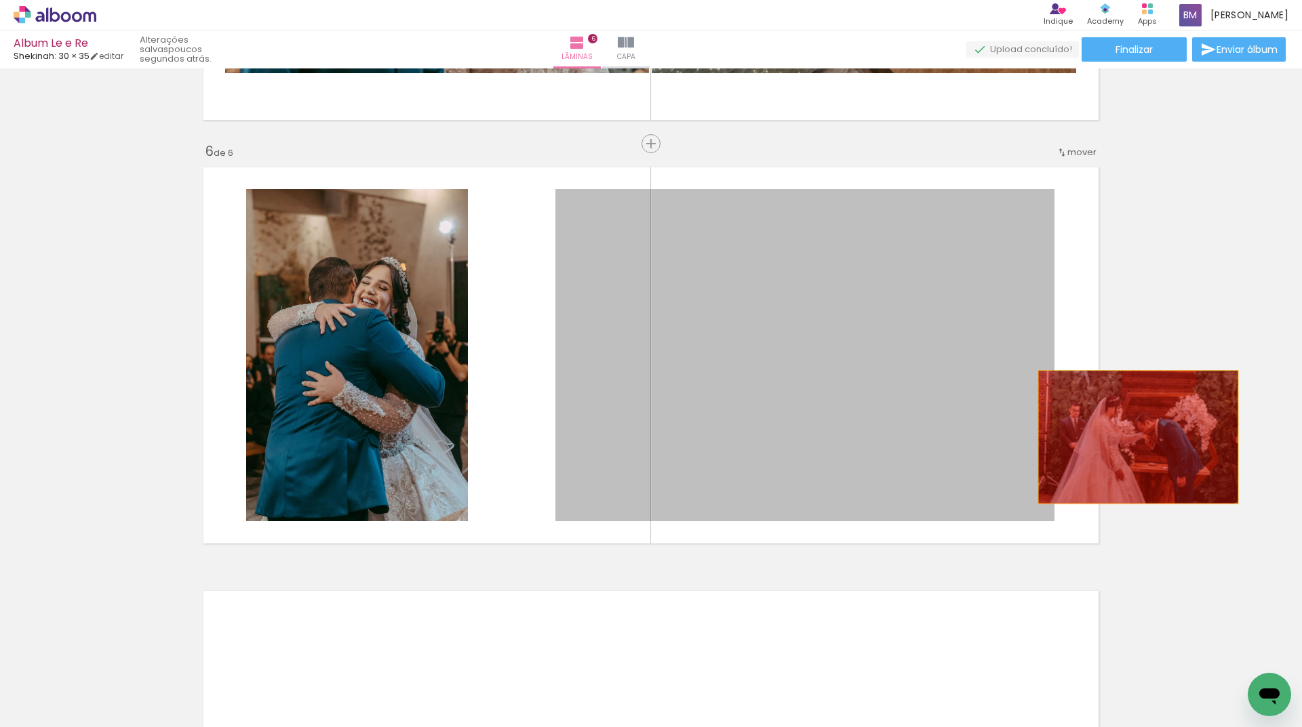
drag, startPoint x: 706, startPoint y: 441, endPoint x: 1133, endPoint y: 437, distance: 426.5
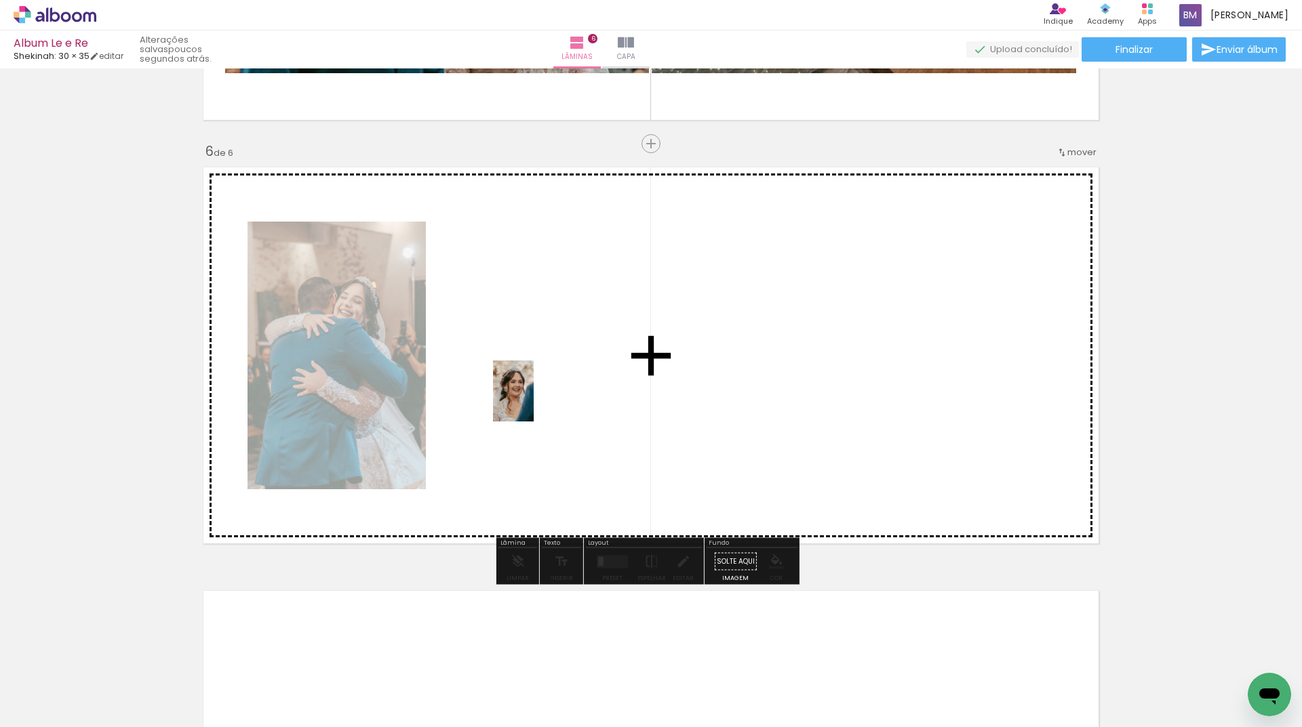
drag, startPoint x: 327, startPoint y: 673, endPoint x: 534, endPoint y: 401, distance: 341.2
click at [534, 401] on quentale-workspace at bounding box center [651, 363] width 1302 height 727
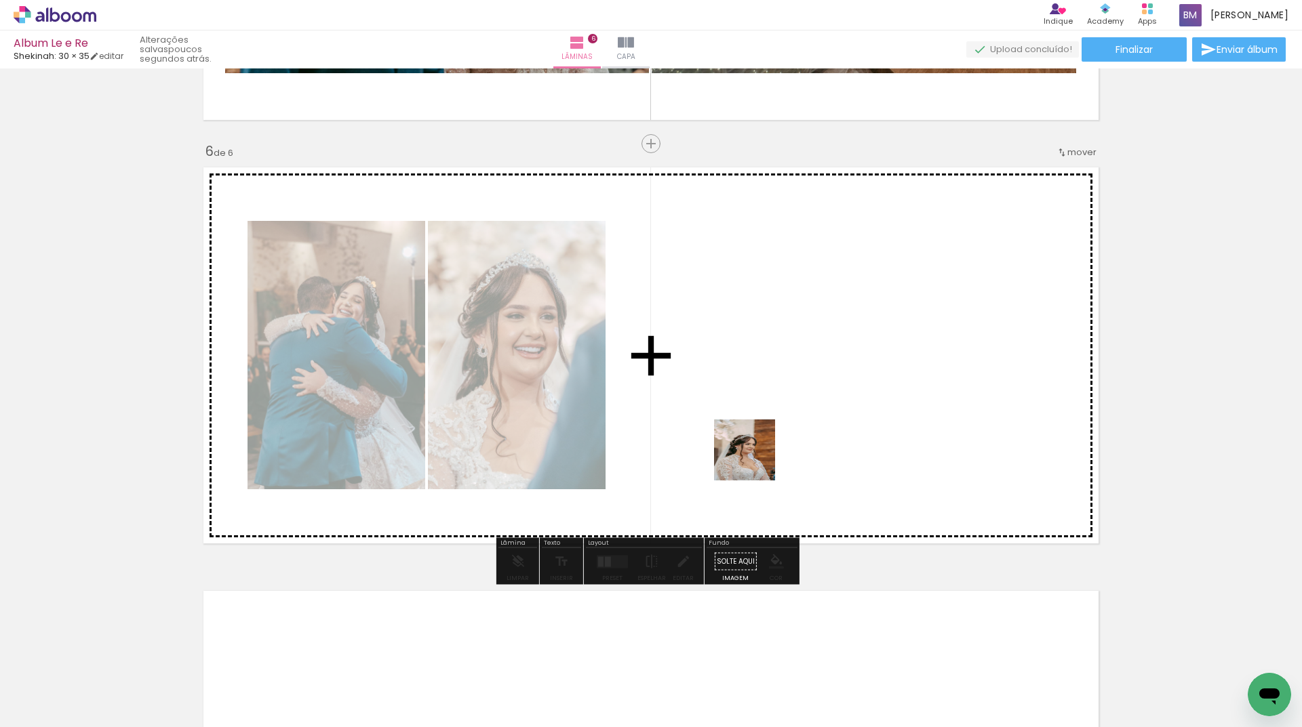
drag, startPoint x: 231, startPoint y: 683, endPoint x: 757, endPoint y: 459, distance: 571.7
click at [757, 459] on quentale-workspace at bounding box center [651, 363] width 1302 height 727
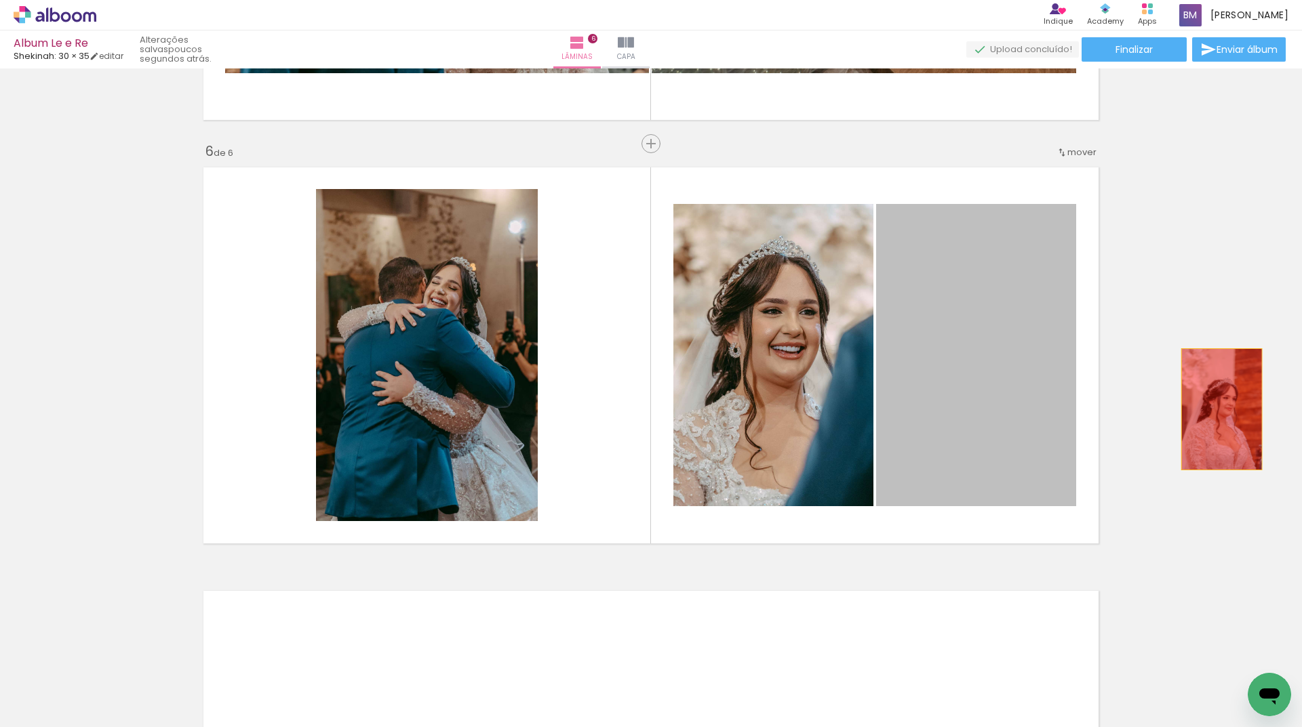
drag, startPoint x: 1007, startPoint y: 413, endPoint x: 1216, endPoint y: 409, distance: 209.5
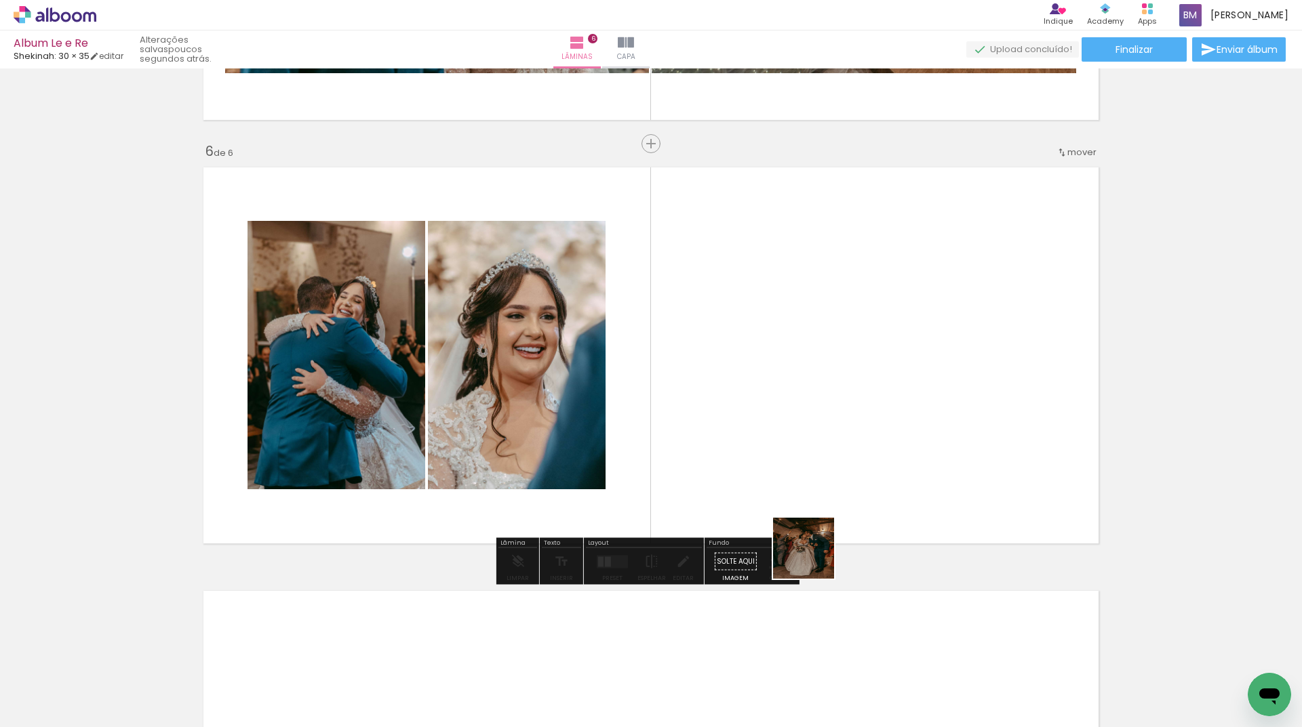
drag, startPoint x: 814, startPoint y: 559, endPoint x: 767, endPoint y: 464, distance: 104.9
click at [767, 464] on quentale-workspace at bounding box center [651, 363] width 1302 height 727
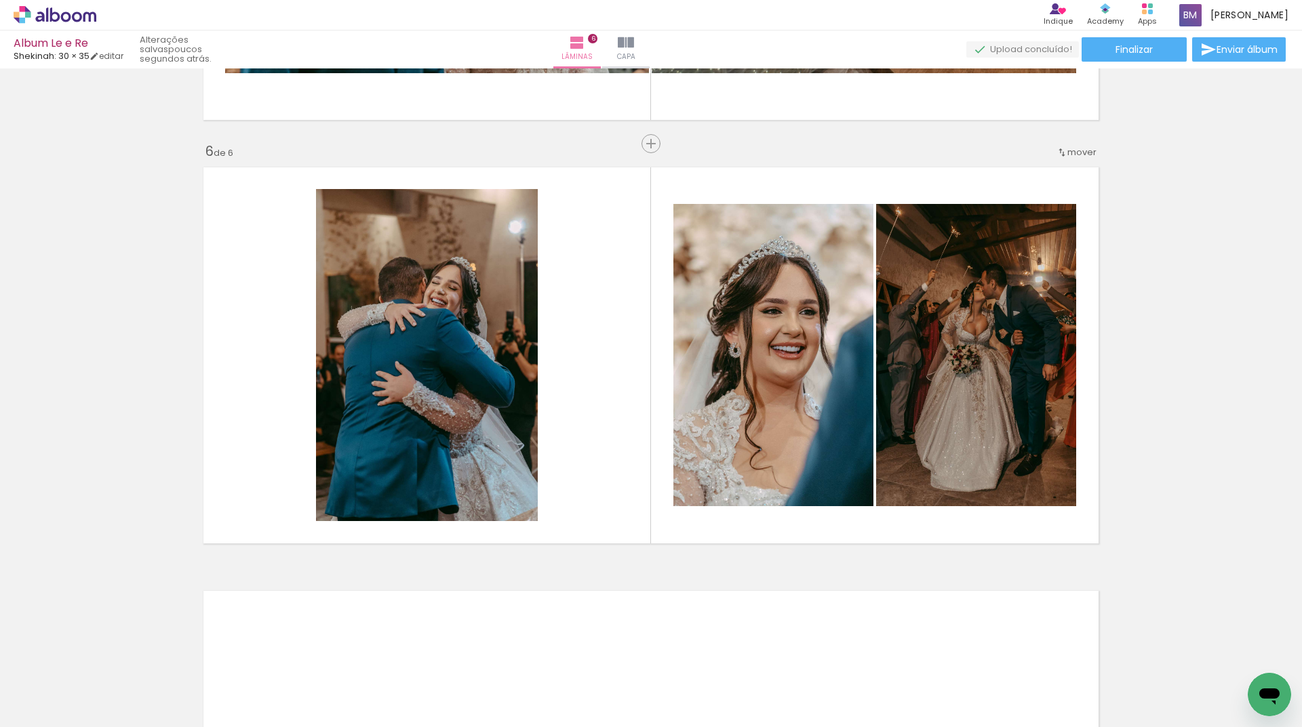
scroll to position [0, 0]
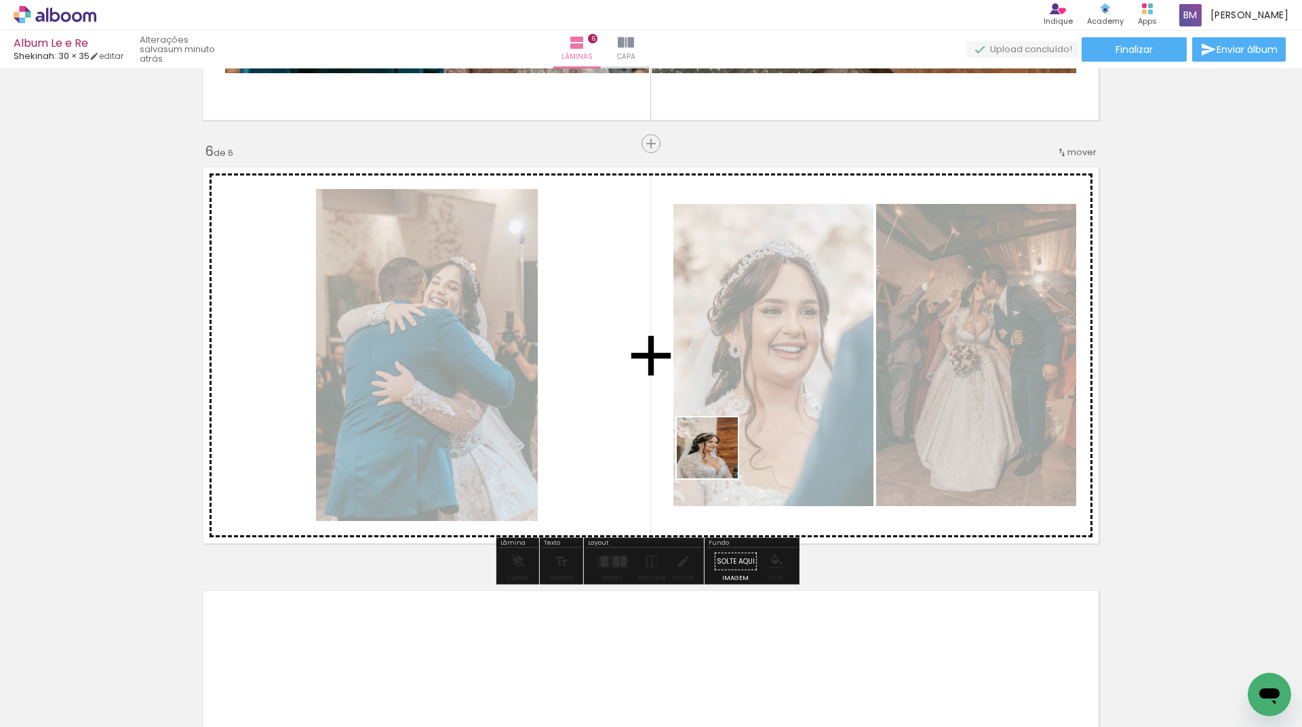
drag, startPoint x: 844, startPoint y: 687, endPoint x: 717, endPoint y: 453, distance: 267.0
click at [717, 453] on quentale-workspace at bounding box center [651, 363] width 1302 height 727
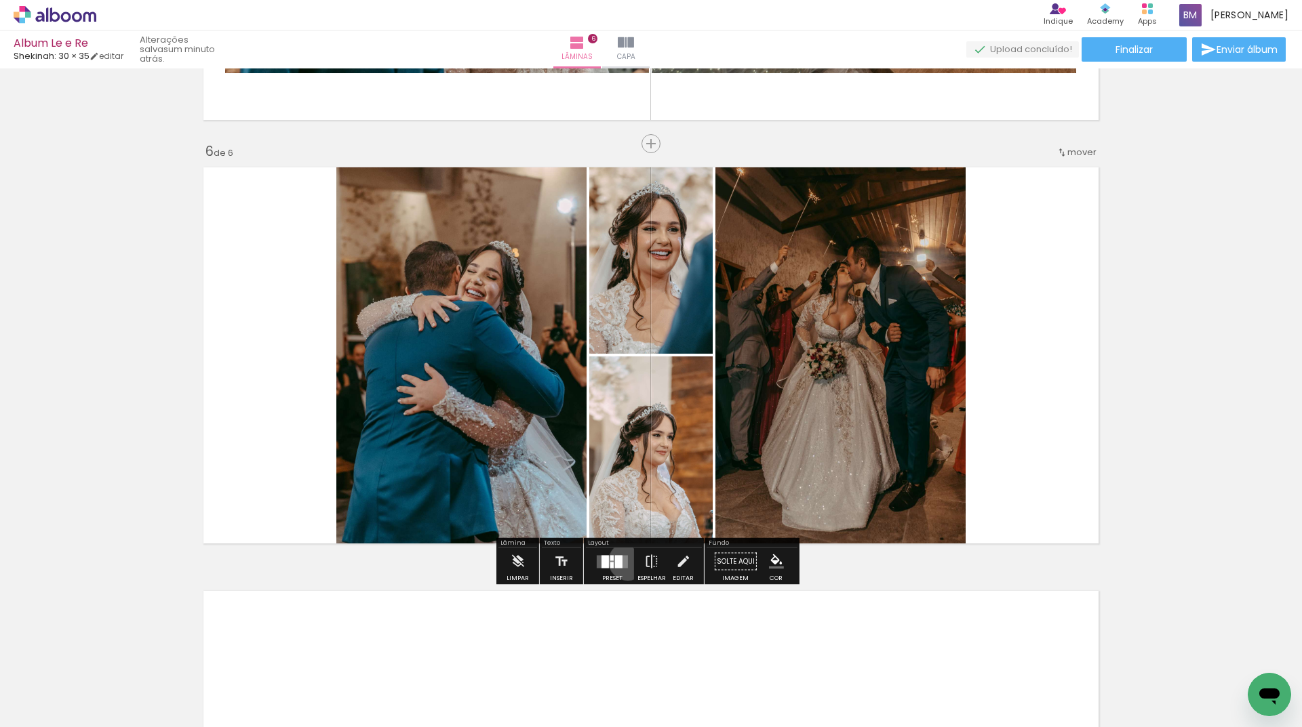
click at [624, 561] on quentale-layouter at bounding box center [612, 561] width 31 height 13
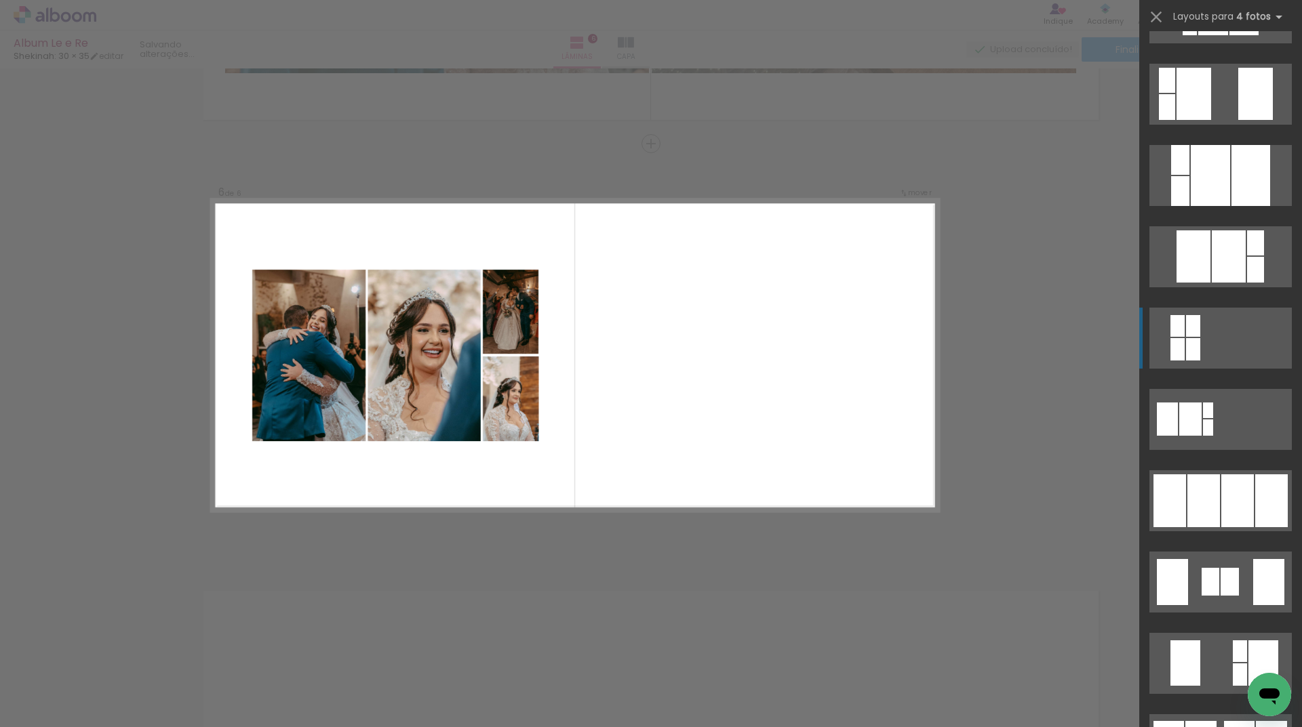
scroll to position [610, 0]
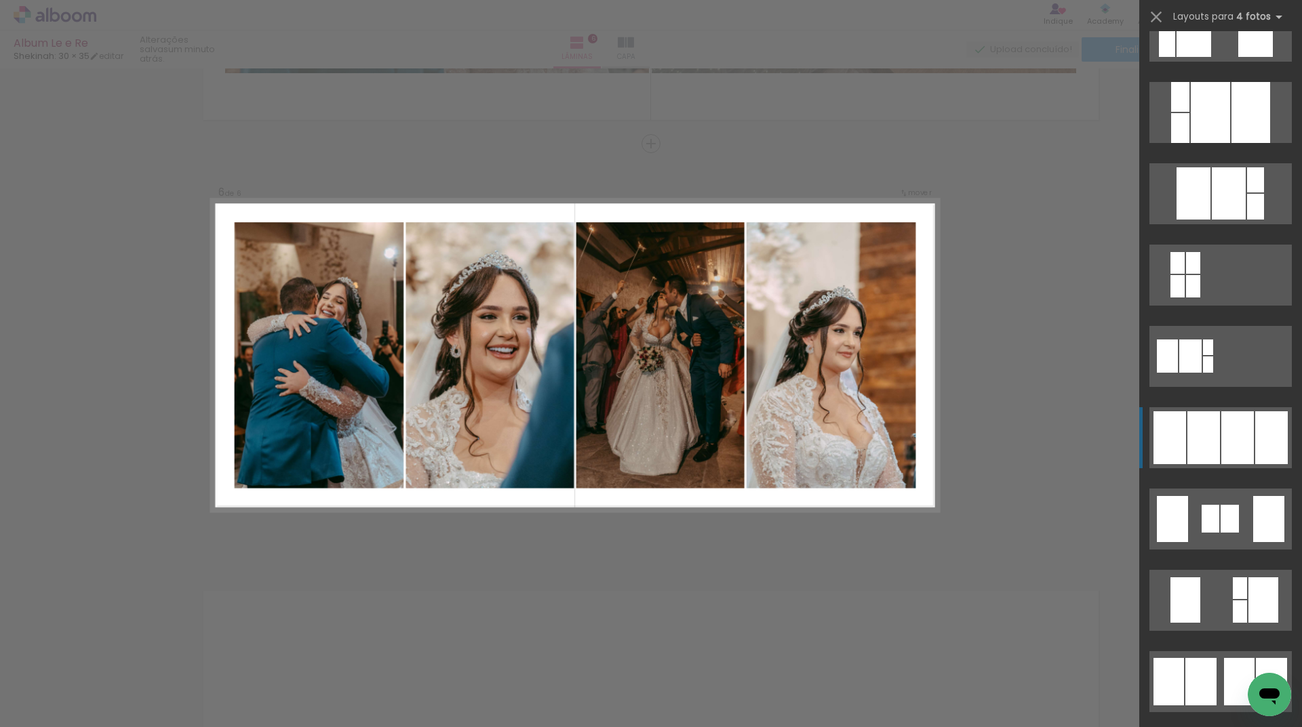
click at [1224, 420] on div at bounding box center [1237, 438] width 33 height 53
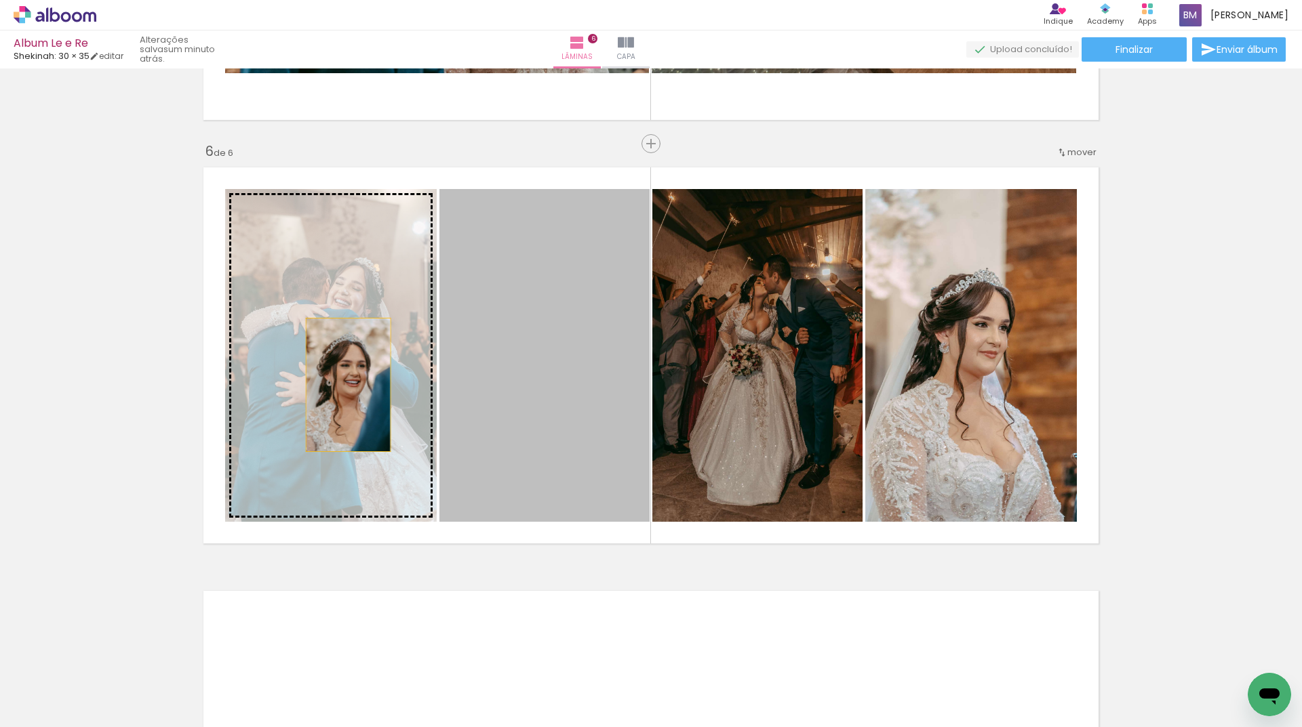
drag, startPoint x: 568, startPoint y: 386, endPoint x: 338, endPoint y: 384, distance: 230.5
click at [0, 0] on slot at bounding box center [0, 0] width 0 height 0
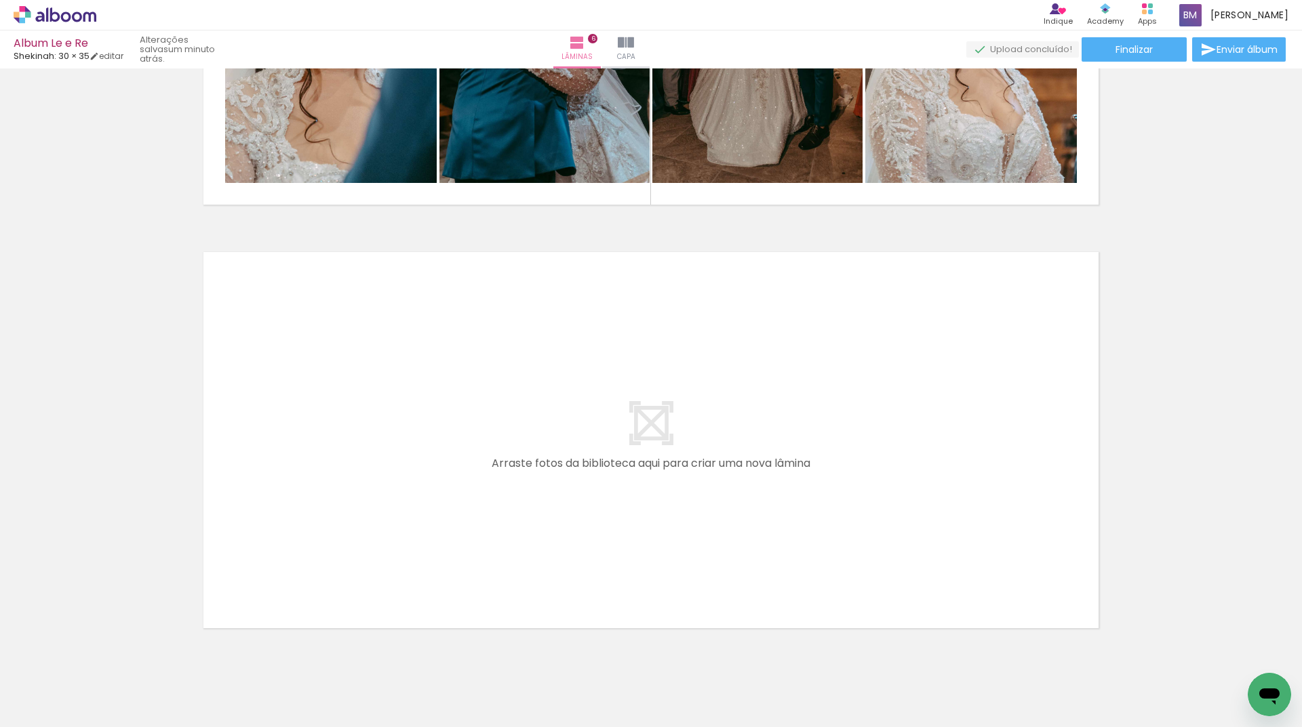
scroll to position [0, 772]
drag, startPoint x: 279, startPoint y: 685, endPoint x: 380, endPoint y: 501, distance: 210.3
click at [380, 501] on quentale-workspace at bounding box center [651, 363] width 1302 height 727
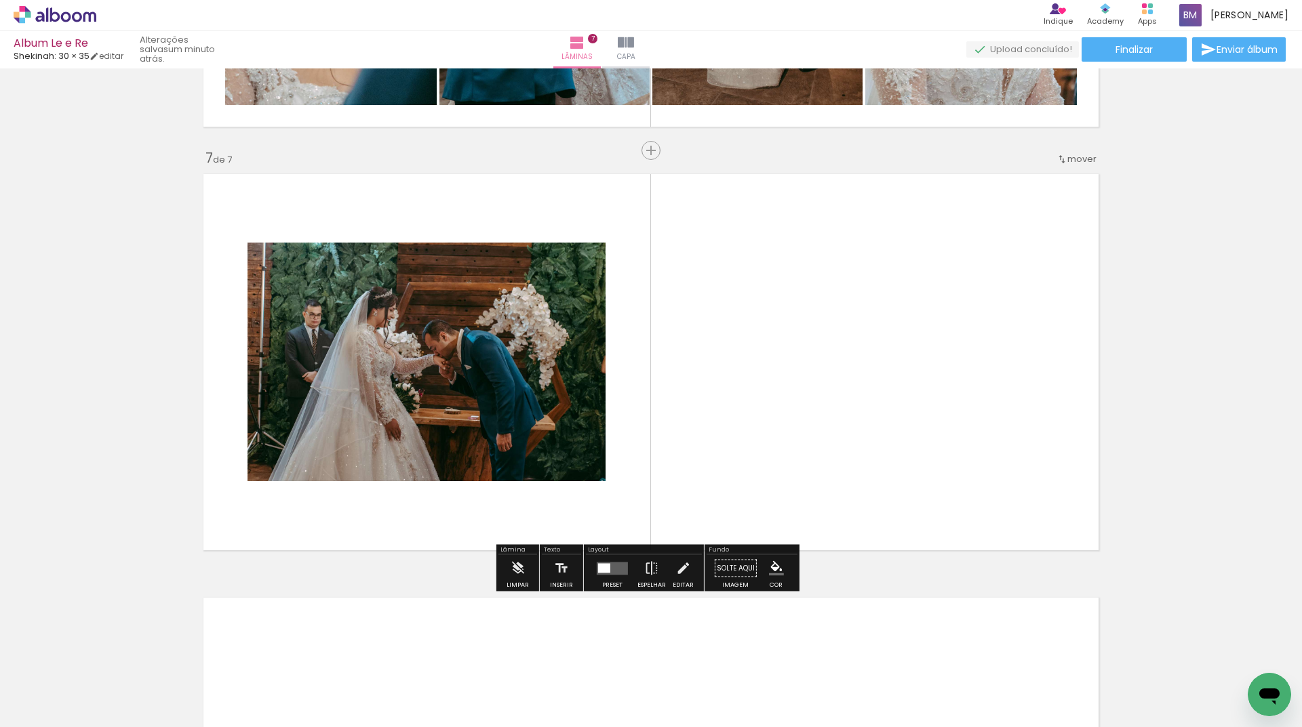
scroll to position [2489, 0]
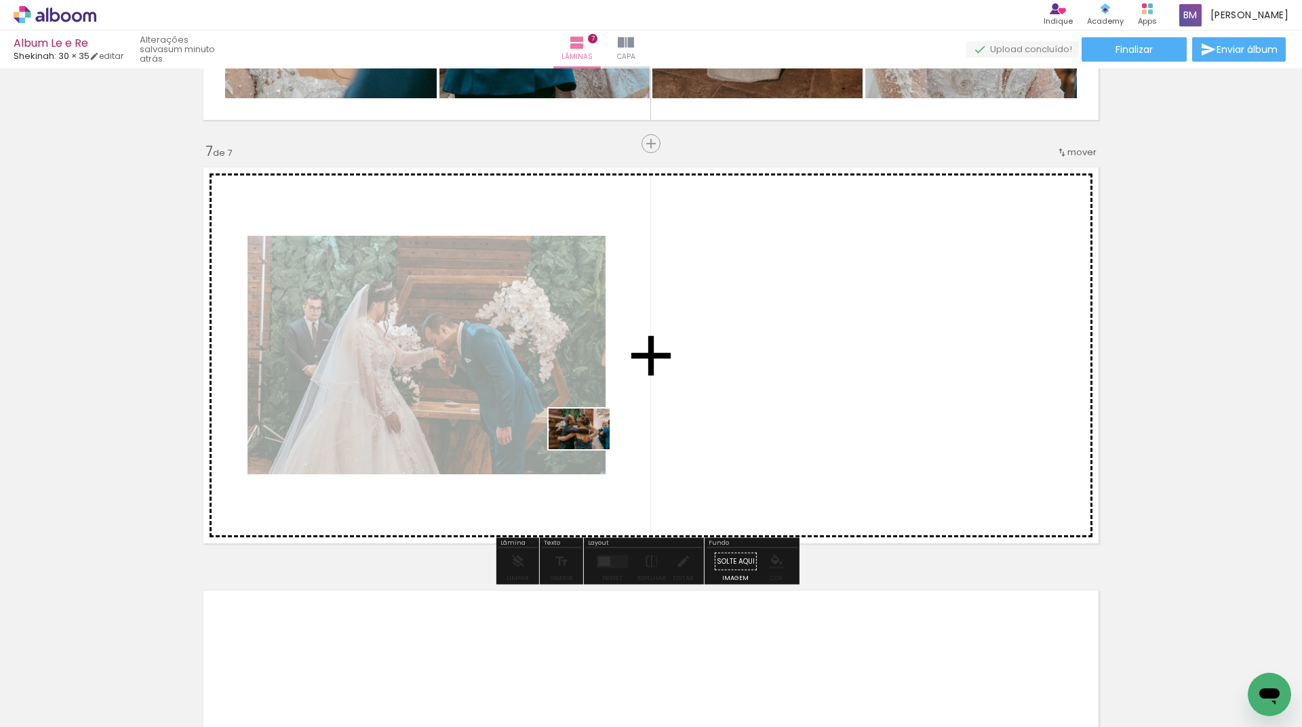
drag, startPoint x: 361, startPoint y: 677, endPoint x: 477, endPoint y: 616, distance: 130.1
click at [587, 450] on quentale-workspace at bounding box center [651, 363] width 1302 height 727
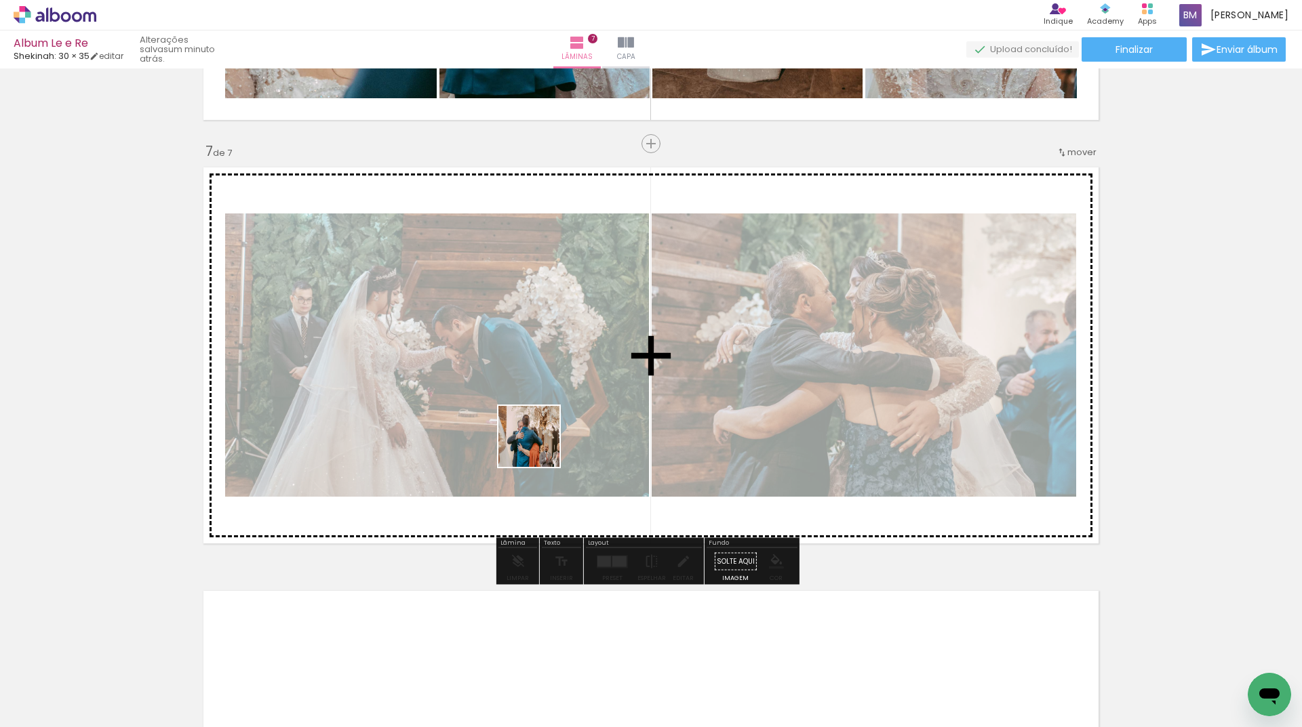
drag, startPoint x: 523, startPoint y: 485, endPoint x: 501, endPoint y: 599, distance: 116.1
click at [538, 447] on quentale-workspace at bounding box center [651, 363] width 1302 height 727
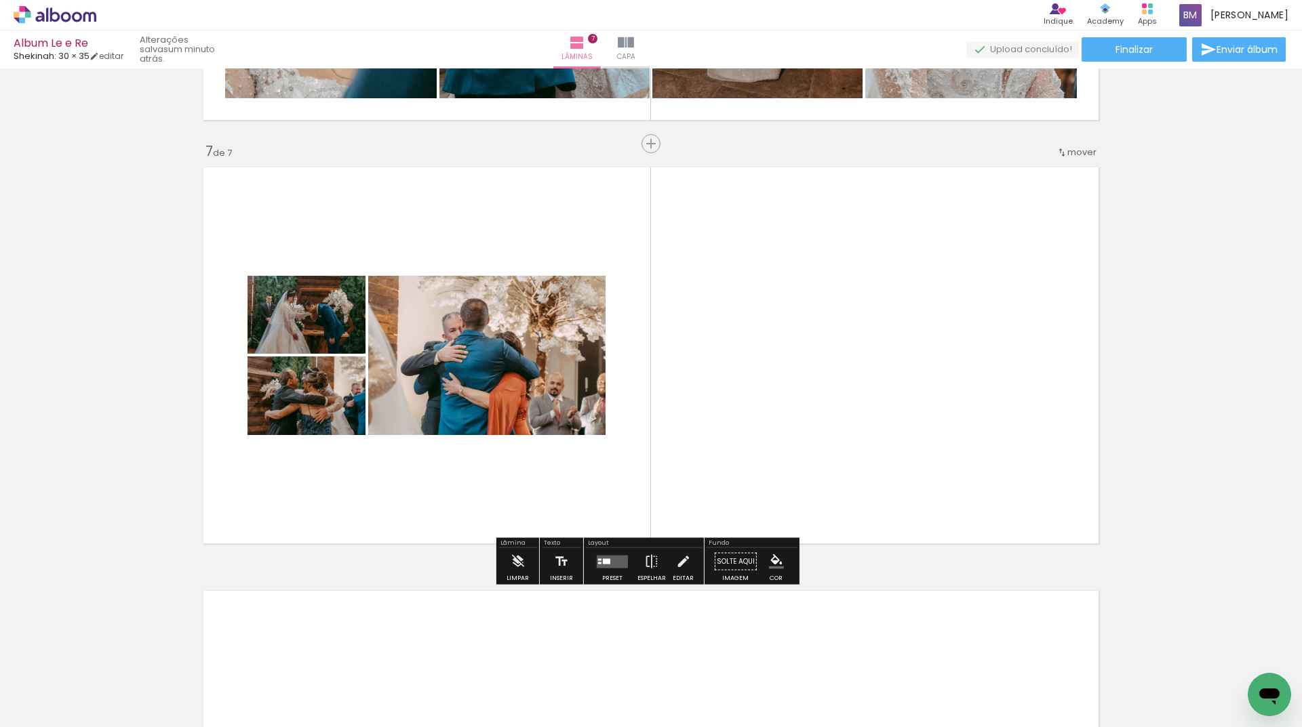
drag, startPoint x: 505, startPoint y: 668, endPoint x: 669, endPoint y: 412, distance: 304.9
click at [669, 412] on quentale-workspace at bounding box center [651, 363] width 1302 height 727
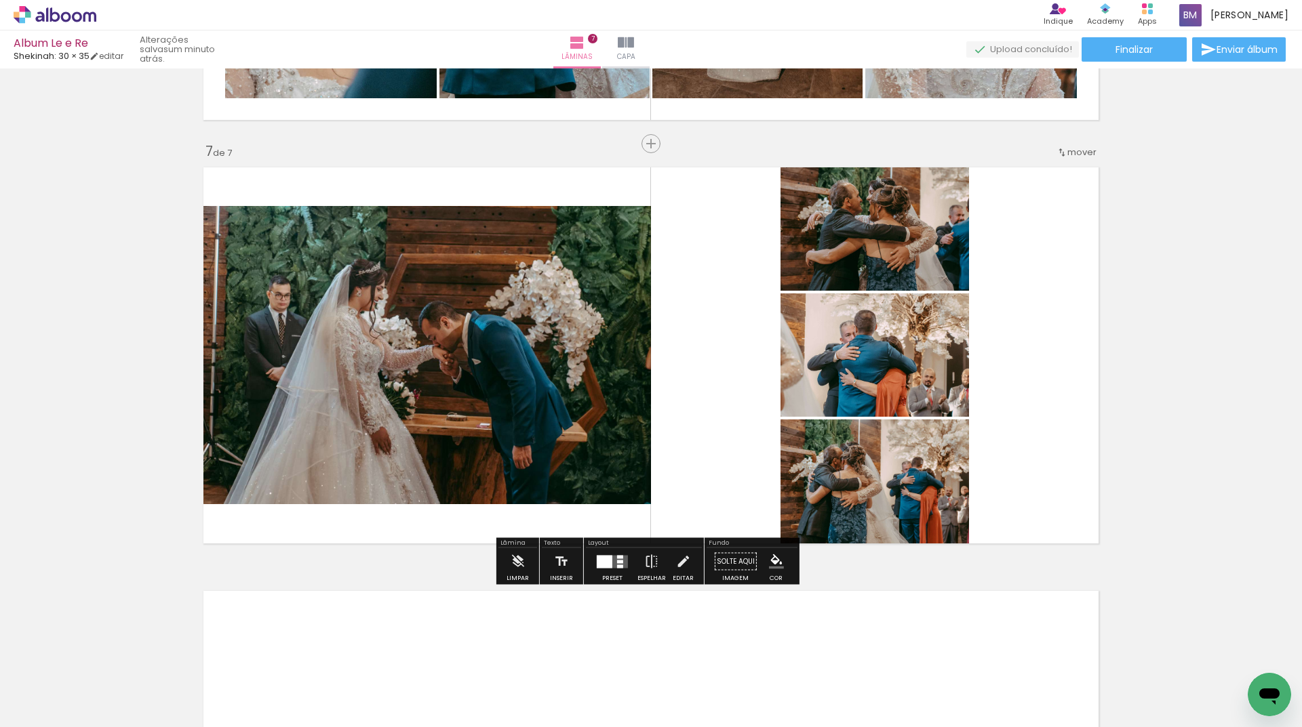
click at [597, 559] on div at bounding box center [605, 561] width 16 height 13
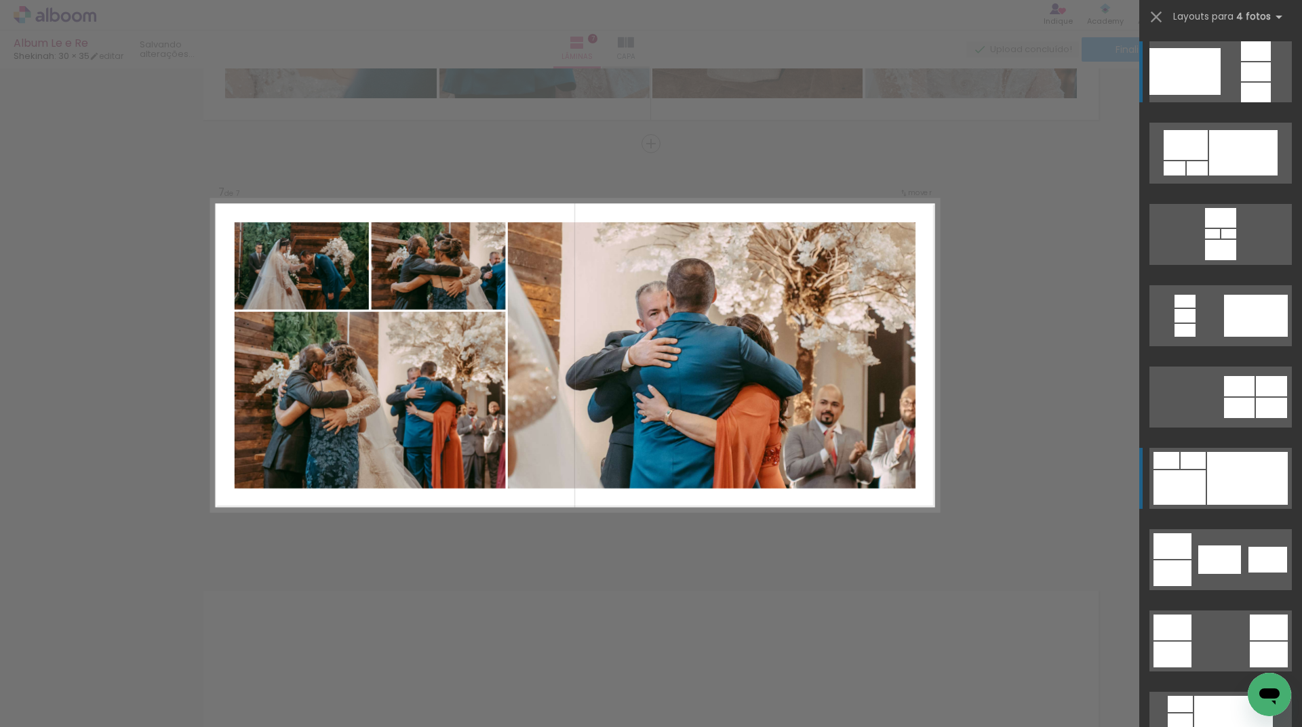
scroll to position [68, 0]
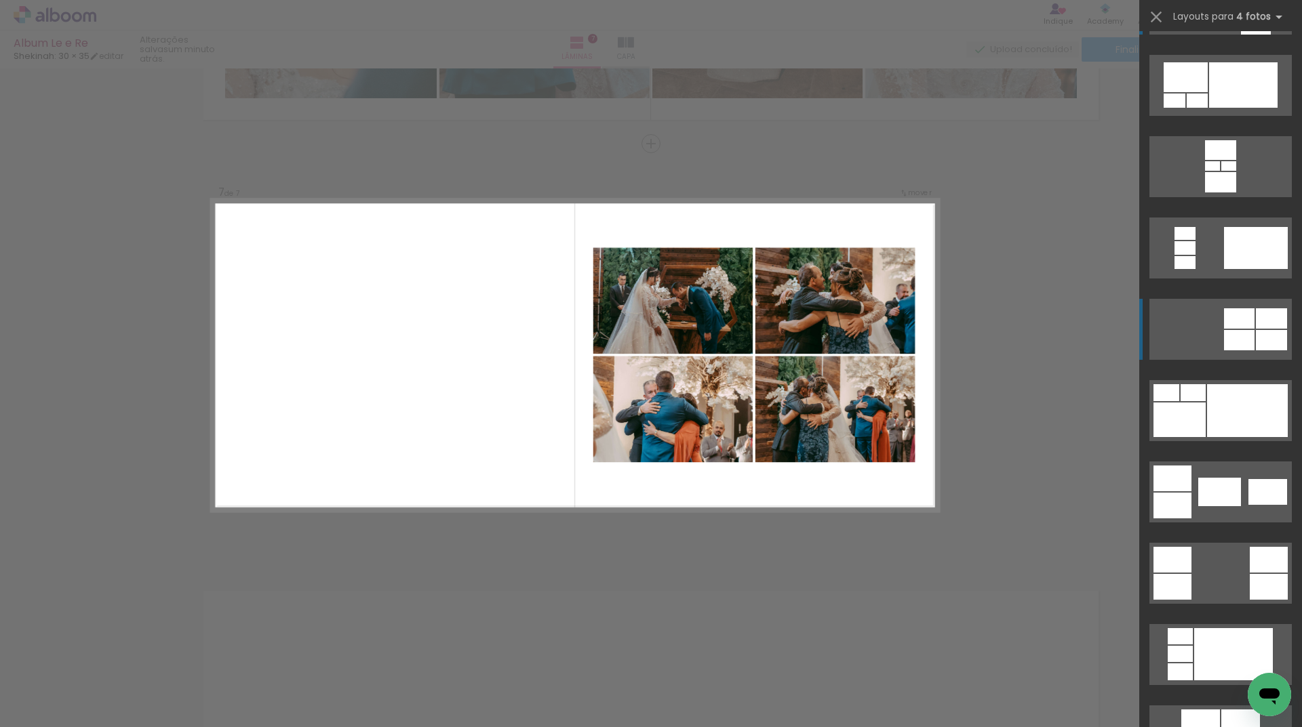
click at [1232, 328] on quentale-layouter at bounding box center [1220, 329] width 142 height 61
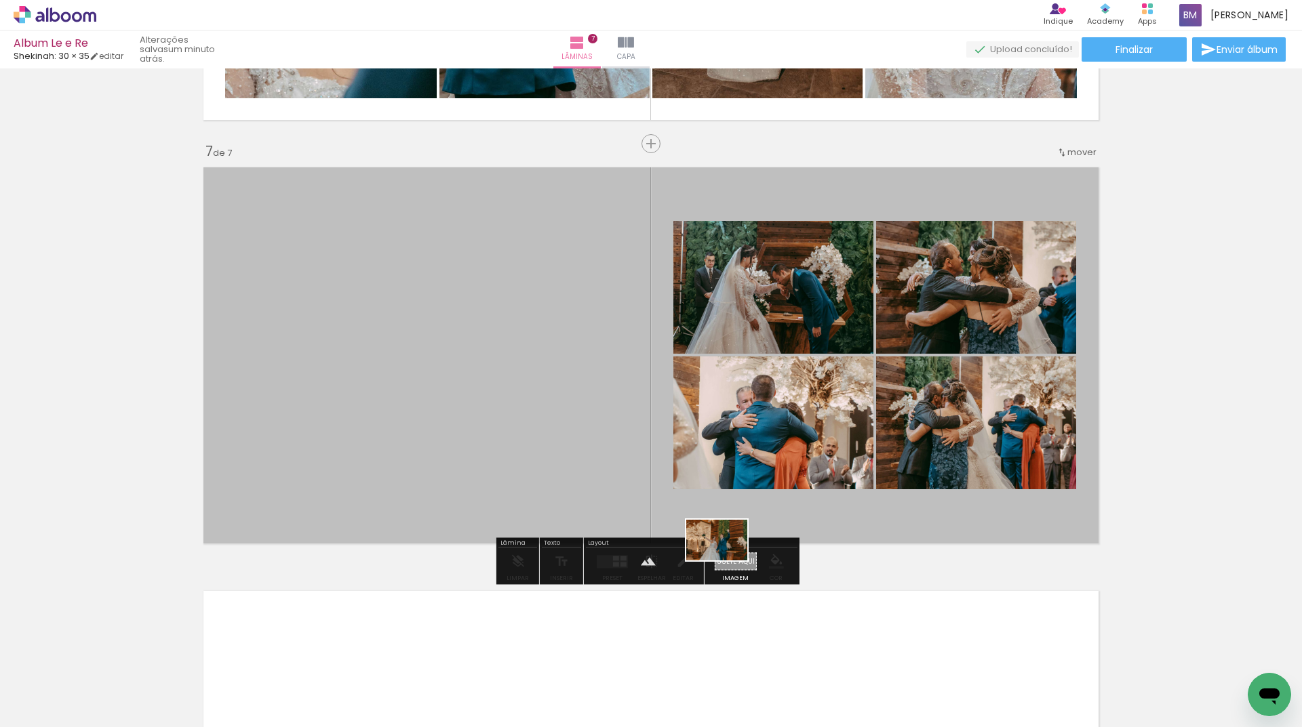
drag, startPoint x: 592, startPoint y: 661, endPoint x: 727, endPoint y: 561, distance: 168.1
click at [727, 561] on quentale-workspace at bounding box center [651, 363] width 1302 height 727
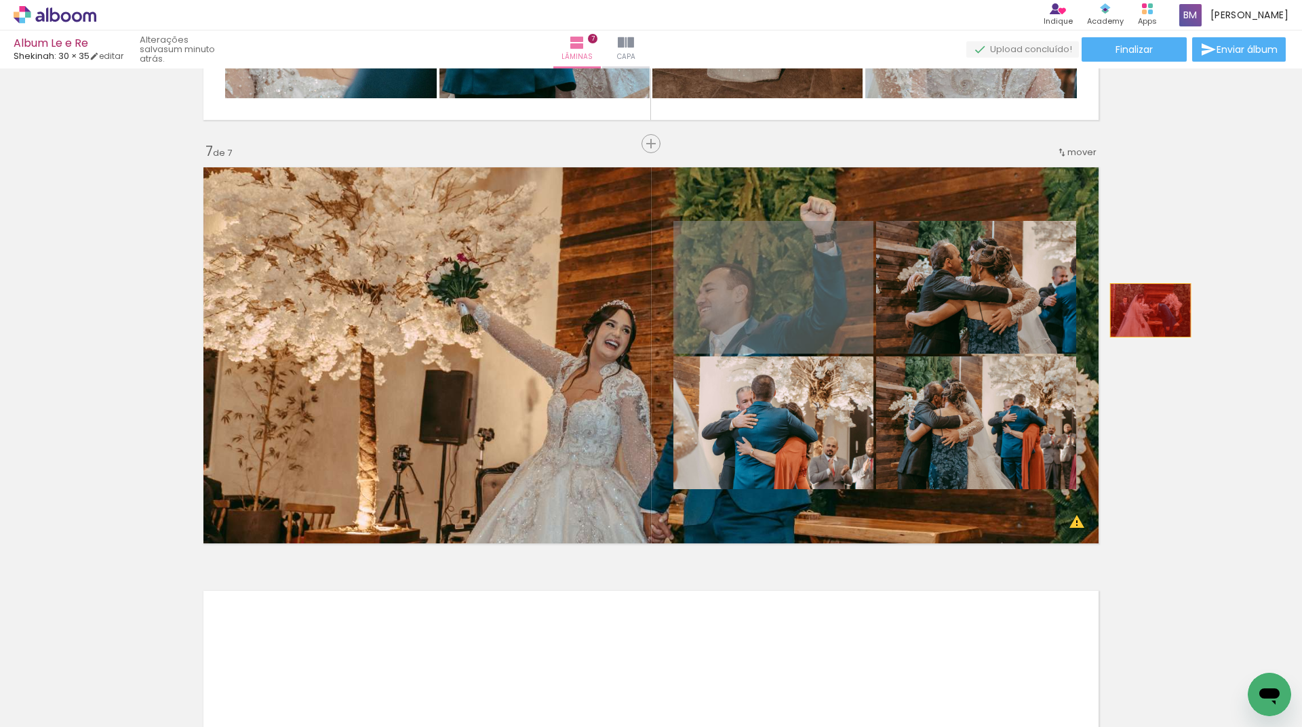
drag, startPoint x: 805, startPoint y: 287, endPoint x: 1145, endPoint y: 311, distance: 340.4
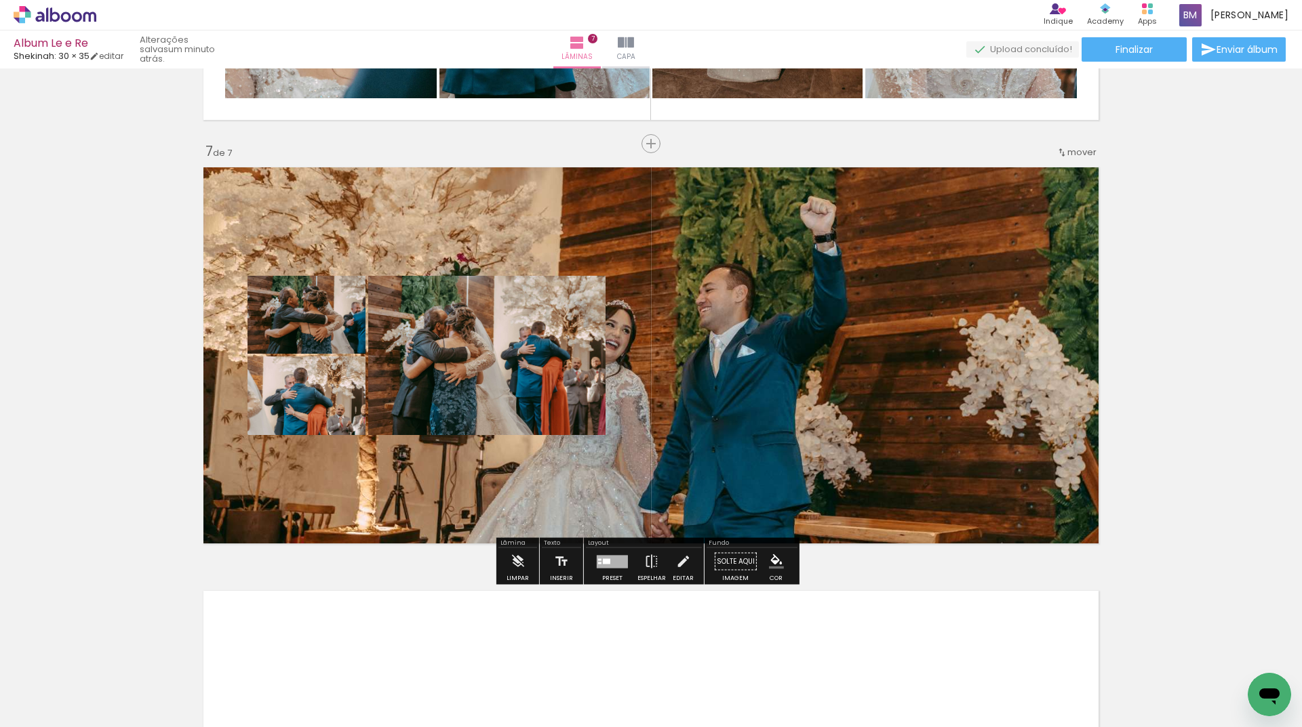
click at [603, 559] on div at bounding box center [606, 561] width 7 height 5
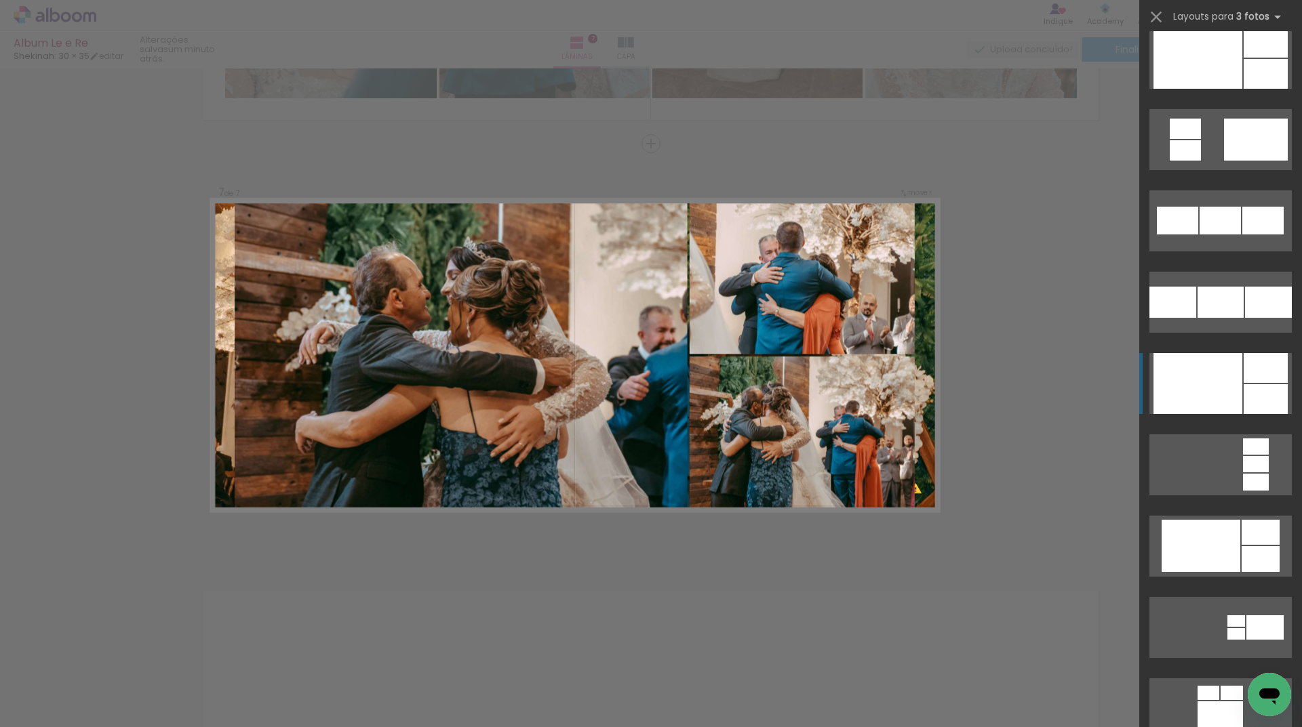
scroll to position [1695, 0]
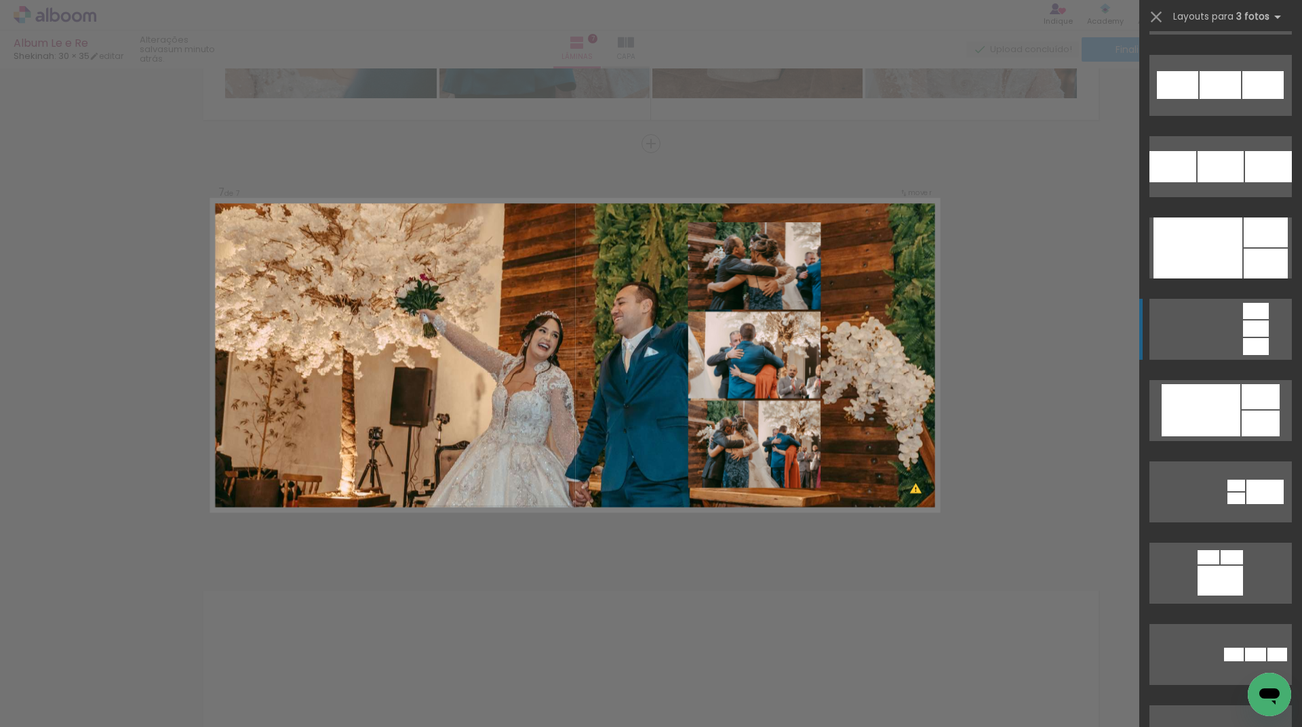
click at [1214, 327] on quentale-layouter at bounding box center [1220, 329] width 142 height 61
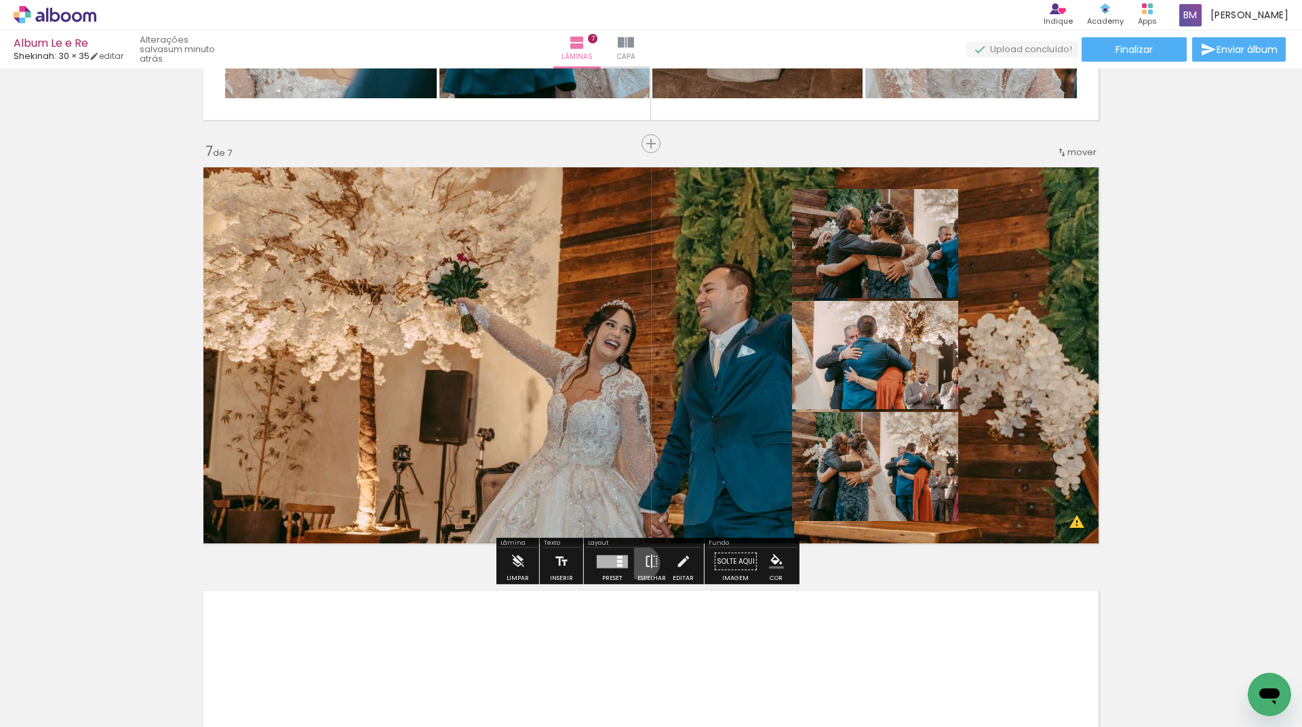
click at [639, 563] on paper-button "Espelhar" at bounding box center [651, 565] width 35 height 35
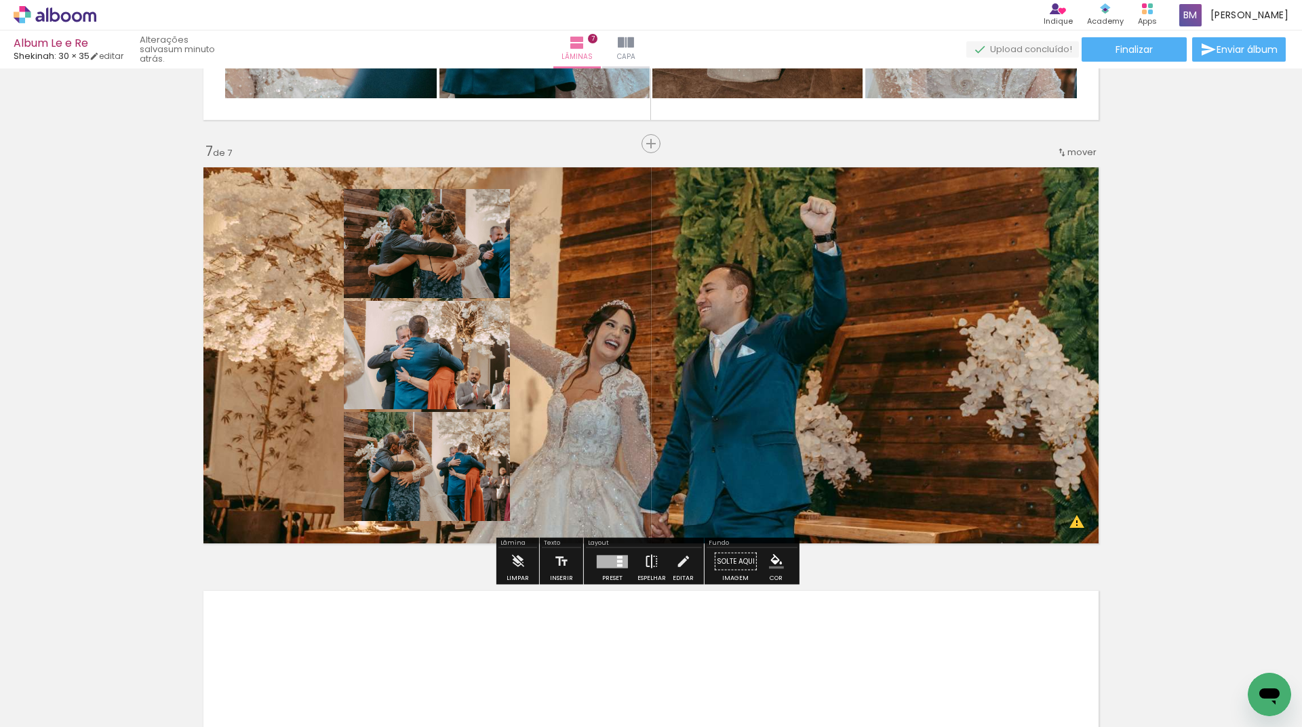
click at [639, 563] on paper-button "Espelhar" at bounding box center [651, 565] width 35 height 35
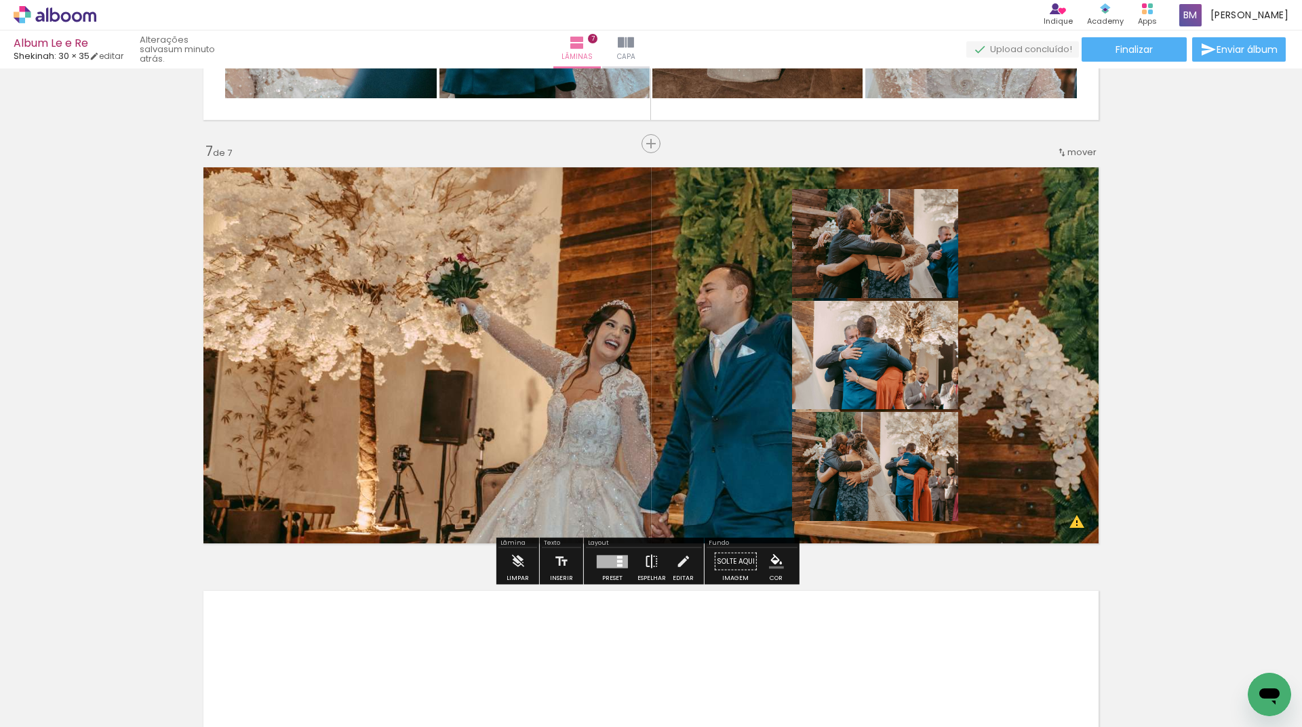
click at [639, 563] on paper-button "Espelhar" at bounding box center [651, 565] width 35 height 35
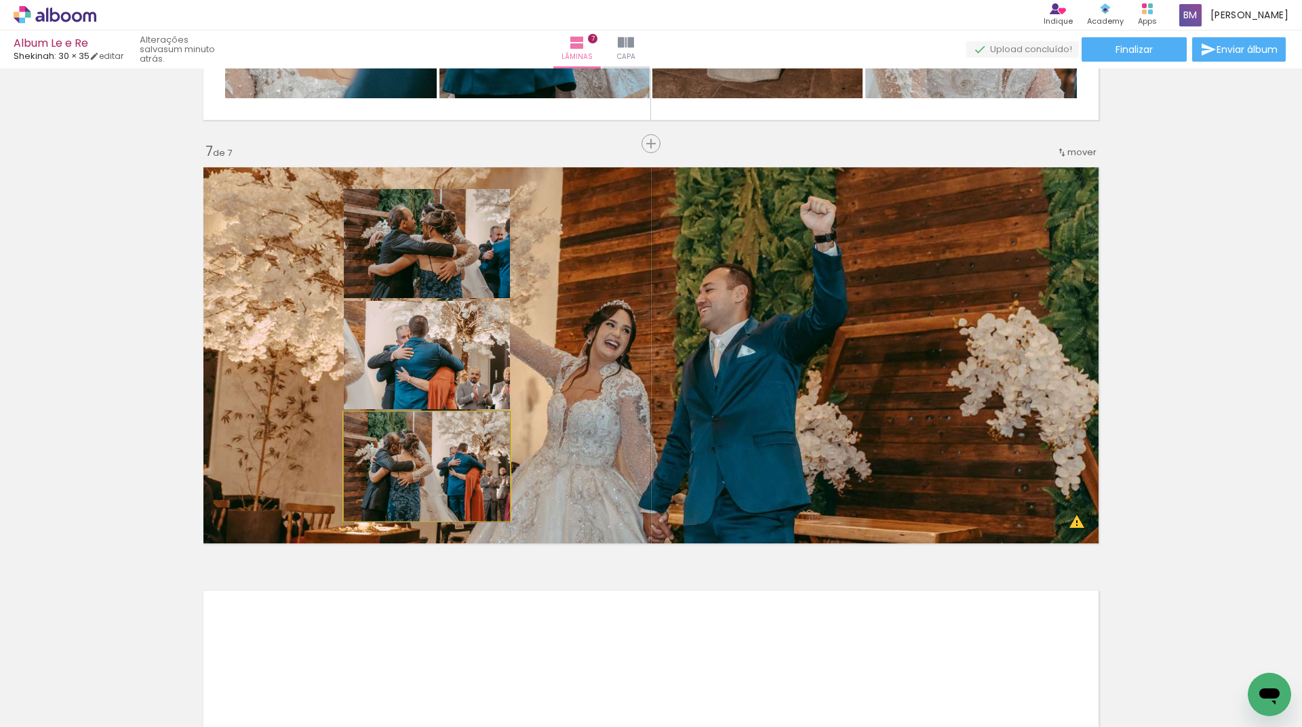
click at [455, 462] on quentale-photo at bounding box center [427, 466] width 166 height 109
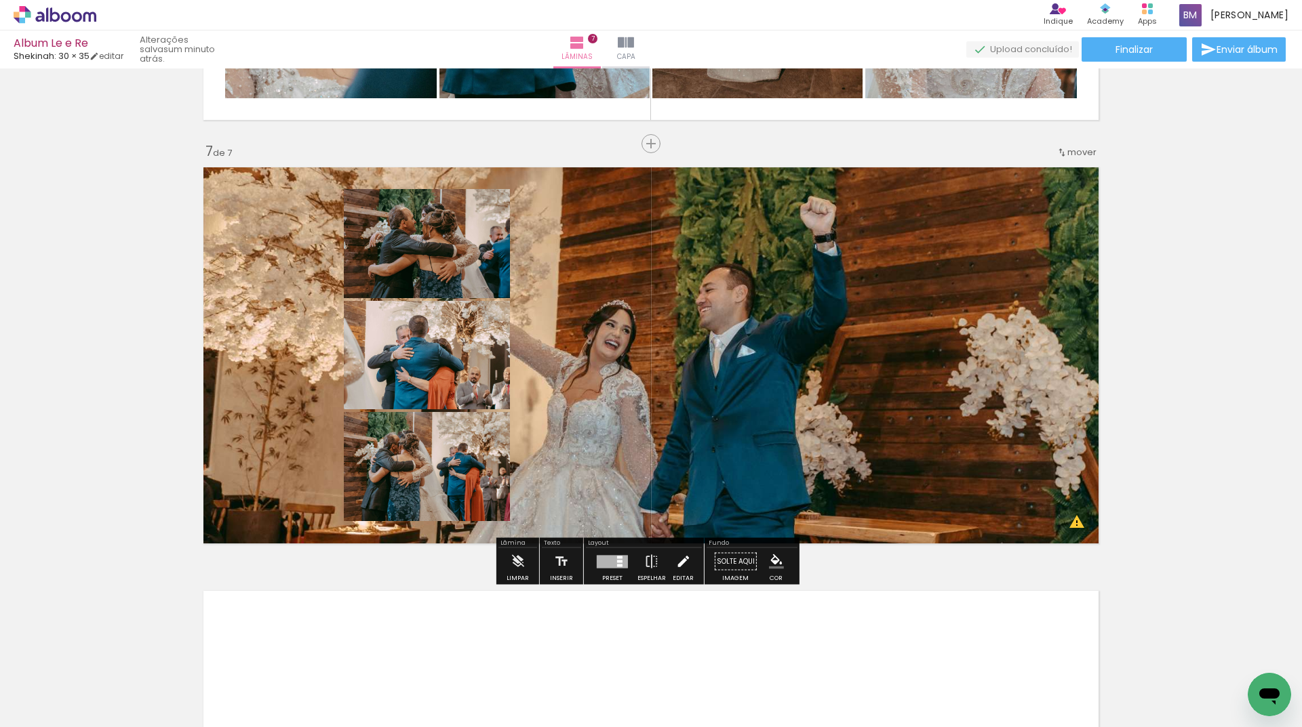
click at [670, 570] on paper-button "Editar" at bounding box center [683, 565] width 28 height 35
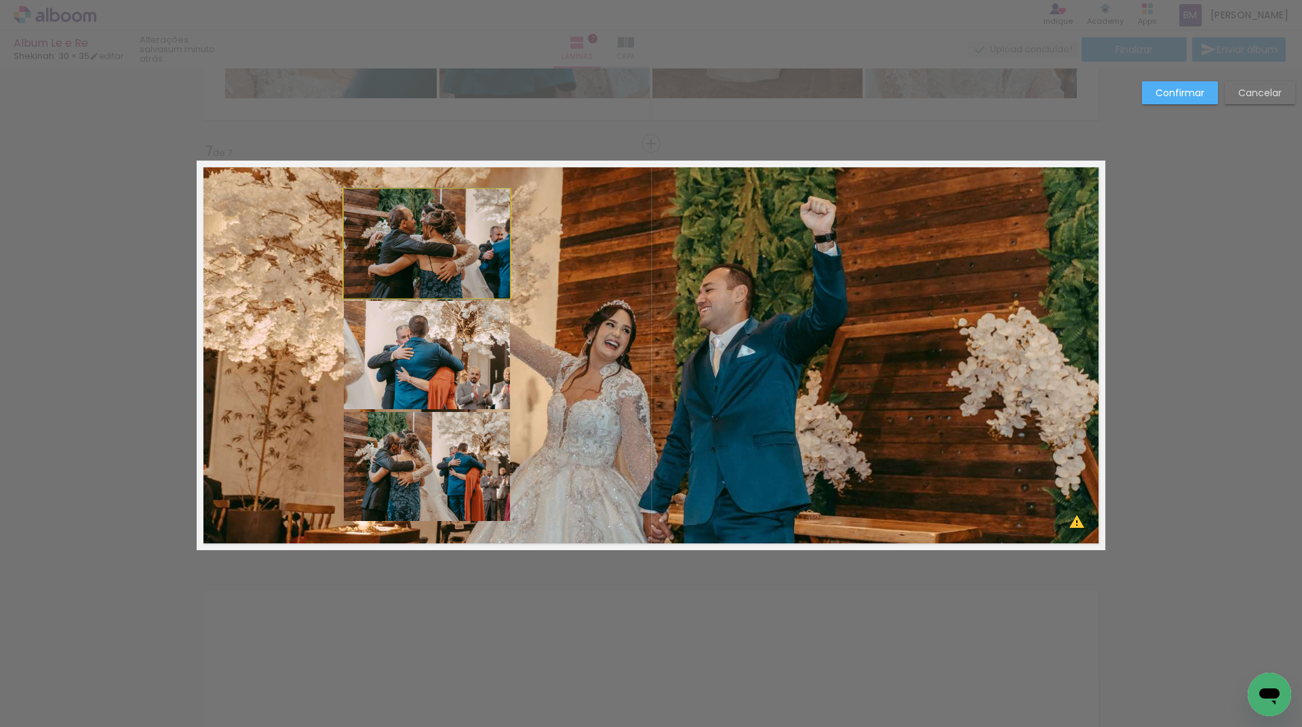
click at [448, 235] on quentale-photo at bounding box center [427, 243] width 166 height 109
click at [422, 378] on quentale-photo at bounding box center [427, 355] width 166 height 108
click at [437, 471] on quentale-photo at bounding box center [427, 466] width 166 height 109
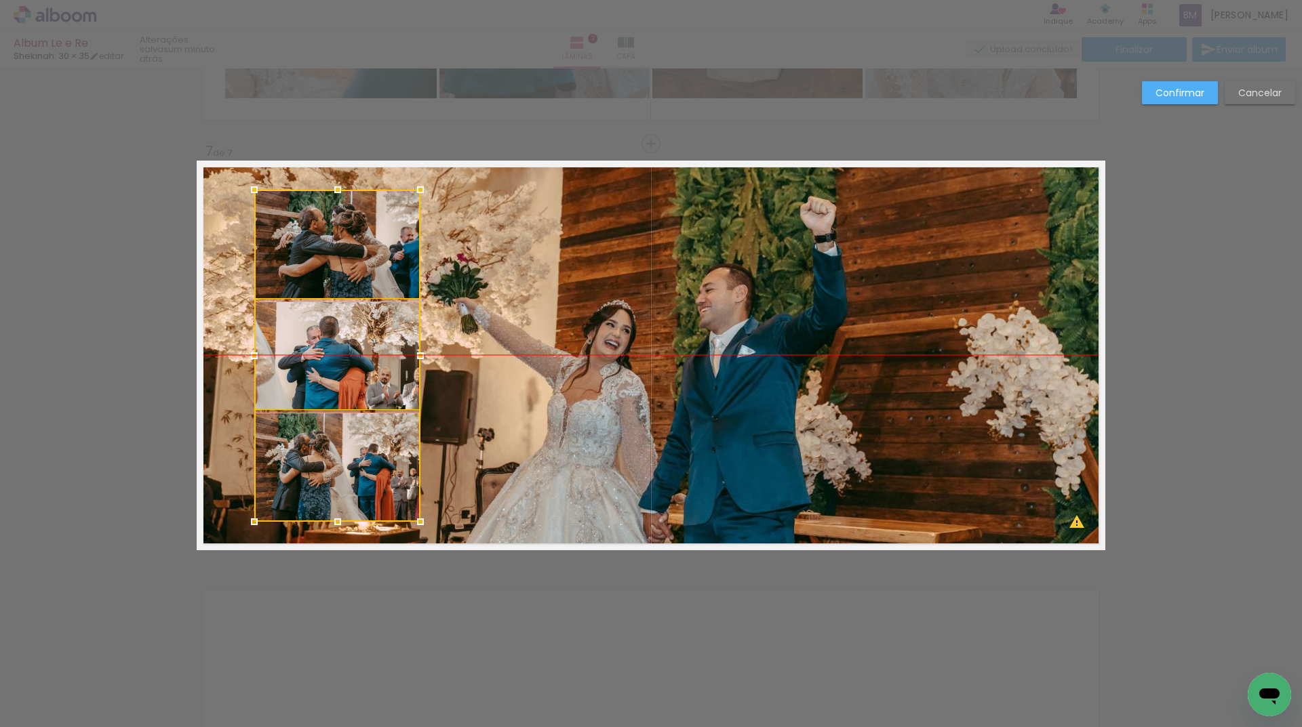
drag, startPoint x: 450, startPoint y: 469, endPoint x: 361, endPoint y: 467, distance: 89.5
click at [361, 467] on div at bounding box center [337, 356] width 166 height 332
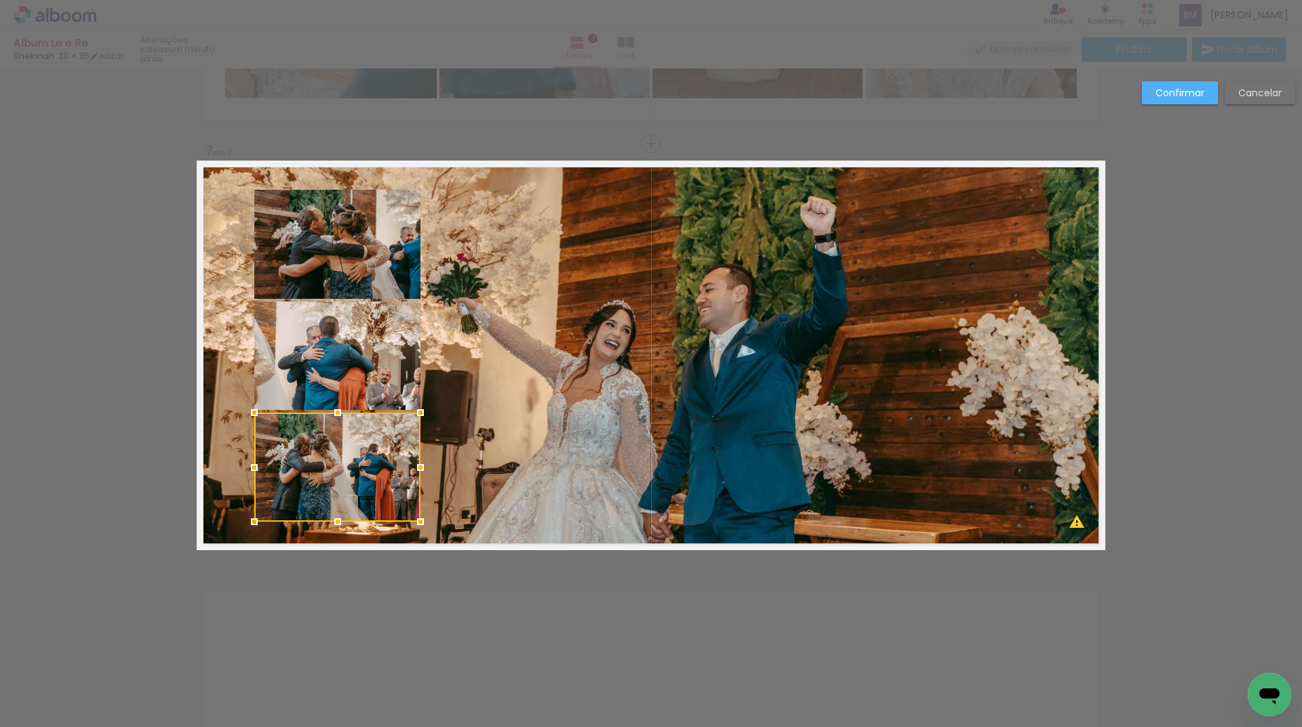
click at [0, 0] on slot "Confirmar" at bounding box center [0, 0] width 0 height 0
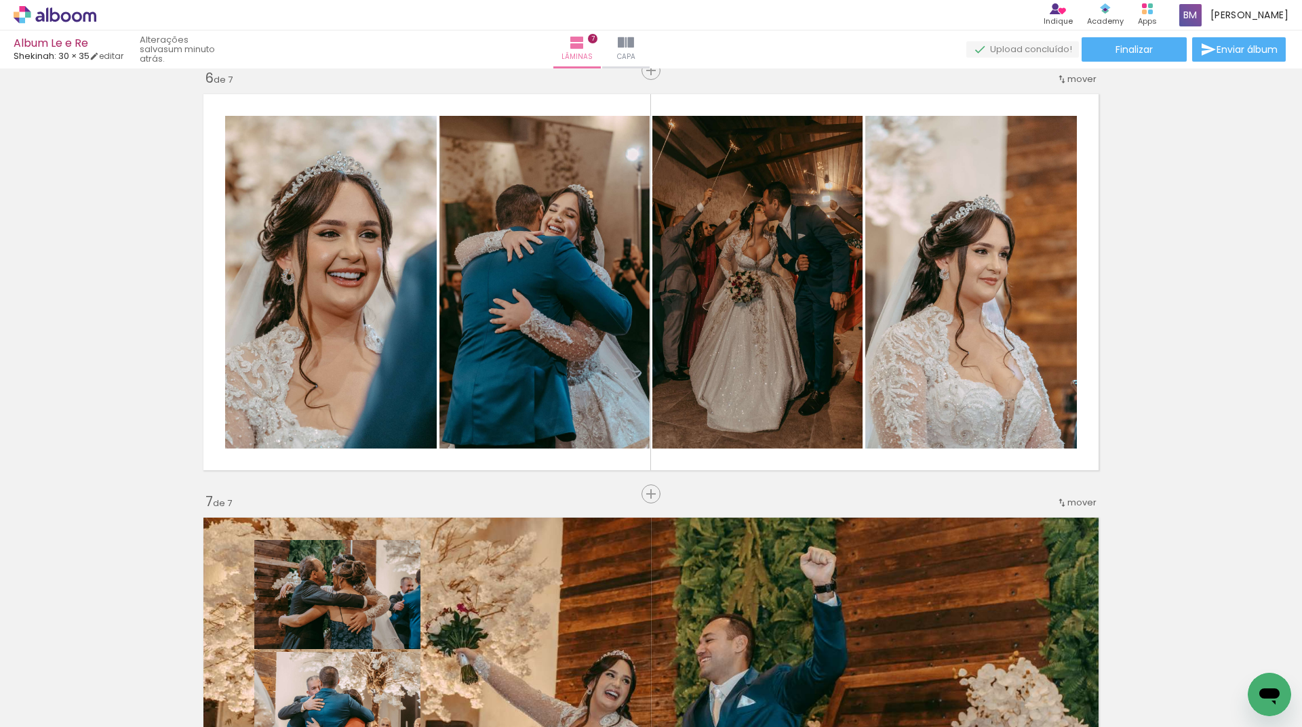
scroll to position [2015, 0]
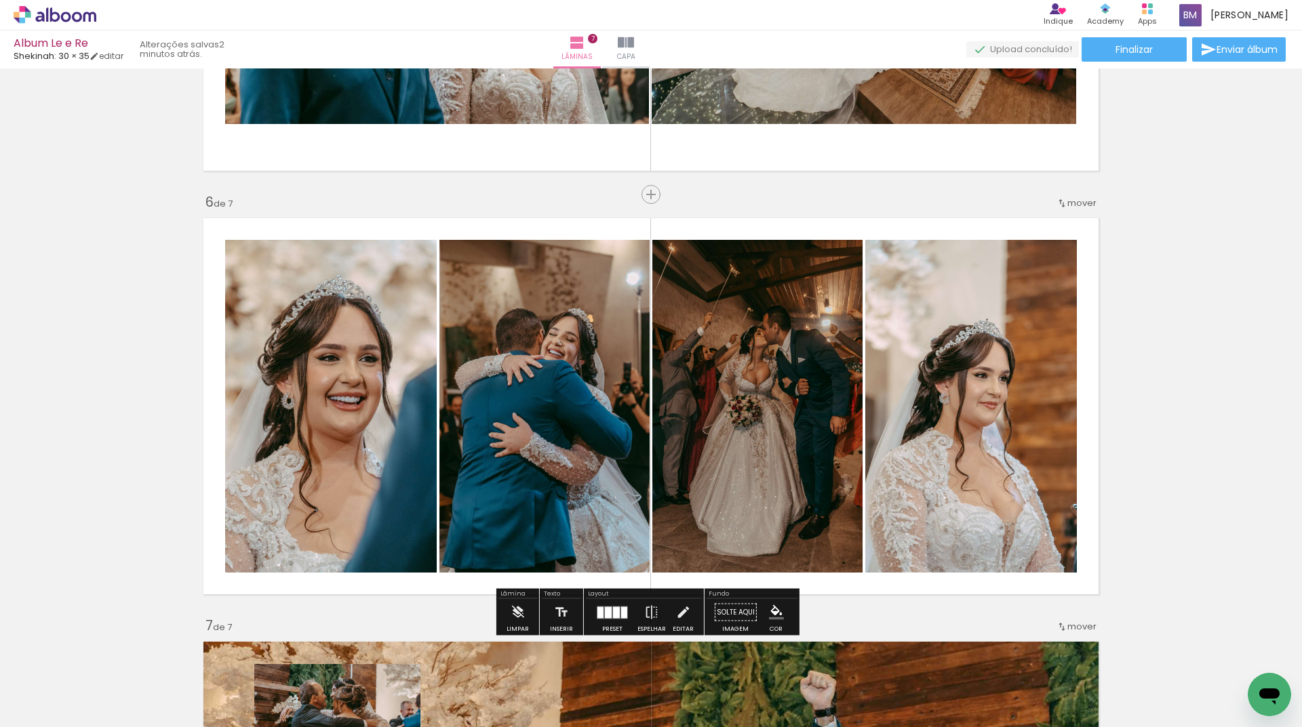
click at [1072, 203] on span "mover" at bounding box center [1081, 203] width 29 height 13
click at [1047, 332] on span "7" at bounding box center [1050, 335] width 7 height 22
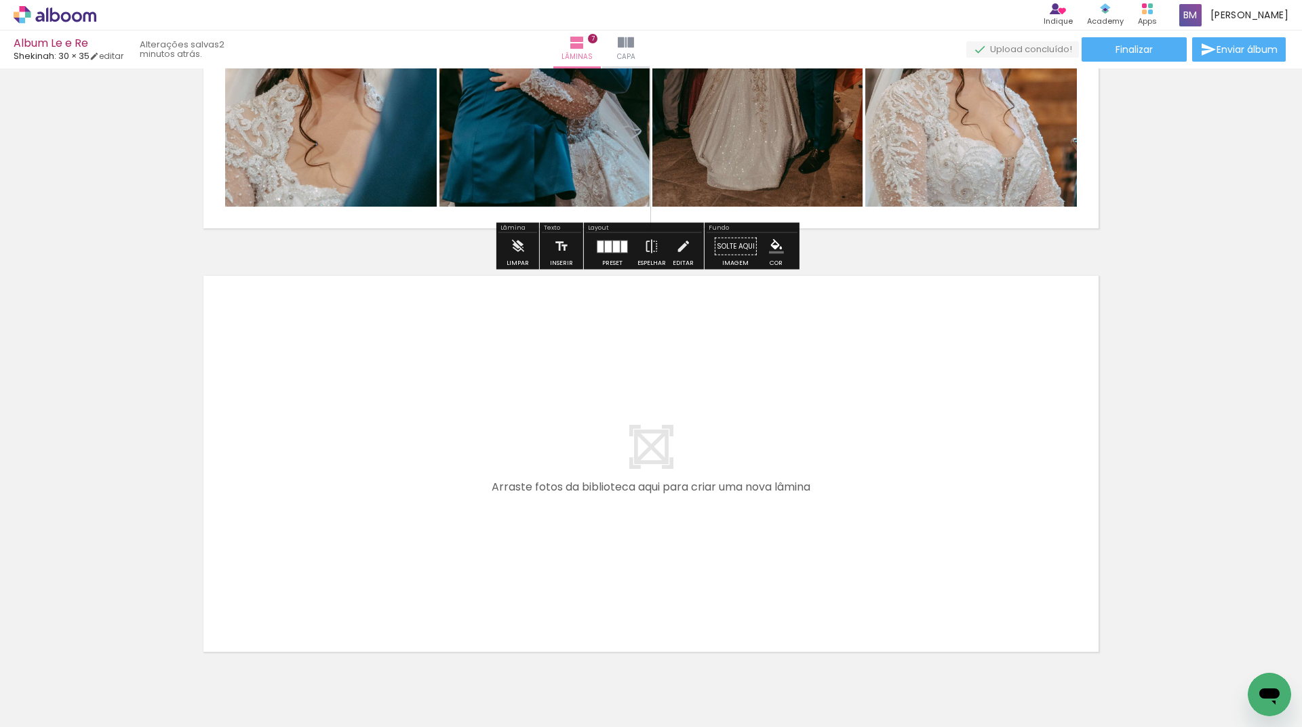
scroll to position [2828, 0]
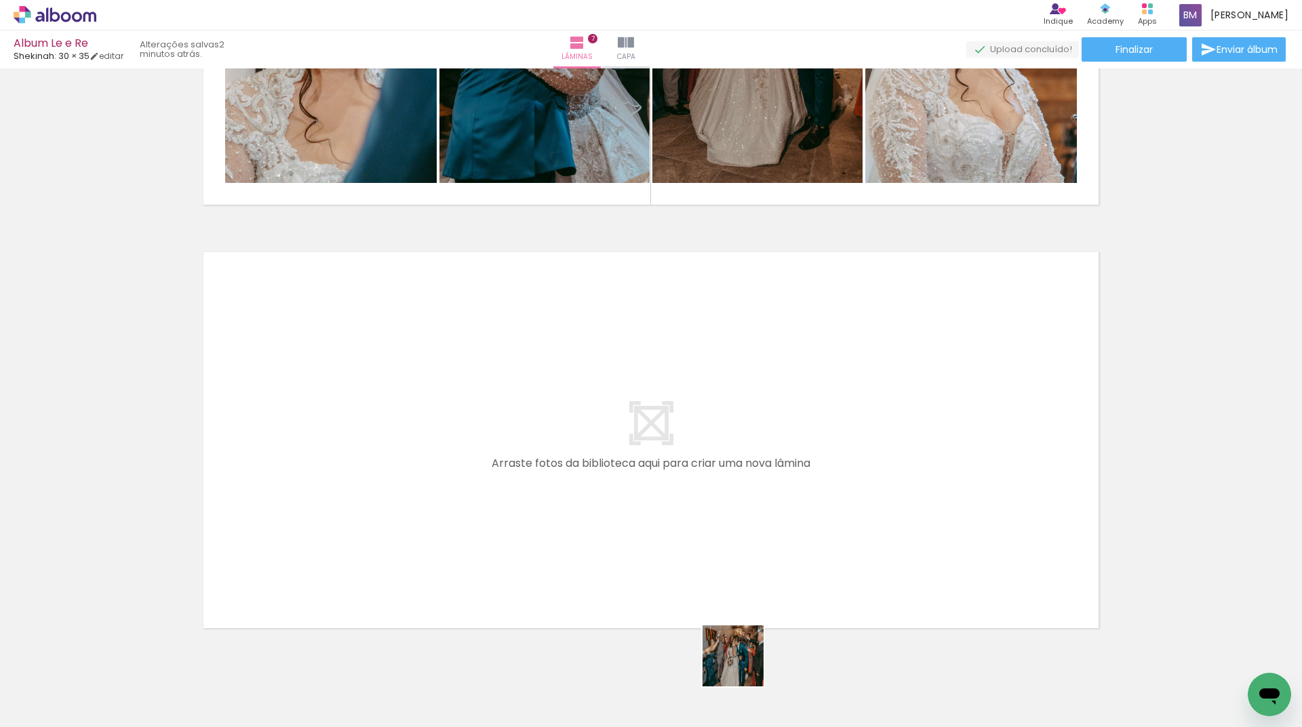
drag, startPoint x: 741, startPoint y: 680, endPoint x: 756, endPoint y: 514, distance: 166.8
click at [756, 514] on quentale-workspace at bounding box center [651, 363] width 1302 height 727
